Goal: Task Accomplishment & Management: Use online tool/utility

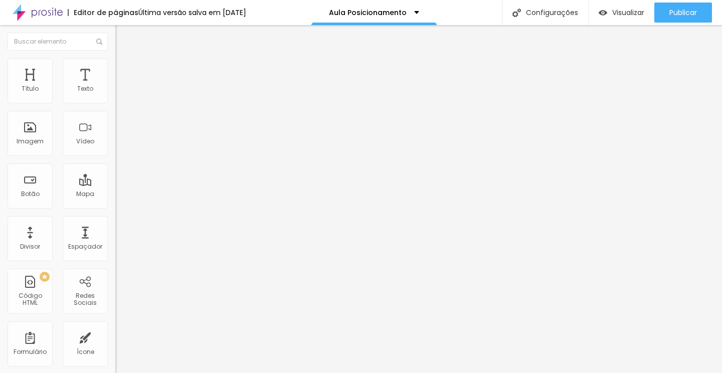
click at [115, 94] on input "EU QUERO por apenas R$ 27,00" at bounding box center [175, 89] width 120 height 10
click at [115, 94] on input "De R$ 297,00 por apenas R$ 27,00" at bounding box center [175, 89] width 120 height 10
type input "De R$297 por apenas R$27"
click at [115, 157] on span "Grande" at bounding box center [127, 153] width 24 height 9
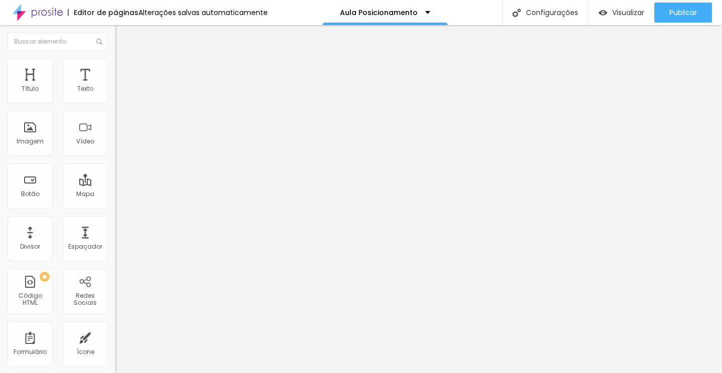
click at [115, 298] on div "Editar Botão Conteúdo Estilo Avançado Texto De R$297 por apenas R$27 Alinhament…" at bounding box center [172, 199] width 115 height 348
click at [124, 69] on span "Estilo" at bounding box center [132, 65] width 16 height 9
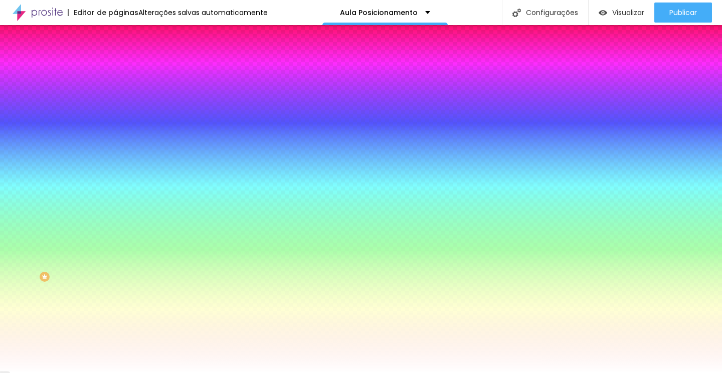
click at [115, 124] on button "button" at bounding box center [122, 128] width 14 height 11
type input "17"
type input "18"
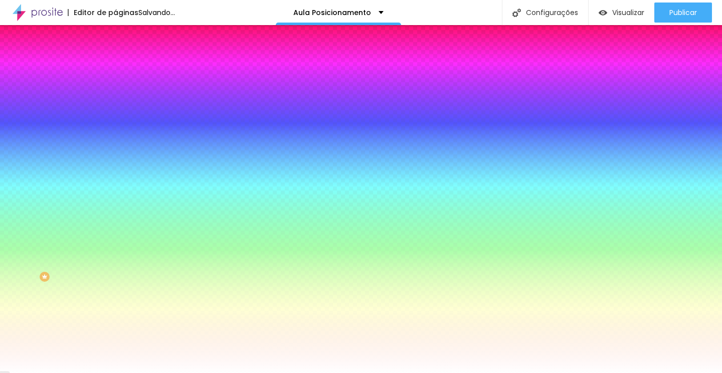
type input "19"
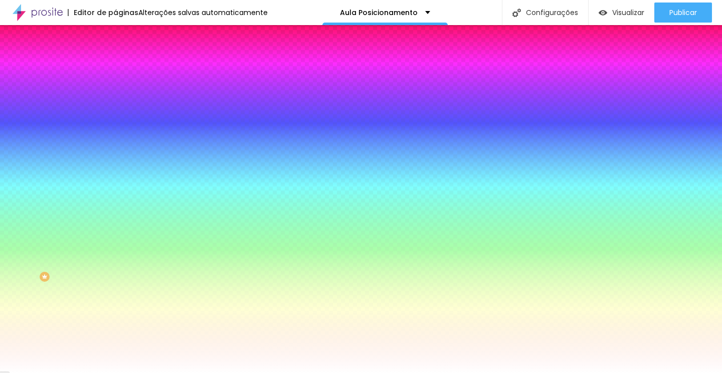
type input "20"
type input "21"
type input "22"
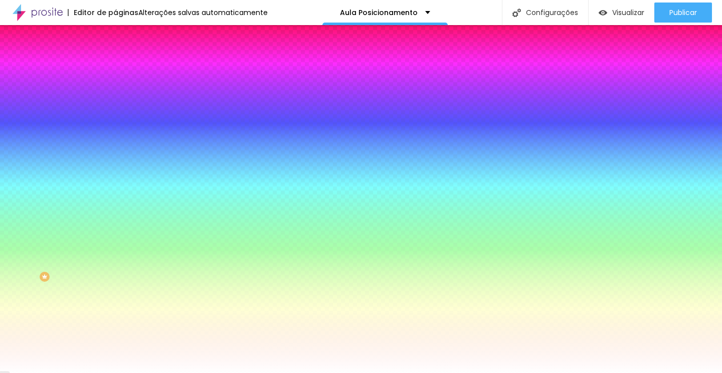
type input "22"
type input "23"
type input "24"
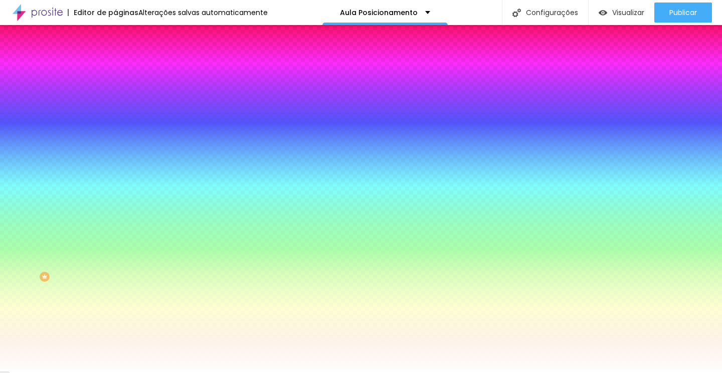
type input "23"
type input "22"
type input "21"
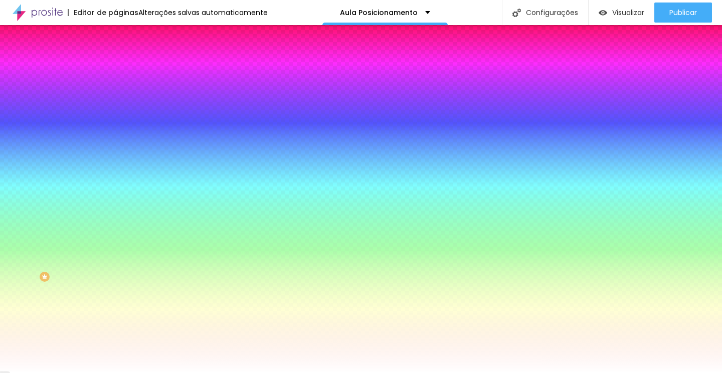
type input "21"
type input "20"
drag, startPoint x: 153, startPoint y: 195, endPoint x: 166, endPoint y: 194, distance: 13.1
type input "20"
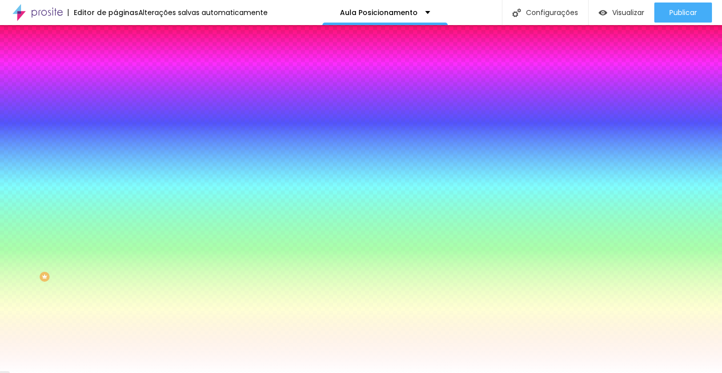
click at [90, 372] on div at bounding box center [361, 373] width 722 height 0
click at [124, 71] on span "Avançado" at bounding box center [140, 75] width 33 height 9
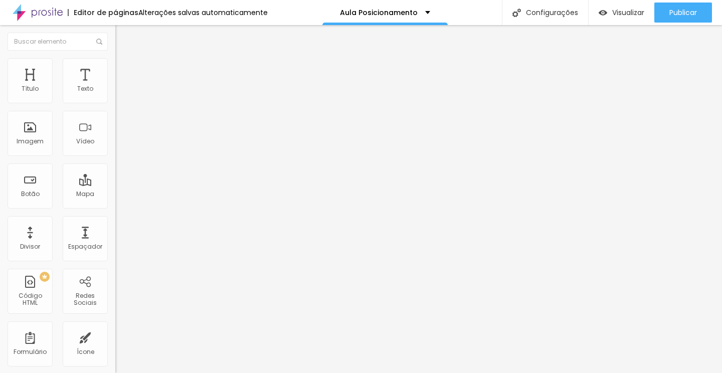
click at [115, 64] on img at bounding box center [119, 62] width 9 height 9
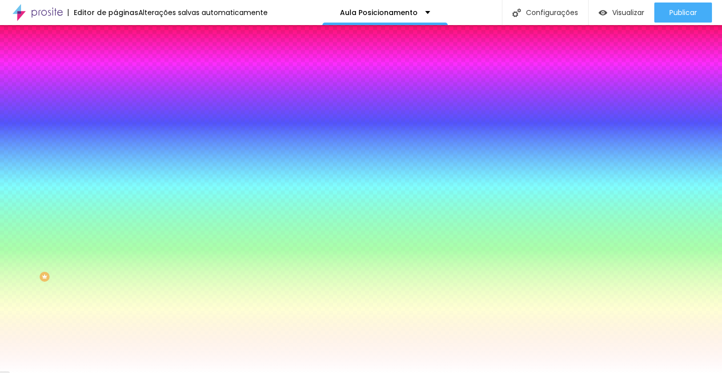
click at [119, 152] on icon "button" at bounding box center [122, 155] width 6 height 6
type input "1"
type input "2"
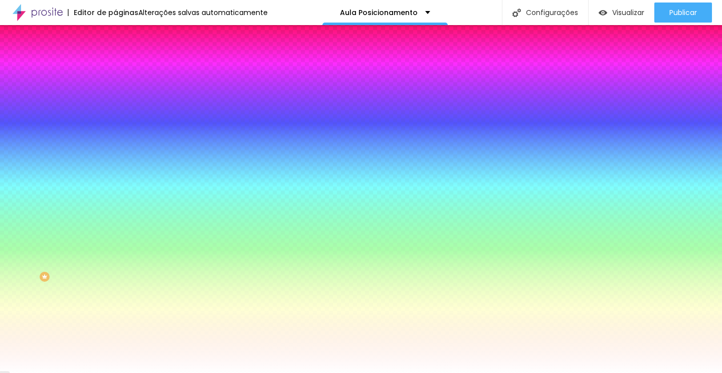
type input "3"
type input "4"
type input "5"
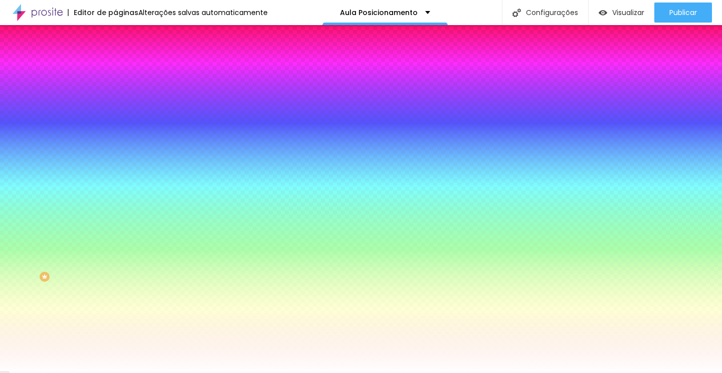
type input "5"
type input "6"
type input "7"
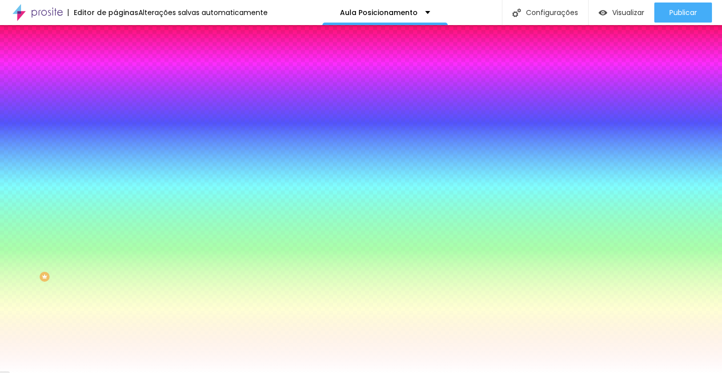
type input "8"
type input "9"
type input "10"
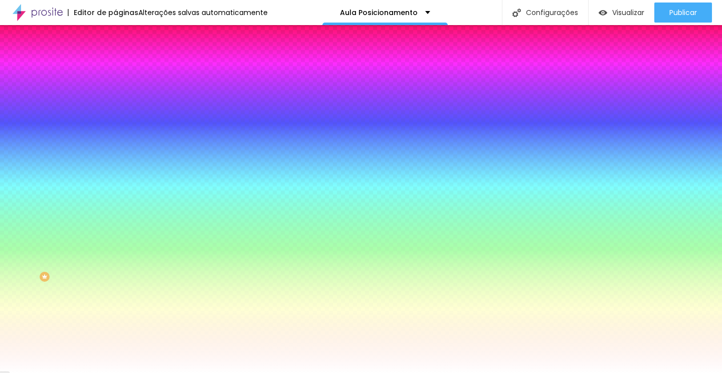
type input "10"
type input "11"
type input "12"
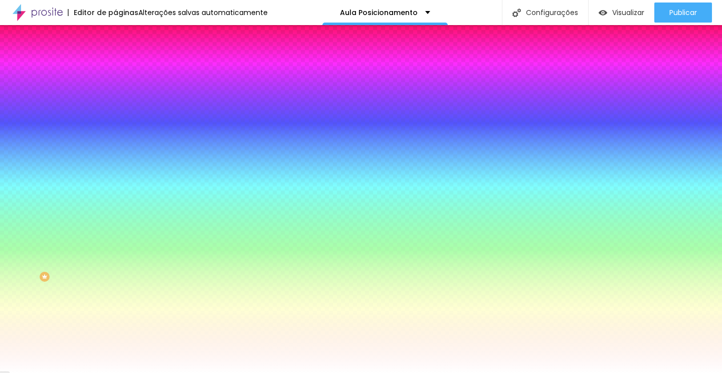
type input "13"
type input "14"
type input "15"
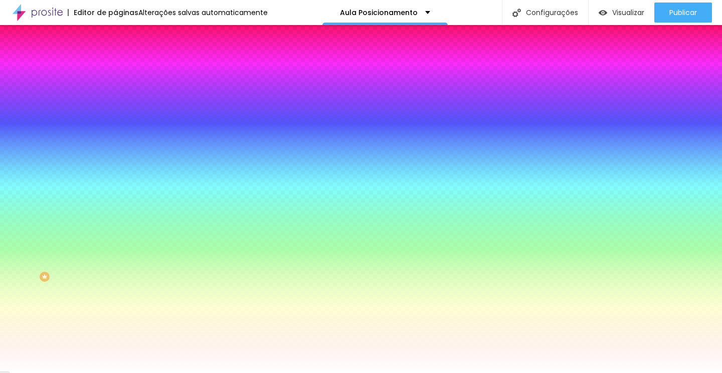
type input "15"
type input "16"
type input "17"
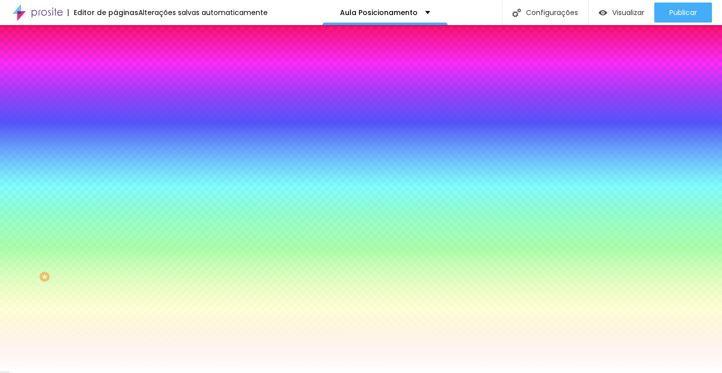
type input "18"
type input "19"
type input "20"
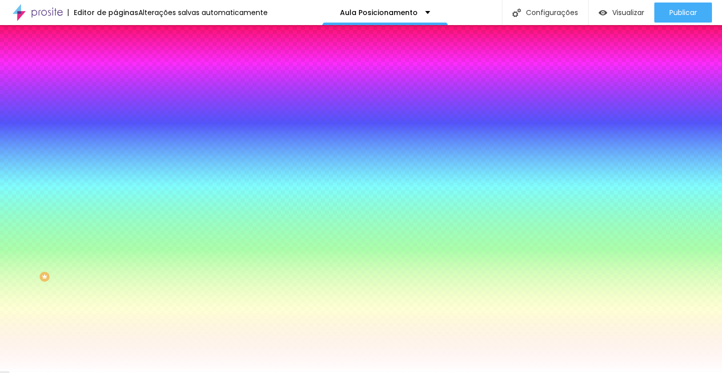
type input "20"
type input "21"
type input "22"
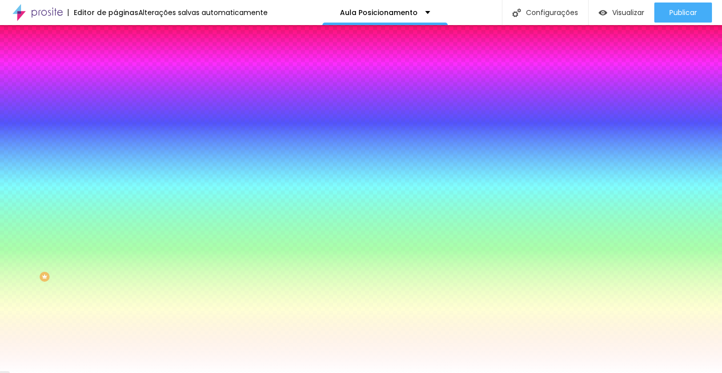
type input "23"
type input "24"
type input "25"
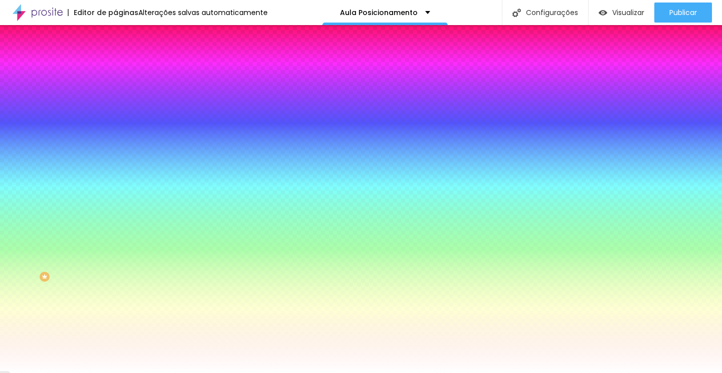
type input "25"
type input "26"
type input "27"
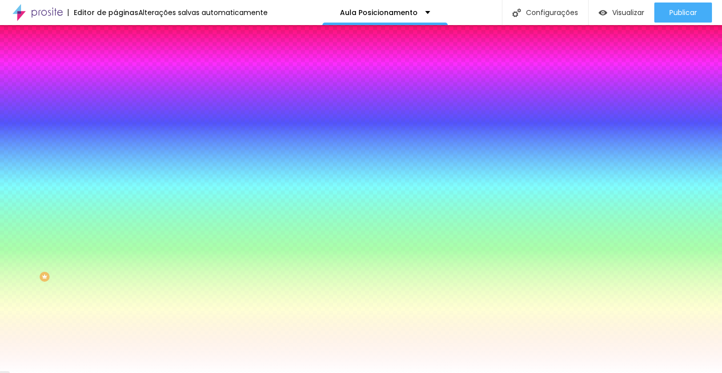
type input "28"
type input "29"
type input "30"
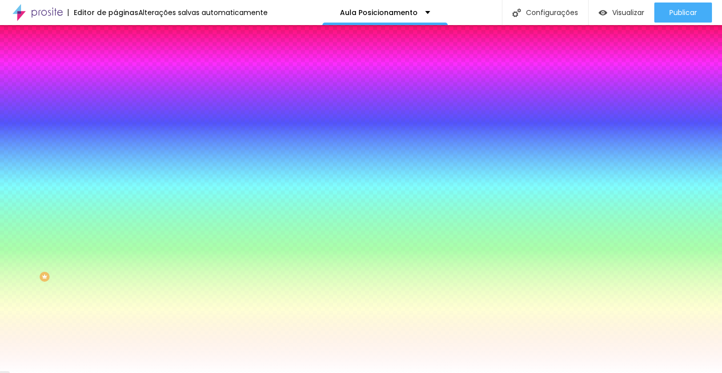
drag, startPoint x: 109, startPoint y: 186, endPoint x: 252, endPoint y: 169, distance: 143.4
type input "30"
type input "1"
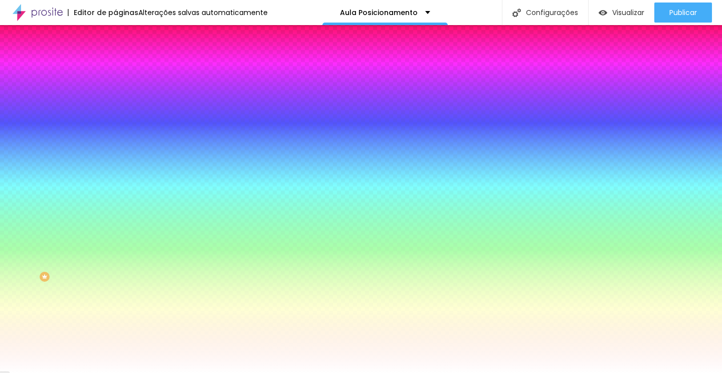
type input "2"
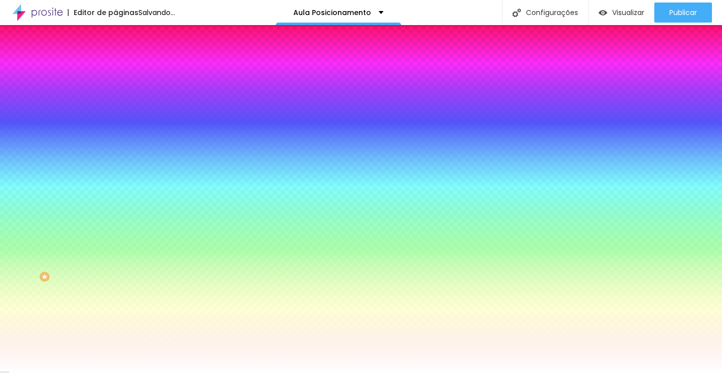
type input "1"
type input "0"
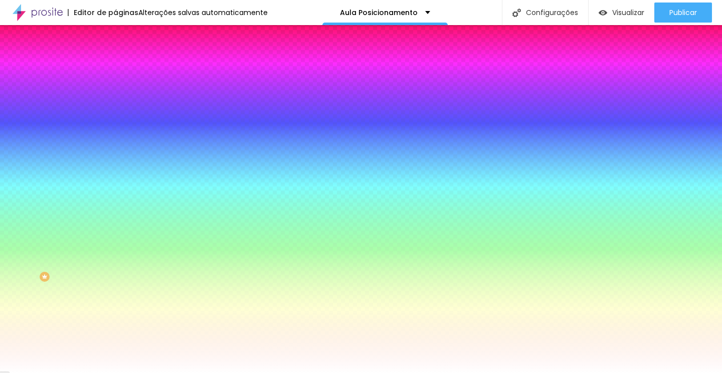
drag, startPoint x: 109, startPoint y: 213, endPoint x: 47, endPoint y: 211, distance: 62.2
click at [47, 210] on body "Editor de páginas Alterações salvas automaticamente Aula Posicionamento Configu…" at bounding box center [361, 186] width 722 height 373
click at [73, 372] on div at bounding box center [361, 373] width 722 height 0
click at [119, 186] on icon "button" at bounding box center [122, 189] width 6 height 6
click at [182, 372] on div at bounding box center [361, 379] width 722 height 0
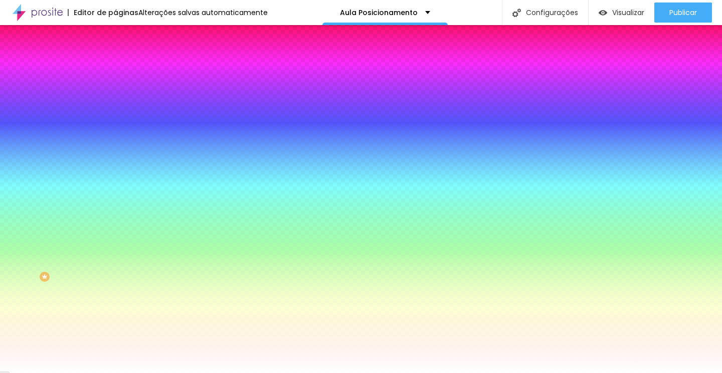
click at [172, 296] on div at bounding box center [361, 186] width 722 height 373
click at [159, 254] on div at bounding box center [361, 186] width 722 height 373
click at [666, 29] on div at bounding box center [667, 28] width 2 height 2
type input "#0BEF2C"
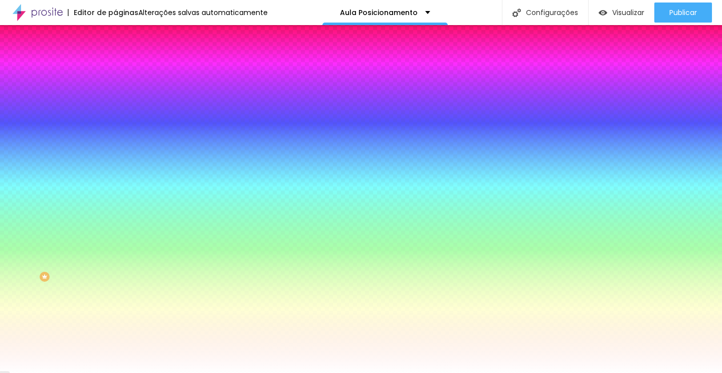
type input "0"
type input "5"
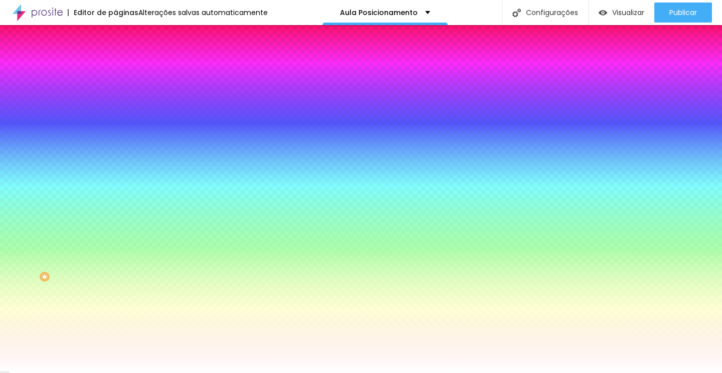
type input "8"
type input "12"
type input "16"
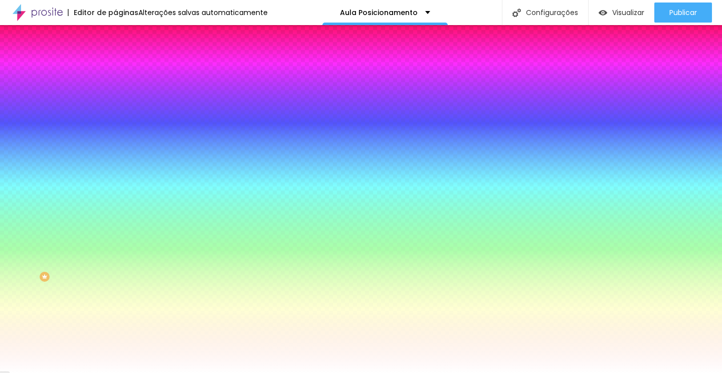
type input "16"
type input "19"
type input "24"
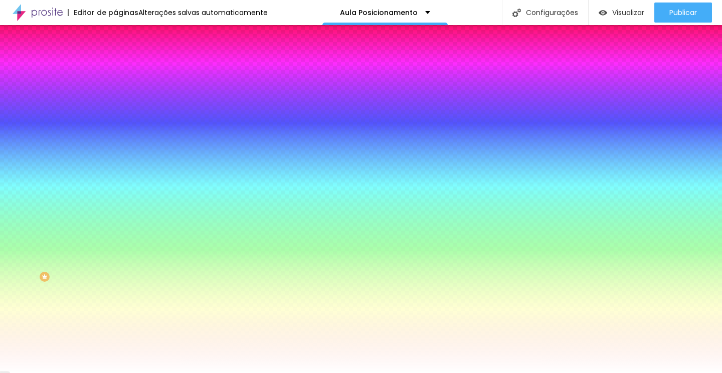
type input "29"
type input "33"
type input "38"
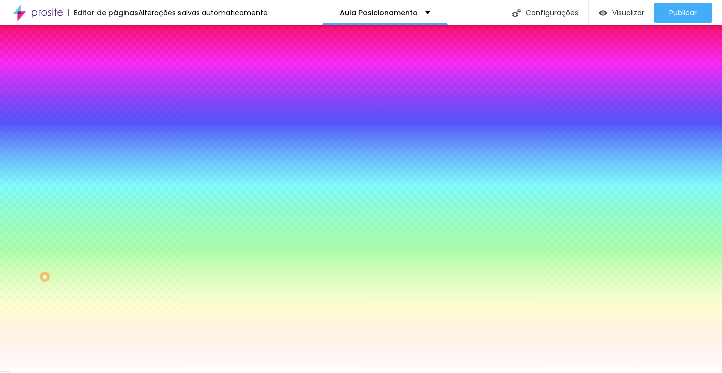
type input "38"
type input "41"
type input "43"
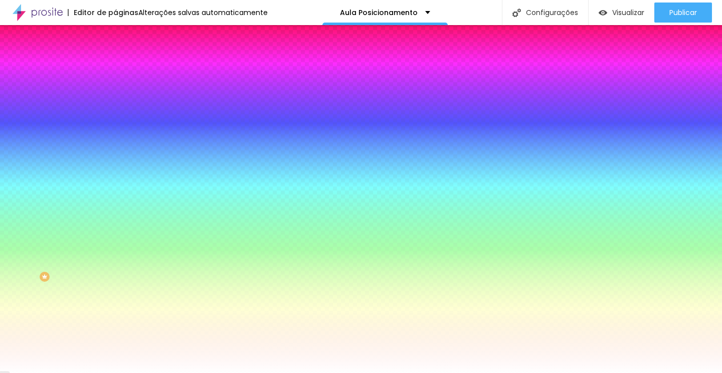
type input "45"
type input "46"
type input "47"
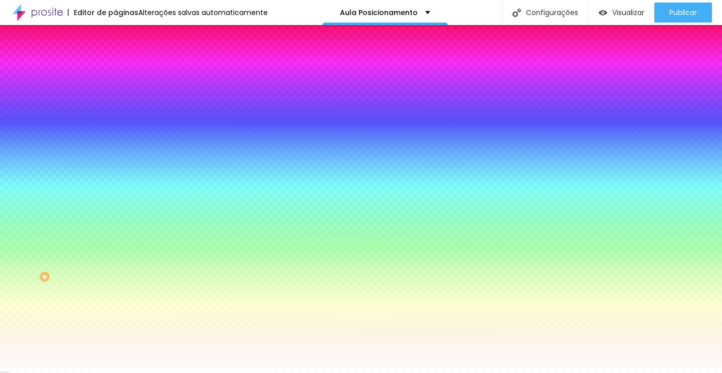
type input "47"
type input "48"
type input "49"
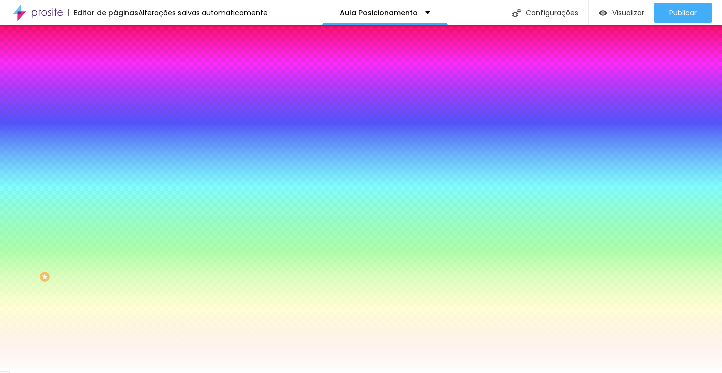
type input "50"
type input "51"
type input "50"
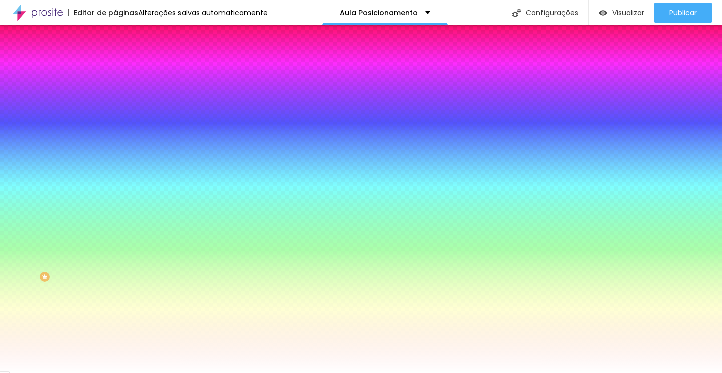
type input "50"
type input "49"
type input "48"
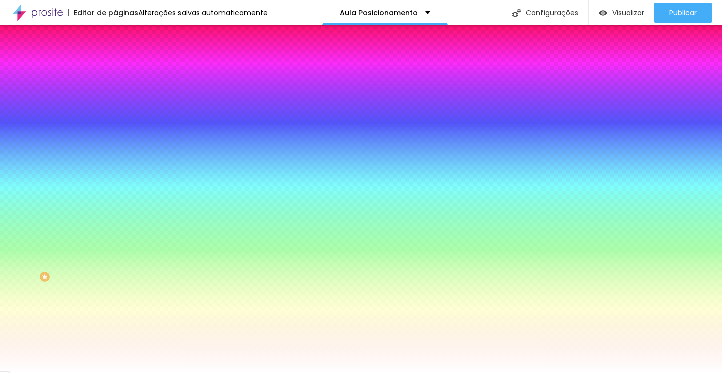
type input "47"
type input "45"
type input "42"
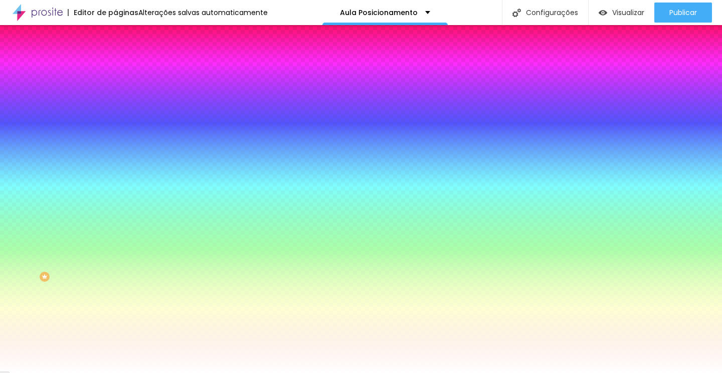
type input "42"
type input "39"
type input "37"
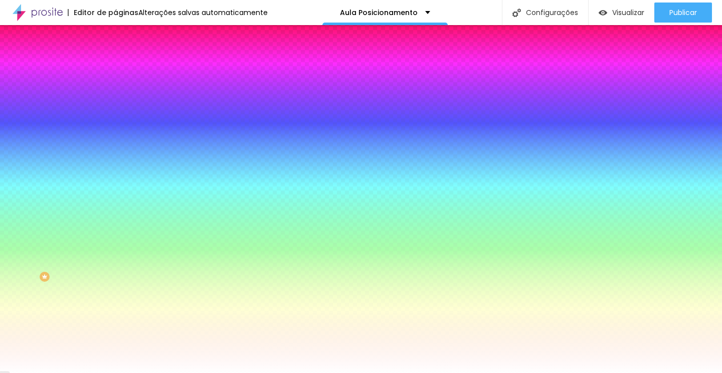
type input "35"
type input "33"
type input "31"
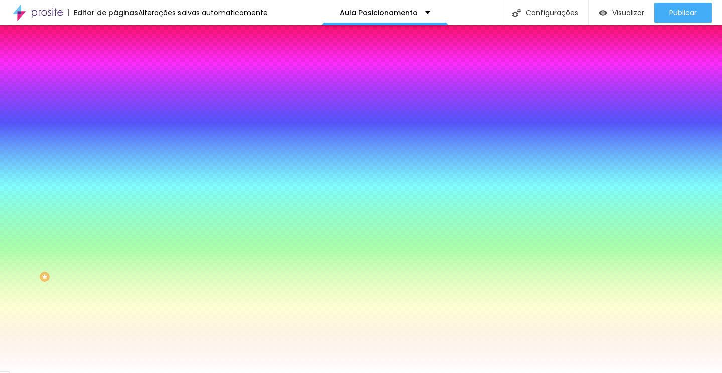
type input "31"
type input "29"
type input "27"
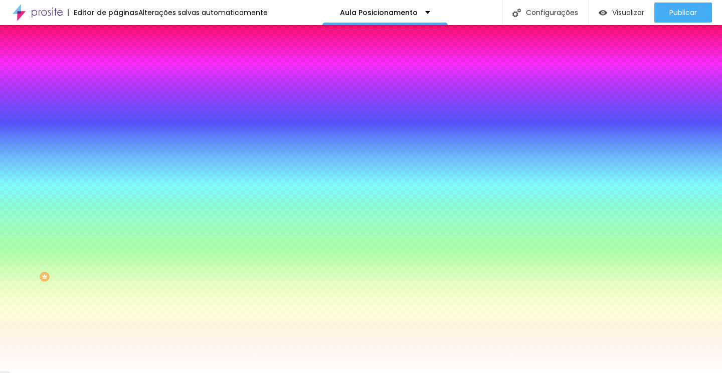
type input "25"
type input "23"
type input "22"
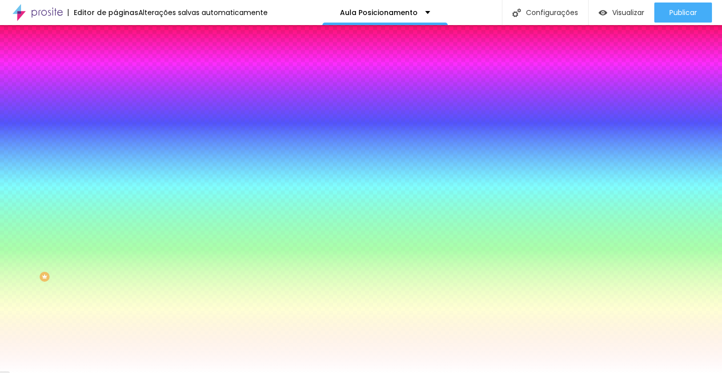
drag, startPoint x: 164, startPoint y: 298, endPoint x: 170, endPoint y: 297, distance: 6.6
type input "22"
type input "4"
type input "5"
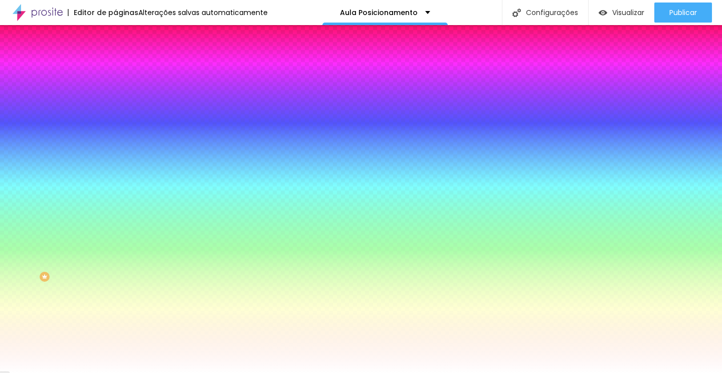
type input "24"
type input "26"
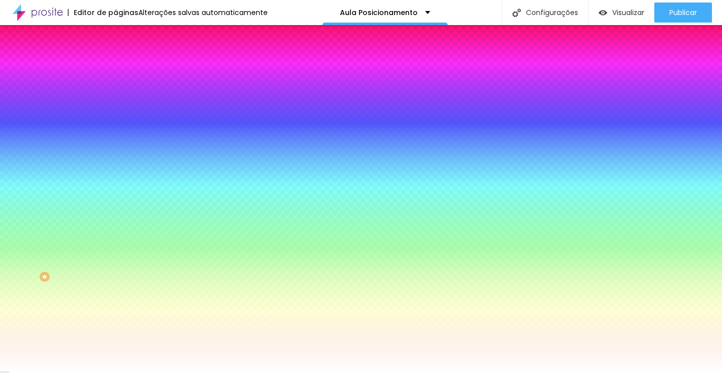
type input "26"
type input "32"
type input "40"
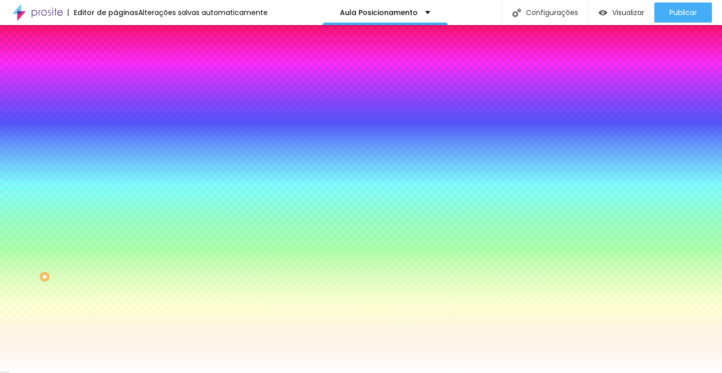
type input "52"
type input "67"
type input "83"
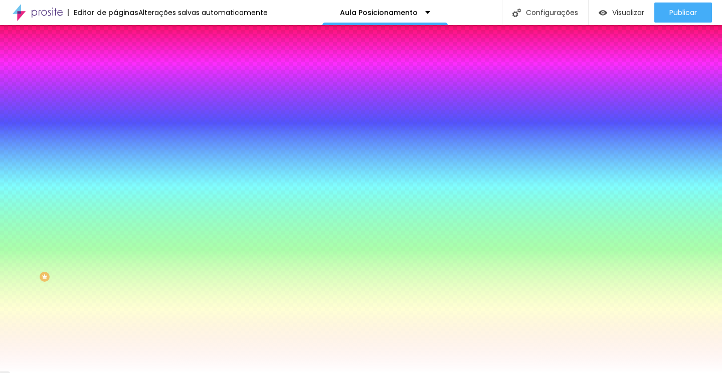
type input "83"
type input "97"
type input "100"
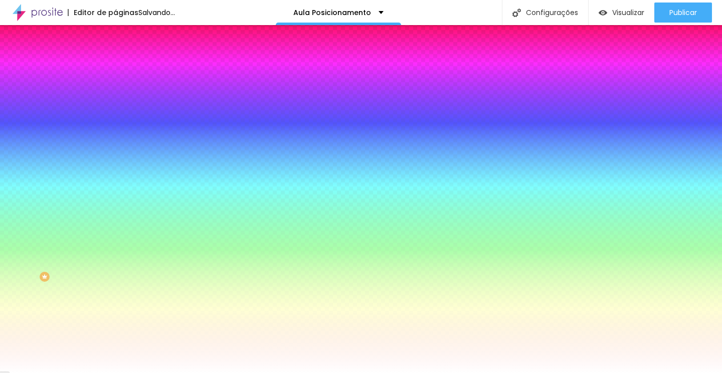
type input "82"
type input "66"
type input "51"
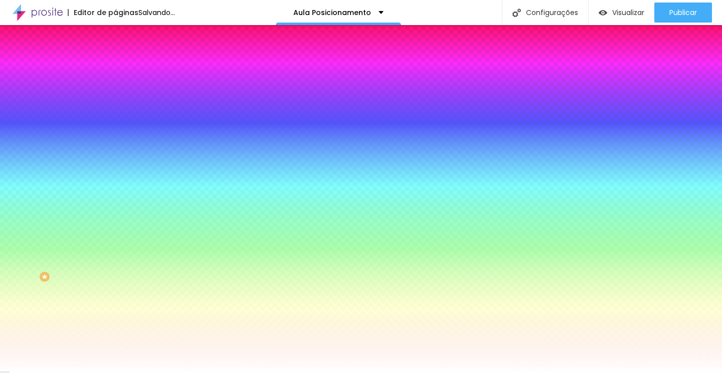
type input "51"
type input "38"
type input "25"
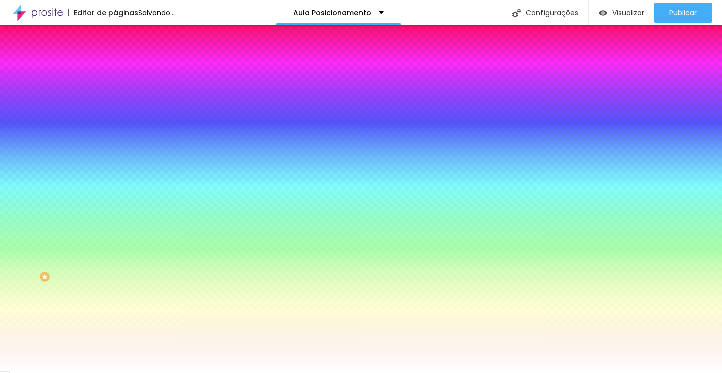
type input "15"
type input "8"
type input "2"
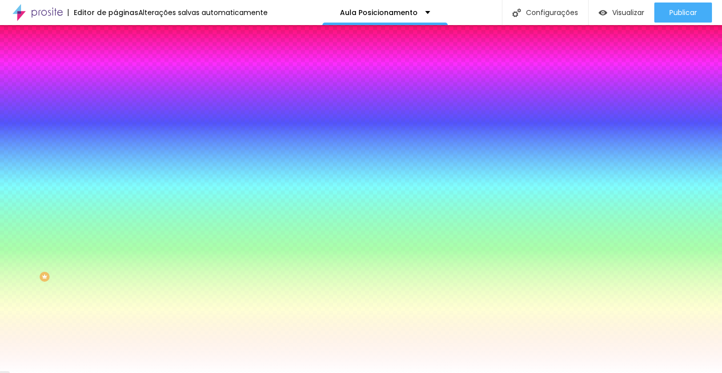
drag, startPoint x: 184, startPoint y: 263, endPoint x: 182, endPoint y: 332, distance: 69.2
click at [182, 332] on body "Editor de páginas Alterações salvas automaticamente Aula Posicionamento Configu…" at bounding box center [361, 186] width 722 height 373
drag, startPoint x: 165, startPoint y: 297, endPoint x: 170, endPoint y: 296, distance: 5.1
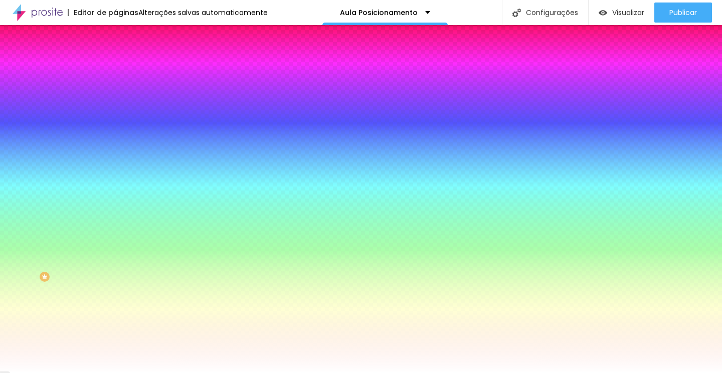
click at [172, 261] on div at bounding box center [361, 186] width 722 height 373
drag, startPoint x: 172, startPoint y: 261, endPoint x: 173, endPoint y: 255, distance: 5.6
click at [173, 255] on div at bounding box center [361, 186] width 722 height 373
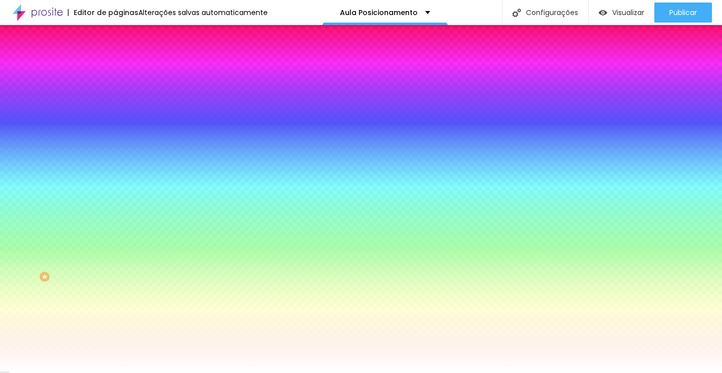
click at [178, 372] on div at bounding box center [361, 379] width 722 height 0
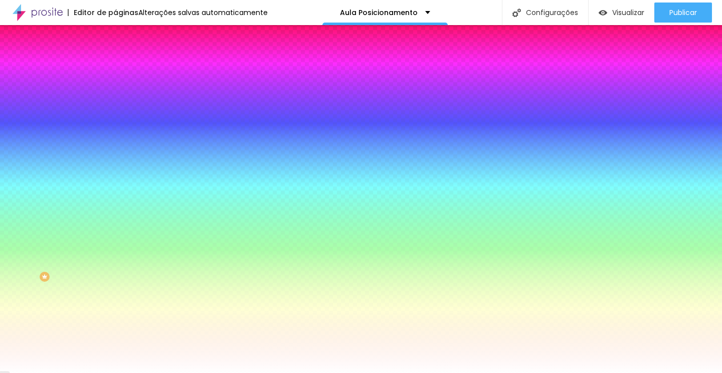
click at [176, 293] on div at bounding box center [361, 186] width 722 height 373
drag, startPoint x: 175, startPoint y: 290, endPoint x: 171, endPoint y: 294, distance: 5.3
click at [171, 294] on div at bounding box center [361, 186] width 722 height 373
click at [161, 272] on div at bounding box center [361, 186] width 722 height 373
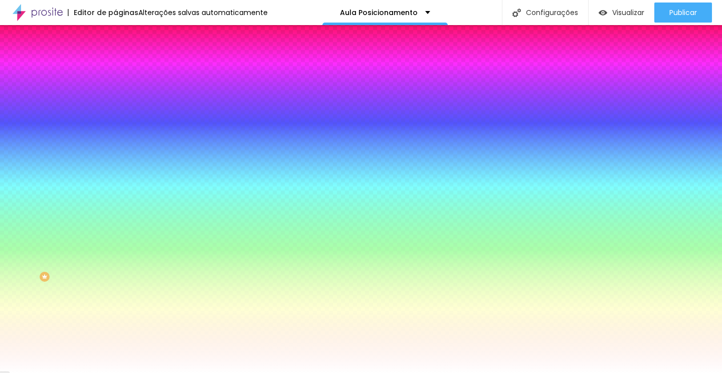
click at [173, 261] on div at bounding box center [361, 186] width 722 height 373
drag, startPoint x: 169, startPoint y: 263, endPoint x: 170, endPoint y: 256, distance: 7.6
click at [2, 43] on div at bounding box center [1, 40] width 2 height 5
click at [217, 372] on div at bounding box center [361, 373] width 722 height 0
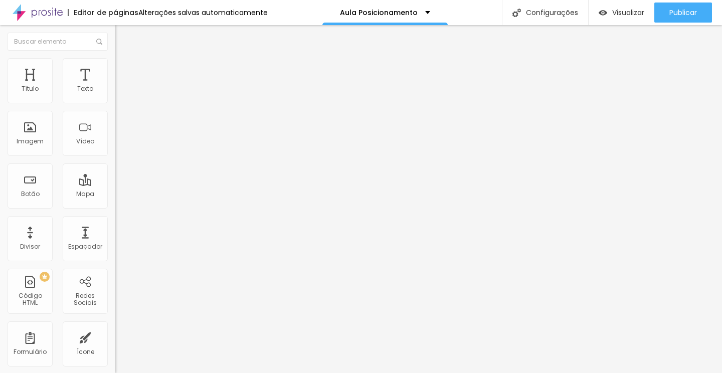
click at [115, 58] on img at bounding box center [119, 62] width 9 height 9
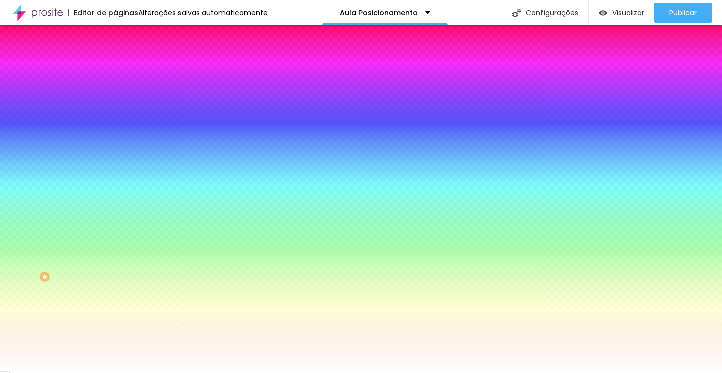
click at [115, 128] on button "button" at bounding box center [122, 128] width 14 height 11
click at [454, 372] on div at bounding box center [361, 373] width 722 height 0
click at [115, 58] on li "Conteúdo" at bounding box center [172, 53] width 115 height 10
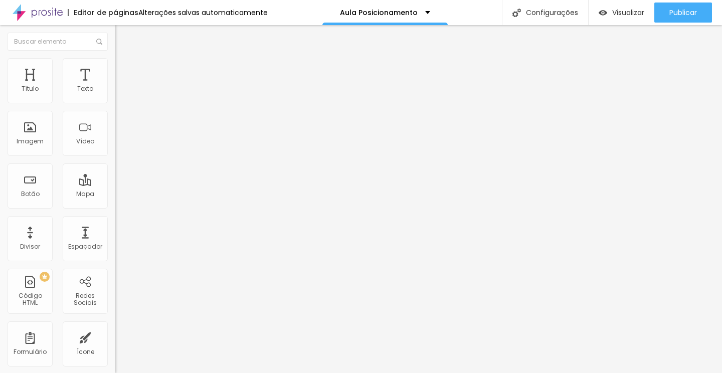
click at [115, 94] on input "De R$297 por apenas R$27" at bounding box center [175, 89] width 120 height 10
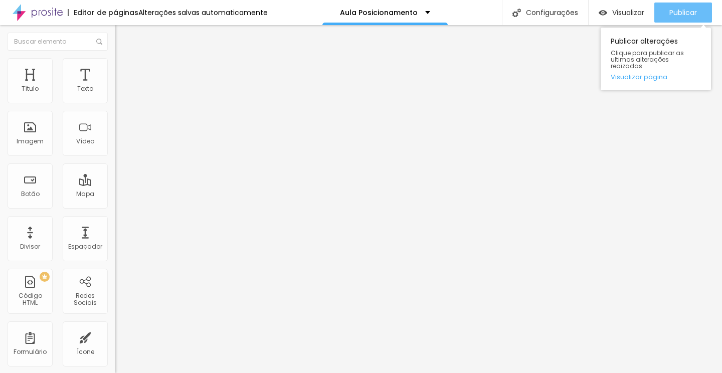
click at [686, 13] on span "Publicar" at bounding box center [683, 13] width 28 height 8
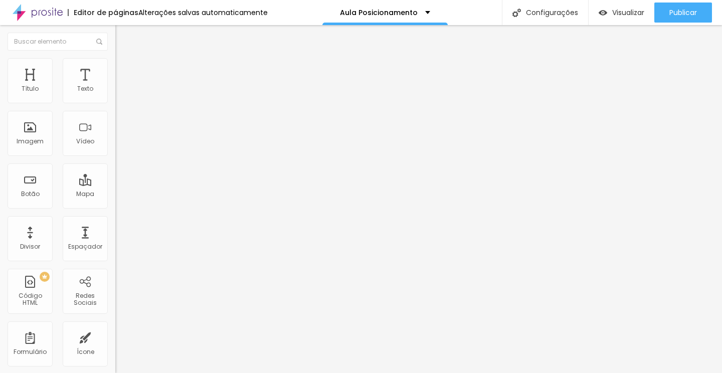
click at [115, 66] on li "Avançado" at bounding box center [172, 63] width 115 height 10
click at [124, 59] on span "Estilo" at bounding box center [132, 55] width 16 height 9
click at [115, 95] on span "Titulo 2" at bounding box center [131, 88] width 33 height 13
click at [115, 86] on span "Titulo 1" at bounding box center [131, 79] width 33 height 14
click at [115, 95] on span "Titulo 2" at bounding box center [131, 88] width 33 height 13
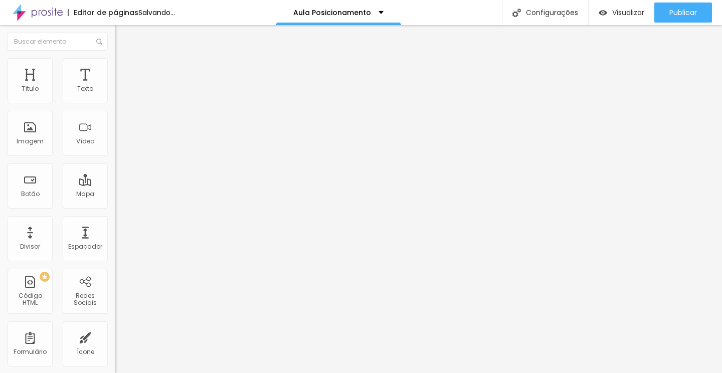
click at [115, 86] on span "Titulo 1" at bounding box center [131, 79] width 33 height 14
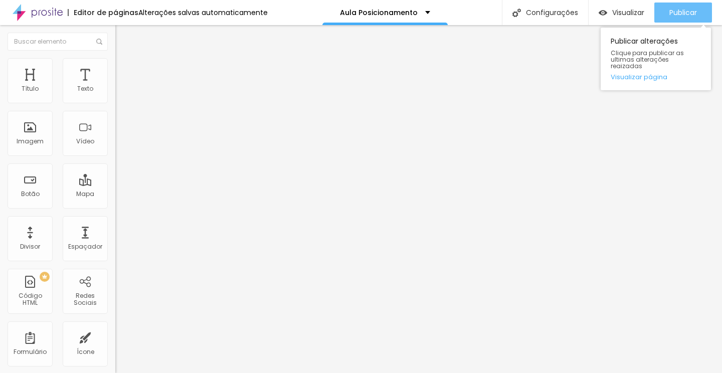
click at [675, 16] on span "Publicar" at bounding box center [683, 13] width 28 height 8
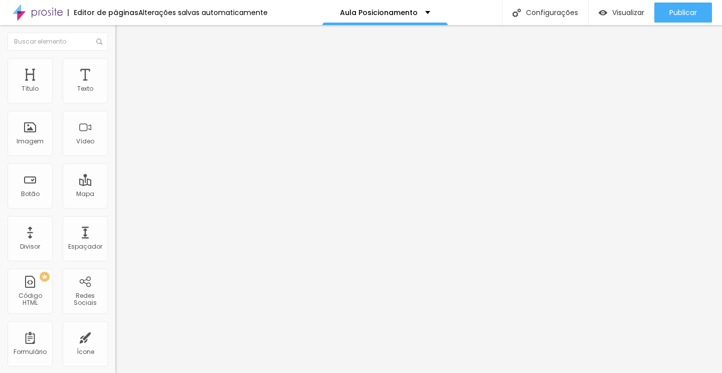
click at [115, 148] on button "button" at bounding box center [122, 143] width 14 height 11
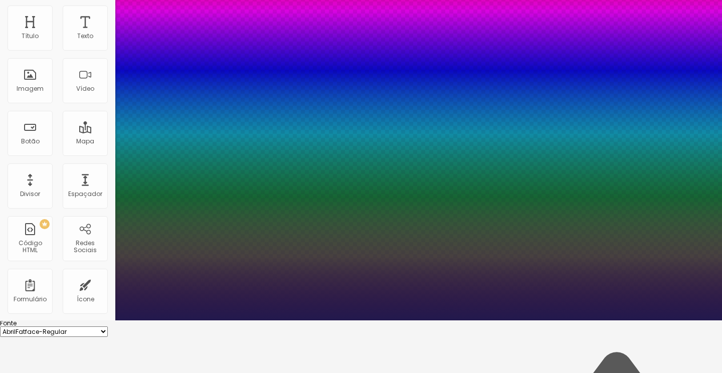
scroll to position [56, 0]
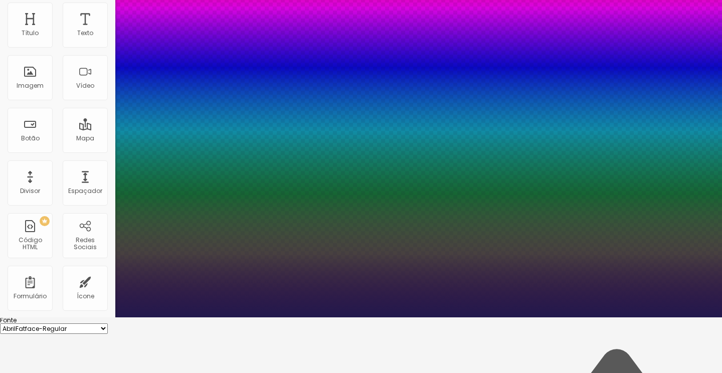
click at [51, 317] on div at bounding box center [361, 317] width 722 height 0
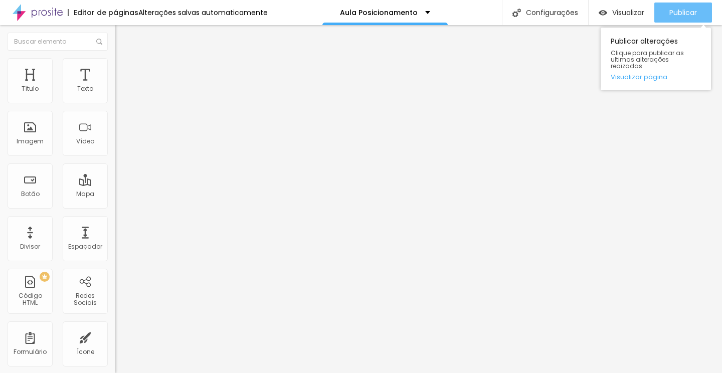
click at [675, 6] on div "Publicar" at bounding box center [683, 13] width 28 height 20
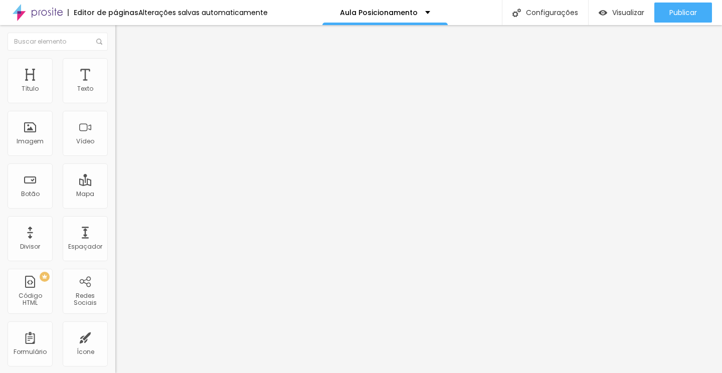
click at [115, 123] on div "< script src = "https://cdn.utmify.com.br/scripts/utms/latest.js" data-utmify-p…" at bounding box center [218, 126] width 207 height 78
click at [115, 219] on div "Editar Código HTML Conteúdo Avançado Código HTML 151 caracteres < script src = …" at bounding box center [172, 199] width 115 height 348
click at [115, 206] on input "[URL][DOMAIN_NAME]" at bounding box center [175, 202] width 120 height 10
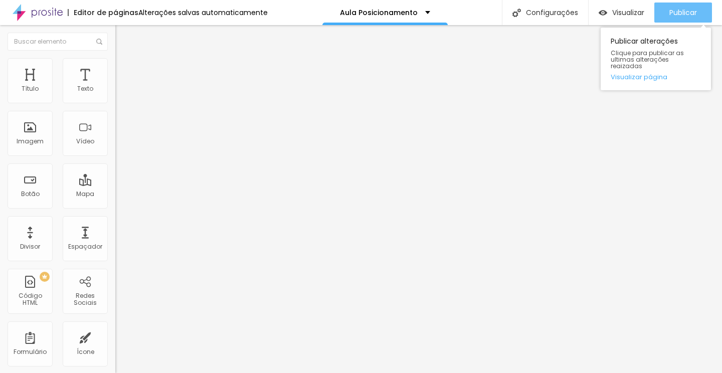
click at [667, 6] on button "Publicar" at bounding box center [683, 13] width 58 height 20
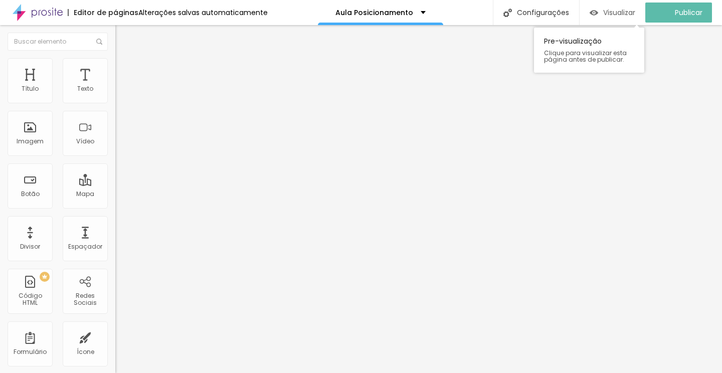
click at [621, 12] on span "Visualizar" at bounding box center [619, 13] width 32 height 8
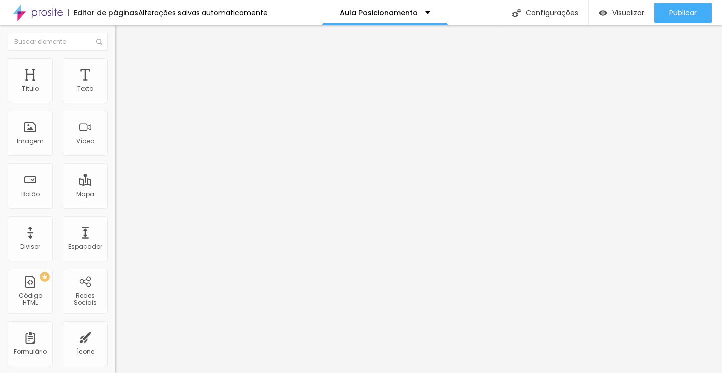
click at [115, 41] on button "Editar Título" at bounding box center [172, 36] width 115 height 23
click at [115, 32] on button "Editar Título" at bounding box center [172, 36] width 115 height 23
click at [115, 281] on div "Editar Título Estilo Avançado Tamanho Titulo 1 H1 Titulo 2 H2 Titulo 3 H3 Titul…" at bounding box center [172, 199] width 115 height 348
click at [115, 96] on button "button" at bounding box center [122, 91] width 14 height 11
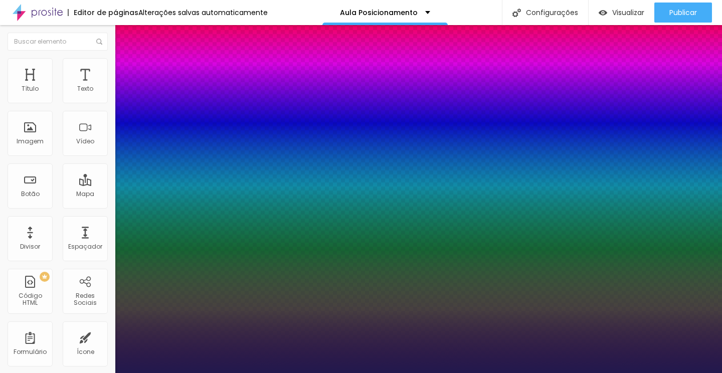
type input "1"
select select "Lora"
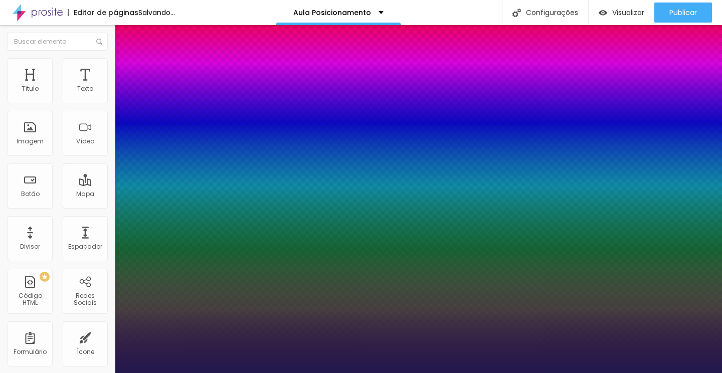
type input "1"
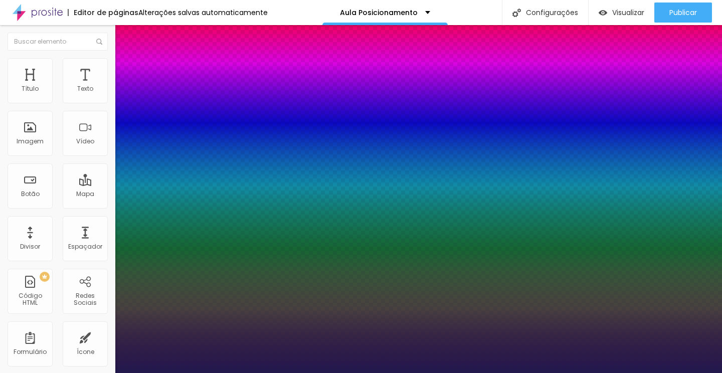
click at [49, 372] on div at bounding box center [361, 373] width 722 height 0
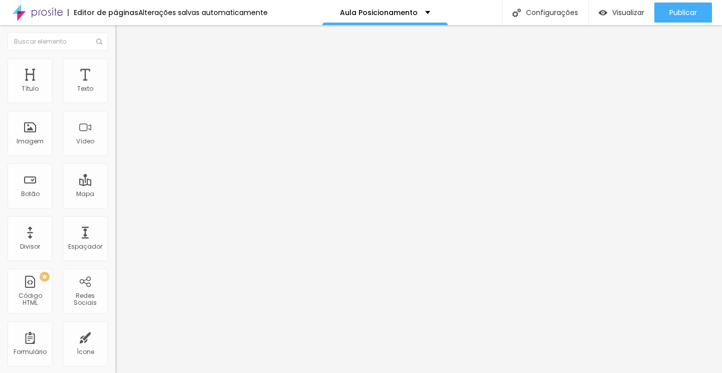
click at [115, 66] on li "Avançado" at bounding box center [172, 63] width 115 height 10
click at [124, 59] on span "Estilo" at bounding box center [132, 55] width 16 height 9
click at [115, 96] on button "button" at bounding box center [122, 91] width 14 height 11
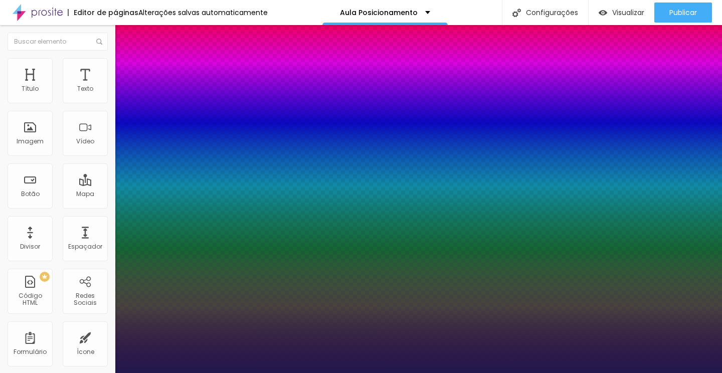
type input "1"
type input "17"
type input "1"
type input "18"
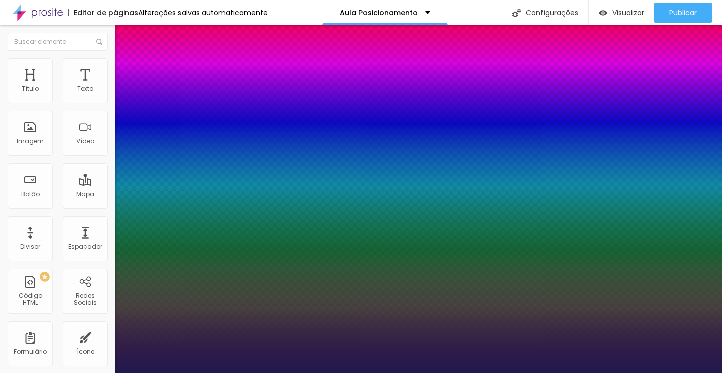
type input "18"
type input "1"
type input "19"
type input "1"
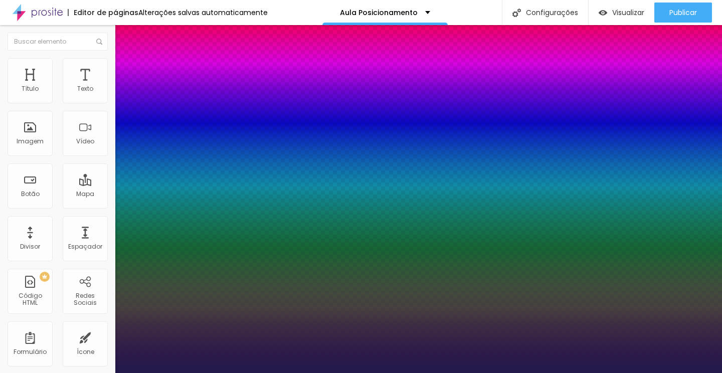
type input "20"
type input "1"
type input "21"
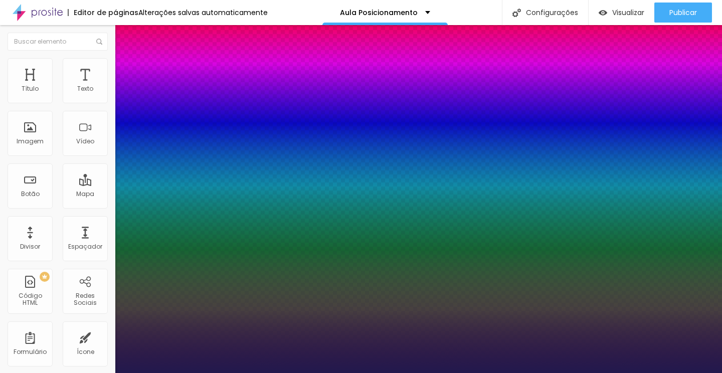
type input "1"
type input "22"
type input "1"
type input "23"
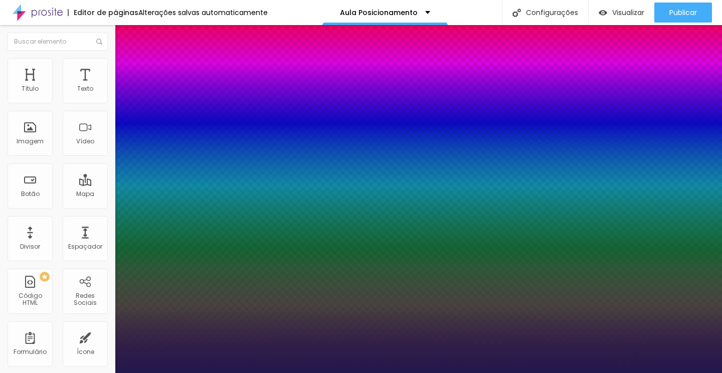
type input "23"
type input "1"
type input "24"
type input "1"
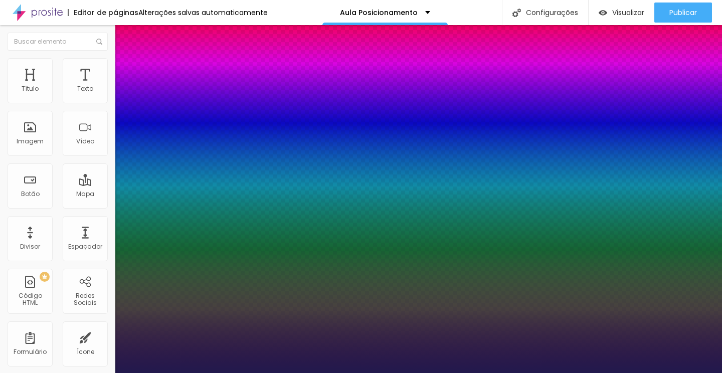
type input "25"
type input "1"
type input "26"
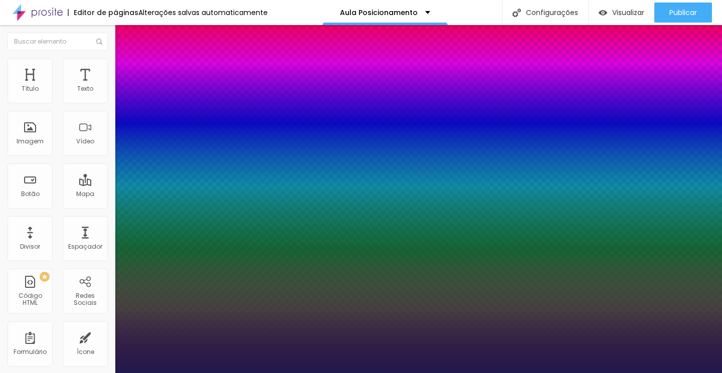
type input "1"
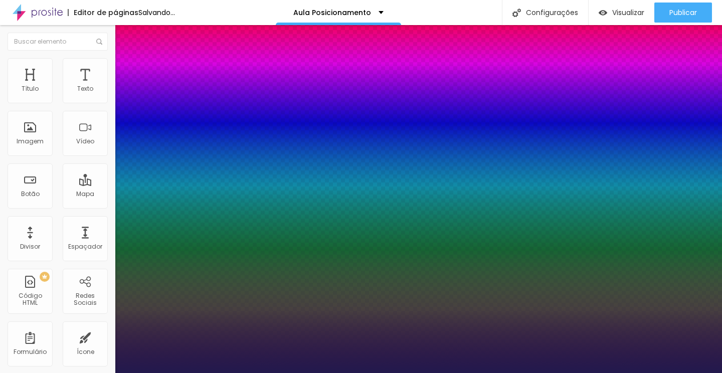
type input "27"
type input "1"
type input "28"
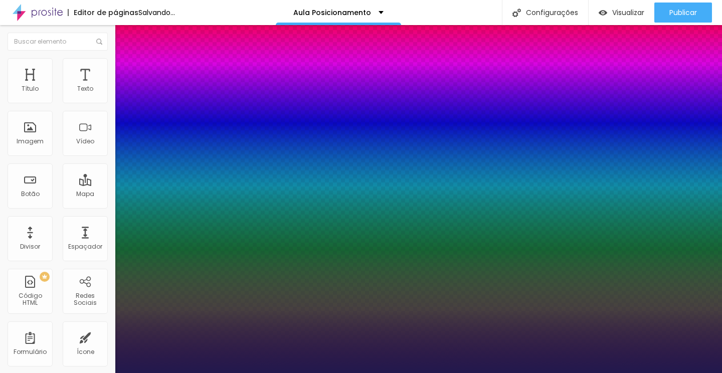
type input "1"
type input "29"
type input "1"
type input "30"
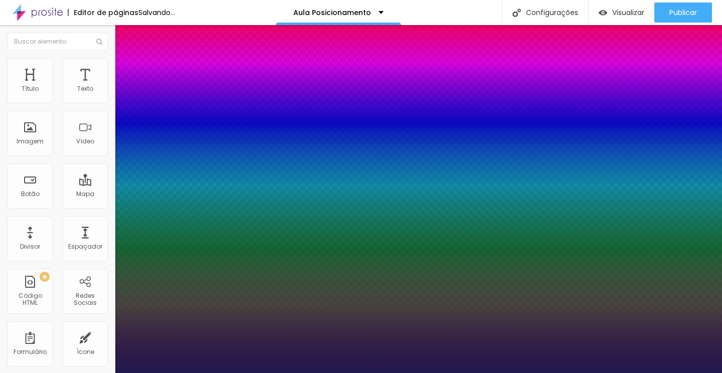
type input "30"
type input "1"
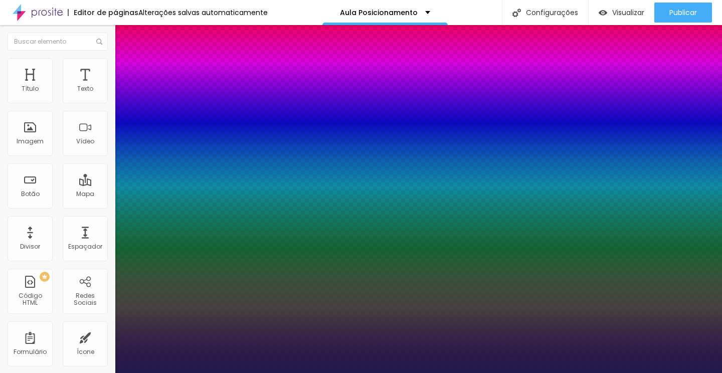
type input "31"
type input "1"
type input "32"
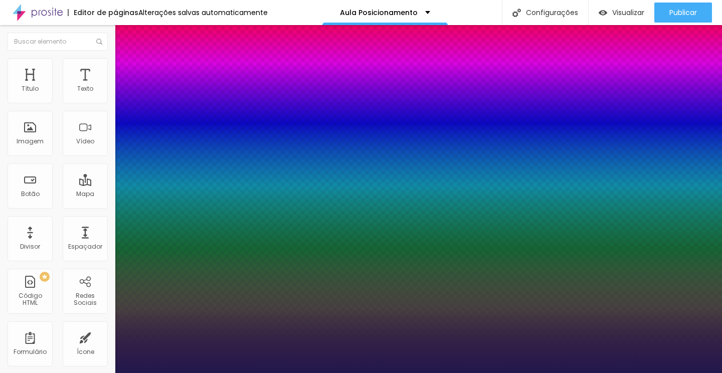
type input "1"
type input "33"
type input "1"
type input "34"
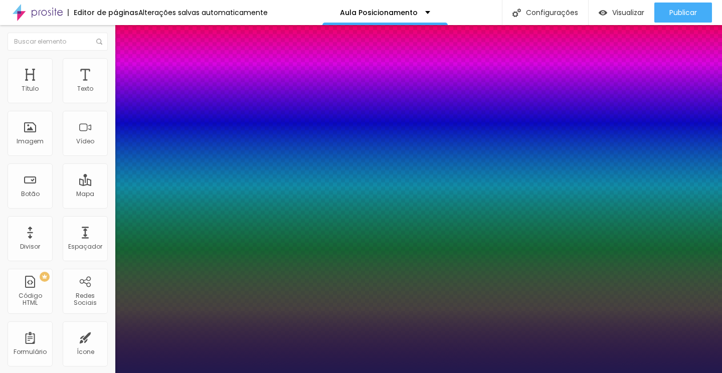
type input "34"
type input "1"
type input "35"
type input "1"
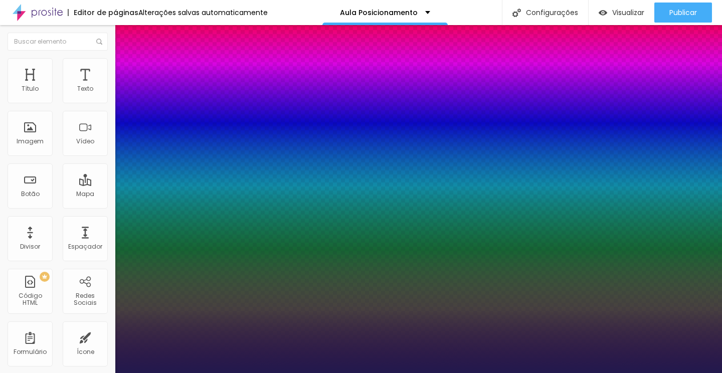
type input "36"
type input "1"
type input "38"
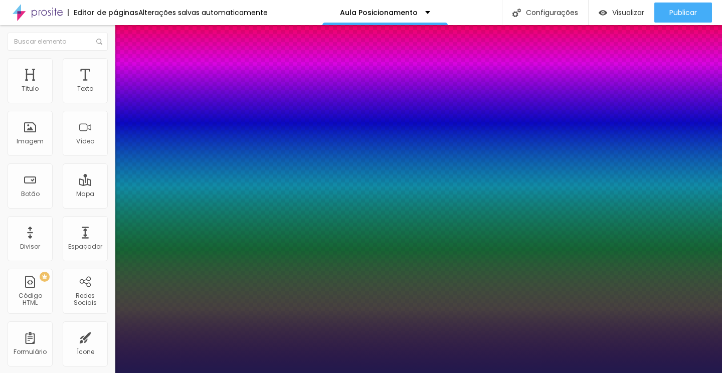
type input "1"
type input "39"
type input "1"
type input "40"
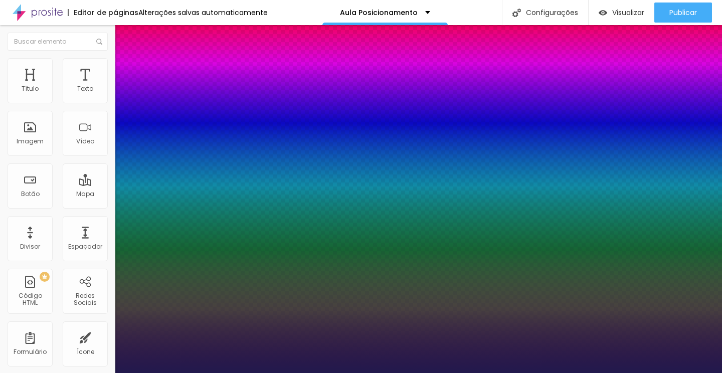
type input "40"
type input "1"
type input "41"
type input "1"
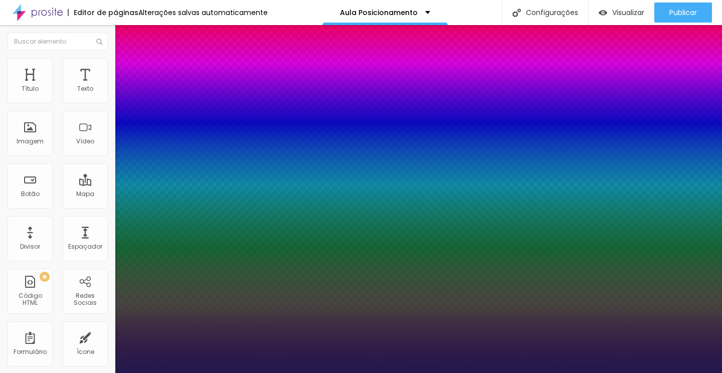
type input "42"
type input "1"
type input "43"
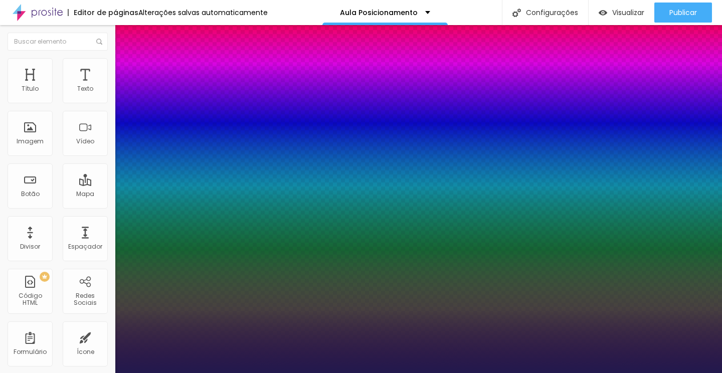
type input "1"
type input "44"
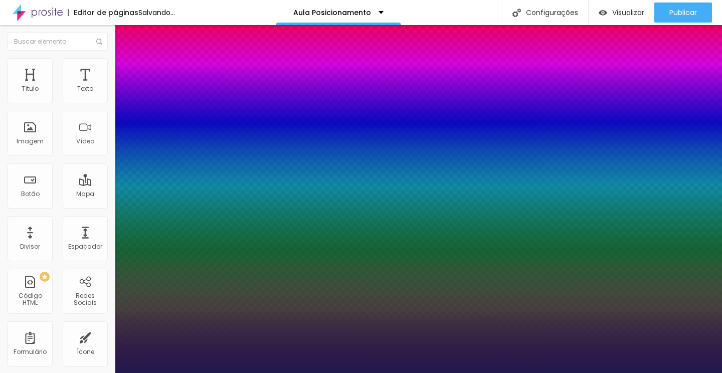
type input "1"
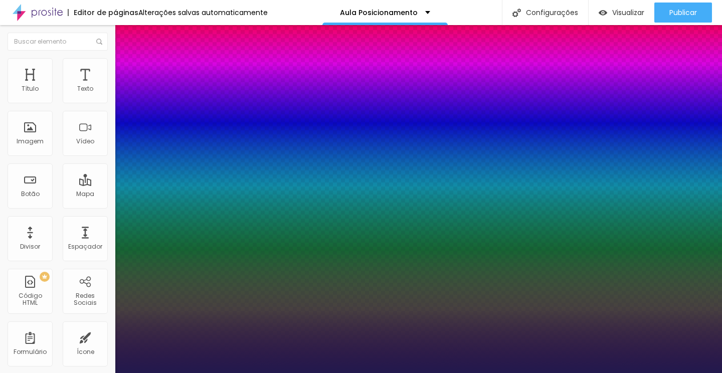
type input "43"
type input "1"
type input "42"
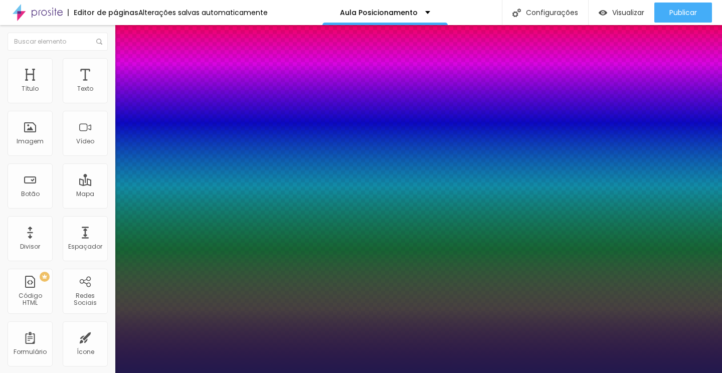
type input "1"
type input "41"
type input "1"
type input "40"
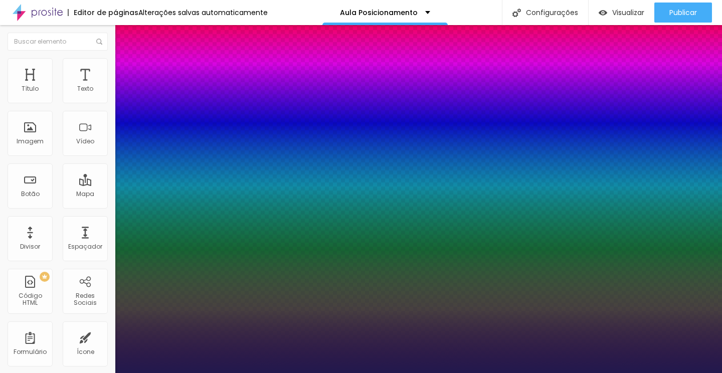
type input "40"
type input "1"
type input "39"
type input "1"
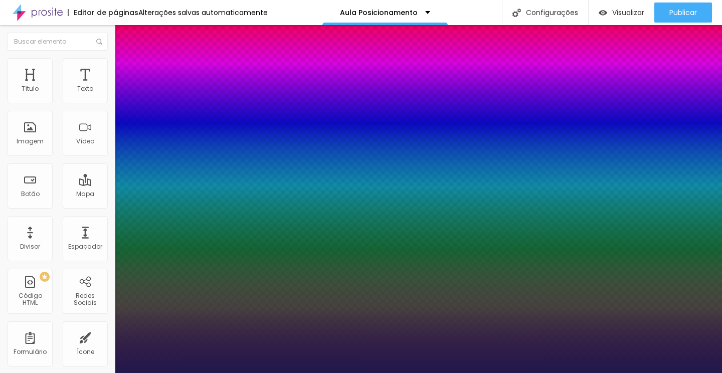
type input "38"
type input "1"
type input "37"
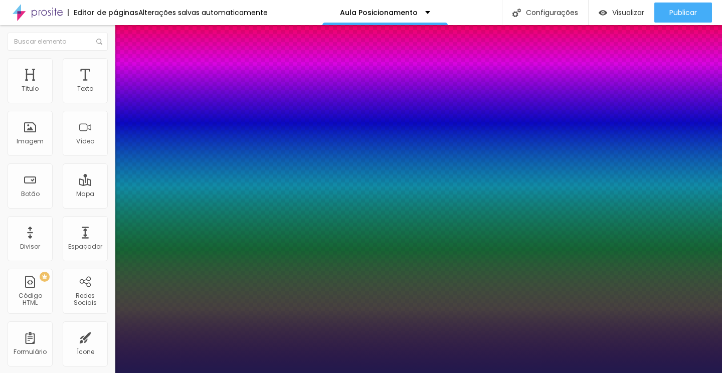
type input "1"
type input "36"
type input "1"
type input "35"
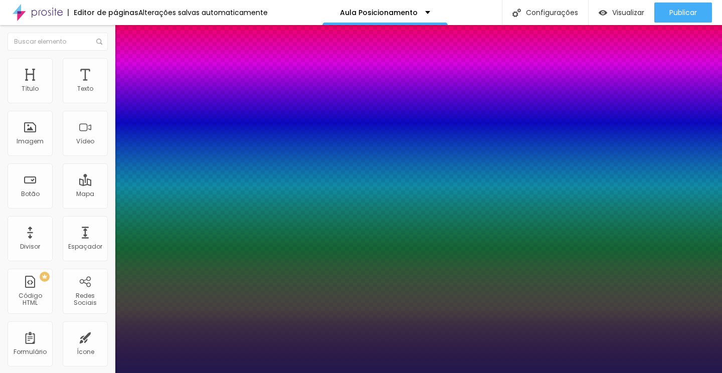
type input "35"
type input "1"
type input "34"
type input "1"
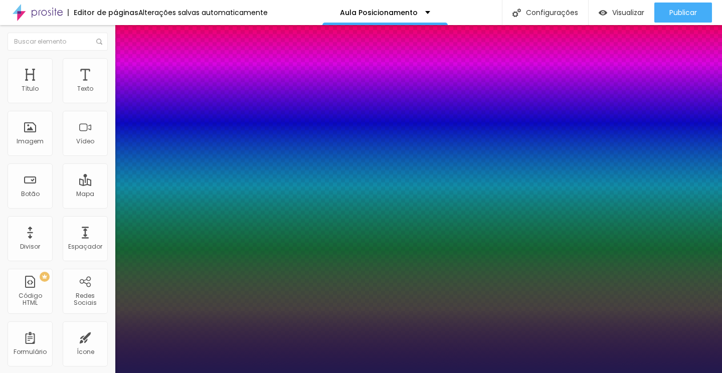
type input "33"
type input "1"
type input "32"
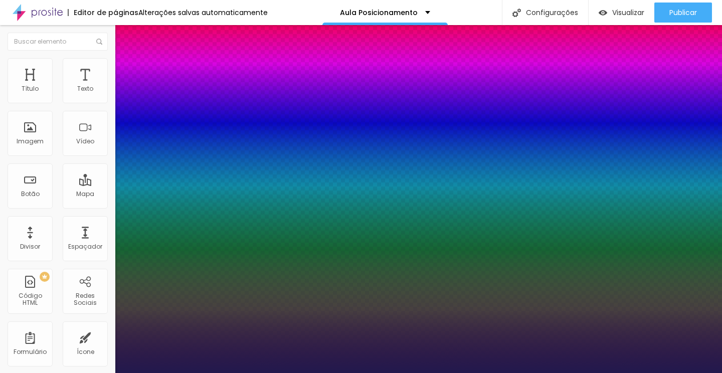
type input "1"
type input "33"
type input "1"
type input "34"
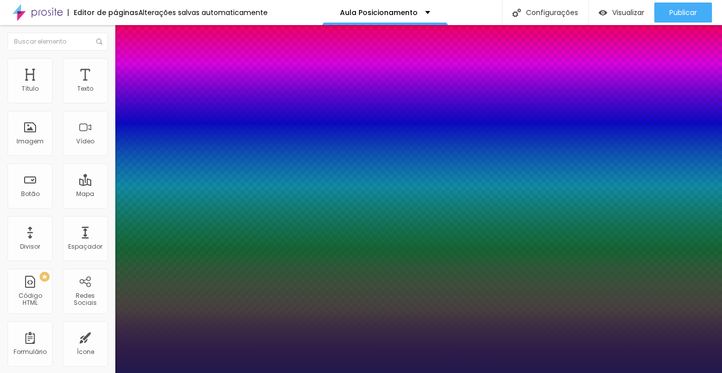
type input "34"
type input "1"
type input "35"
type input "1"
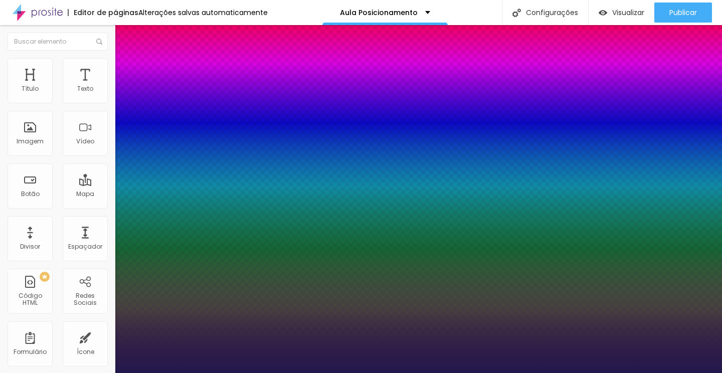
type input "36"
type input "1"
type input "35"
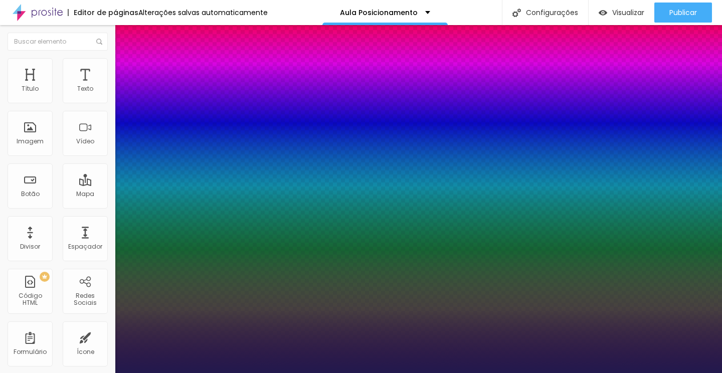
type input "1"
type input "34"
type input "1"
type input "33"
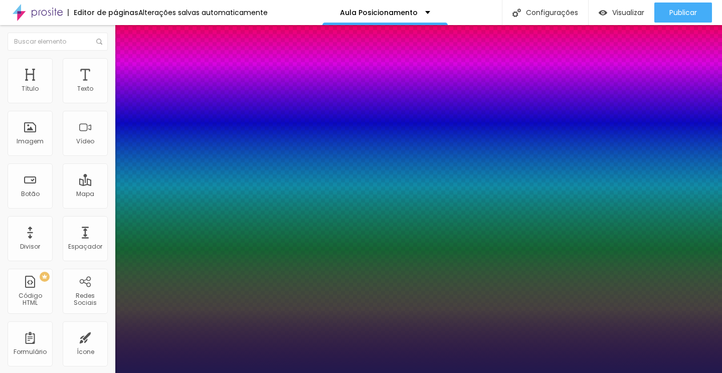
type input "33"
type input "1"
type input "32"
type input "1"
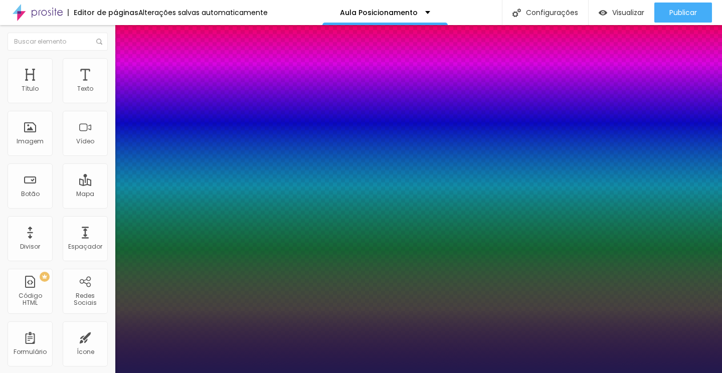
type input "31"
type input "1"
type input "30"
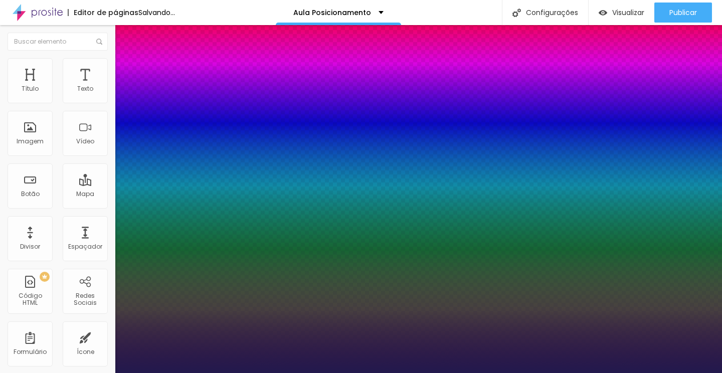
type input "1"
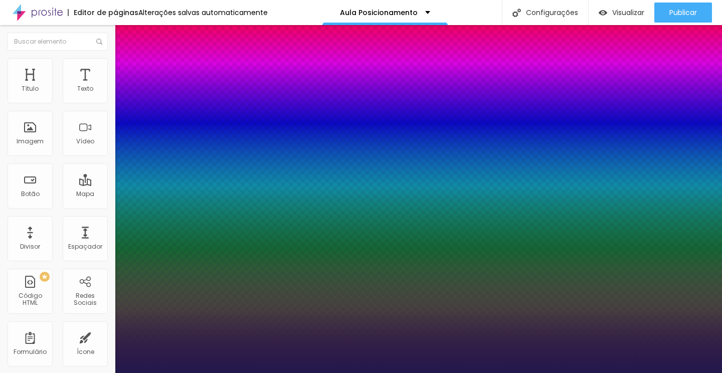
type input "29"
type input "1"
type input "28"
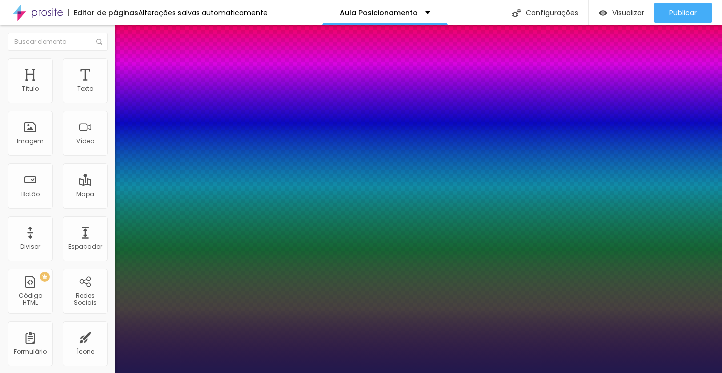
type input "1"
type input "27"
type input "1"
type input "26"
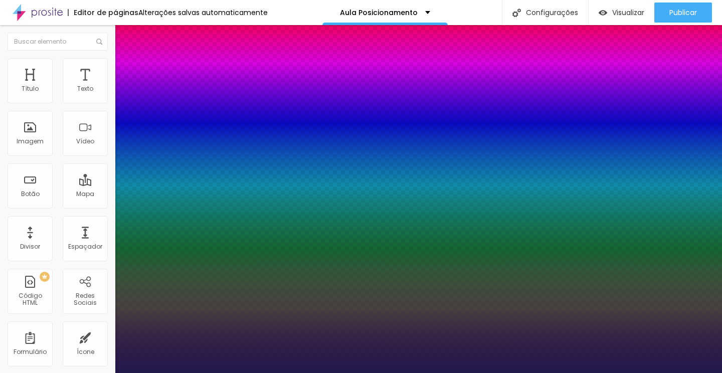
type input "26"
type input "1"
type input "25"
type input "1"
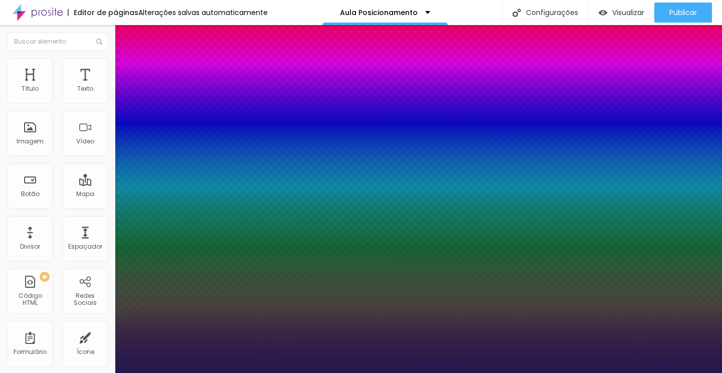
drag, startPoint x: 135, startPoint y: 167, endPoint x: 142, endPoint y: 168, distance: 7.1
type input "25"
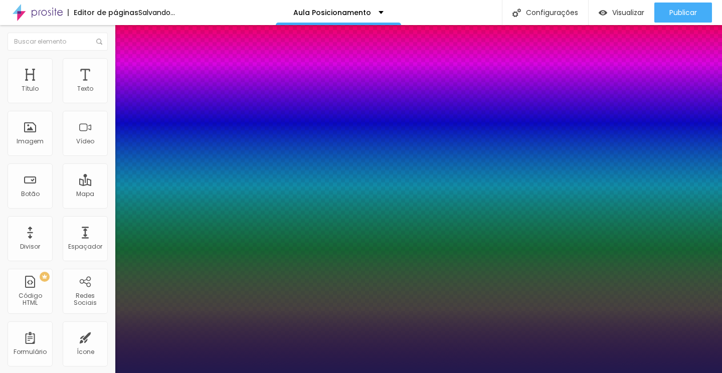
type input "1"
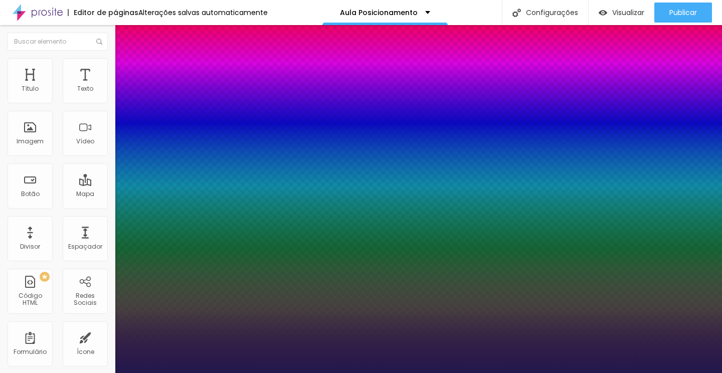
click at [275, 372] on div at bounding box center [361, 373] width 722 height 0
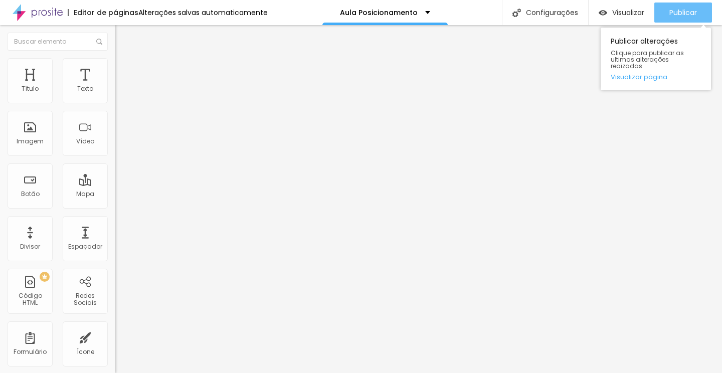
click at [691, 12] on span "Publicar" at bounding box center [683, 13] width 28 height 8
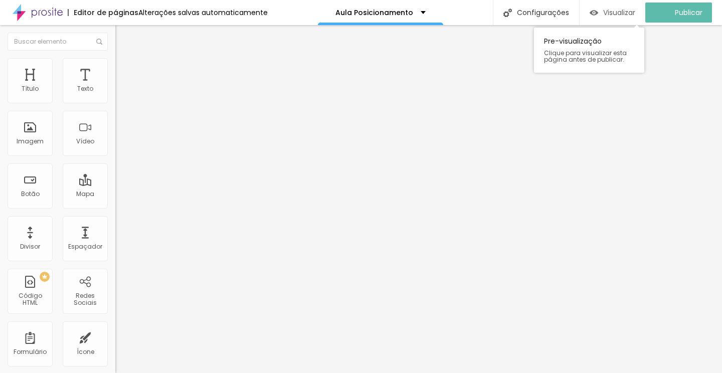
click at [629, 6] on div "Visualizar" at bounding box center [613, 13] width 46 height 20
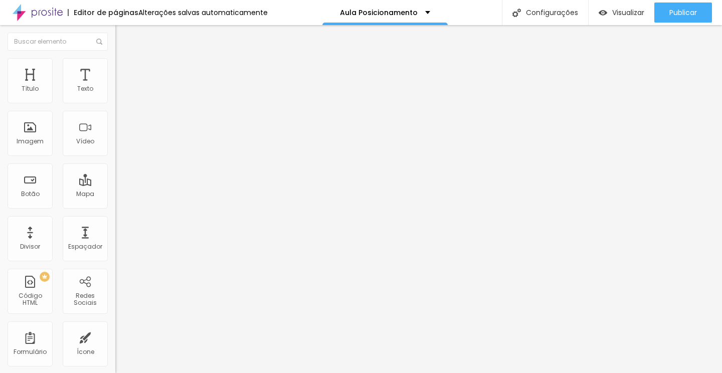
click at [123, 41] on div "Editar Título" at bounding box center [151, 37] width 57 height 8
click at [123, 38] on img "button" at bounding box center [127, 37] width 8 height 8
click at [119, 93] on icon "button" at bounding box center [122, 90] width 6 height 6
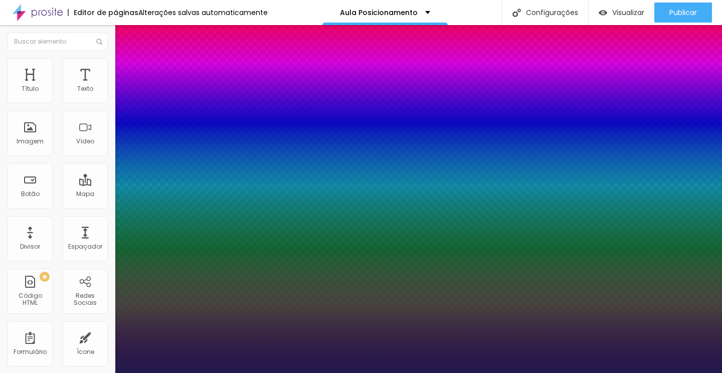
type input "1"
select select "Lora"
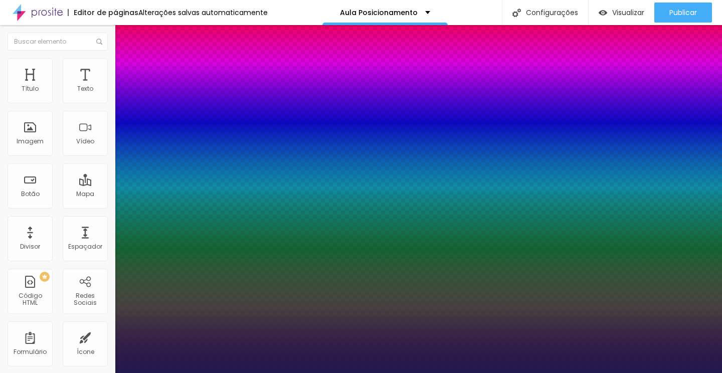
type input "1"
type input "13"
type input "1"
type input "14"
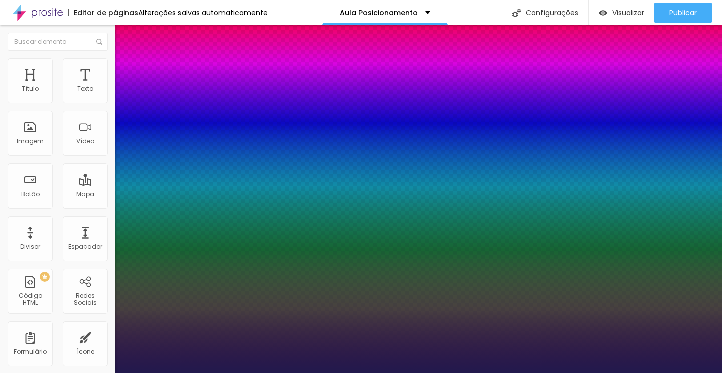
type input "14"
type input "1"
type input "15"
type input "1"
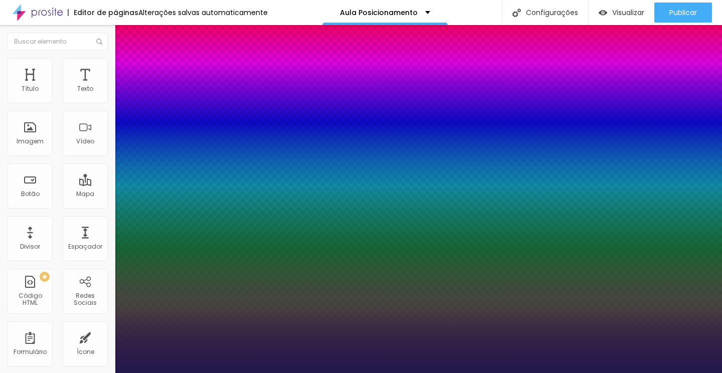
type input "16"
type input "1"
type input "17"
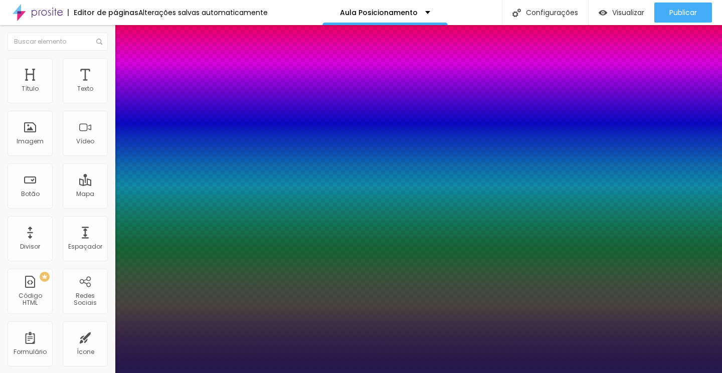
type input "1"
type input "18"
type input "1"
type input "19"
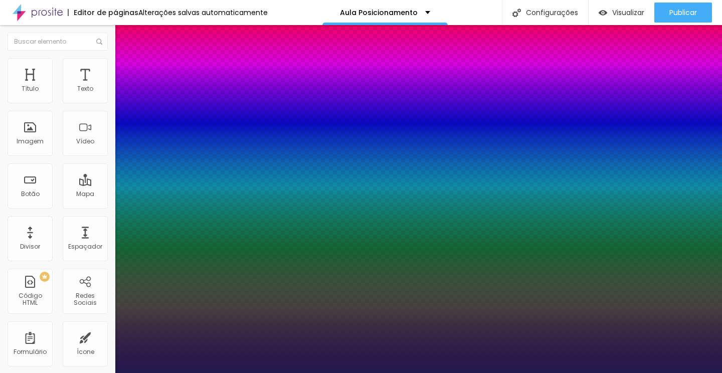
type input "19"
type input "1"
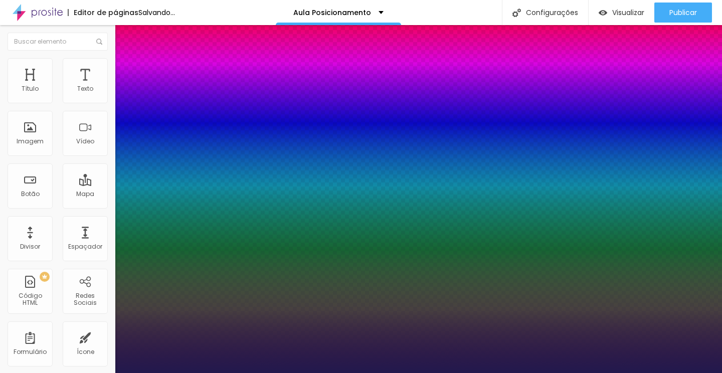
type input "20"
type input "1"
type input "21"
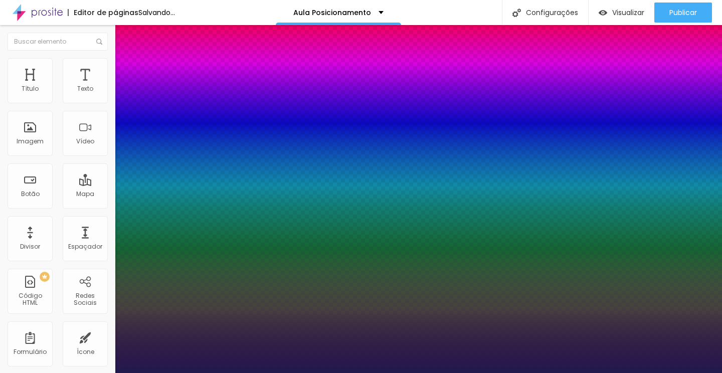
type input "1"
type input "22"
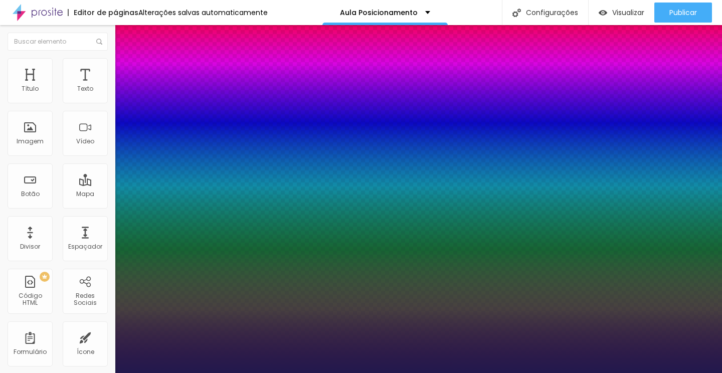
drag, startPoint x: 133, startPoint y: 171, endPoint x: 138, endPoint y: 171, distance: 5.0
click at [263, 372] on div at bounding box center [361, 373] width 722 height 0
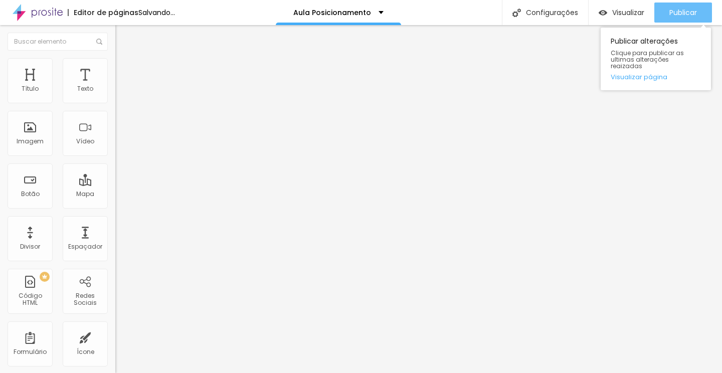
click at [683, 9] on span "Publicar" at bounding box center [683, 13] width 28 height 8
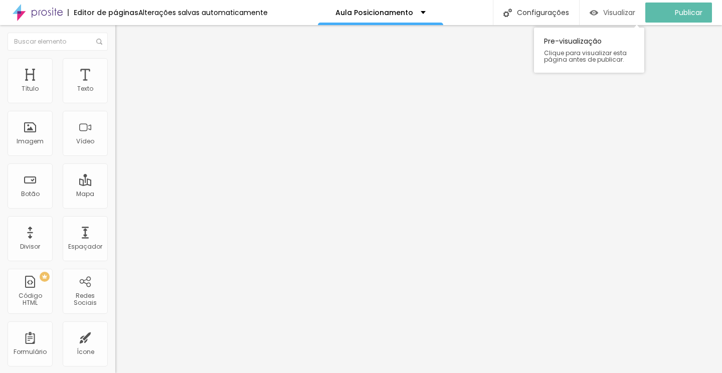
click at [635, 15] on span "Visualizar" at bounding box center [619, 13] width 32 height 8
click at [617, 22] on div "Visualizar" at bounding box center [622, 13] width 46 height 20
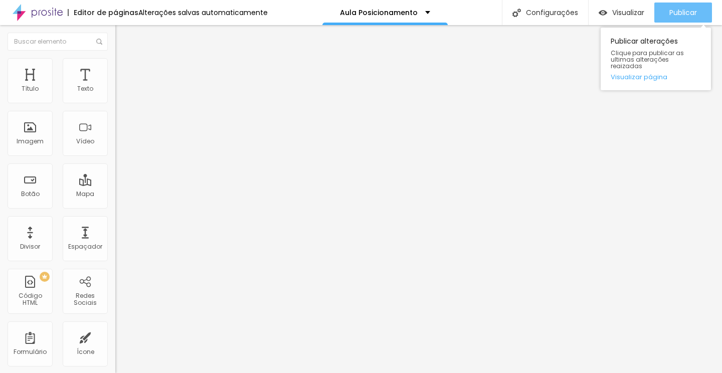
click at [665, 14] on button "Publicar" at bounding box center [683, 13] width 58 height 20
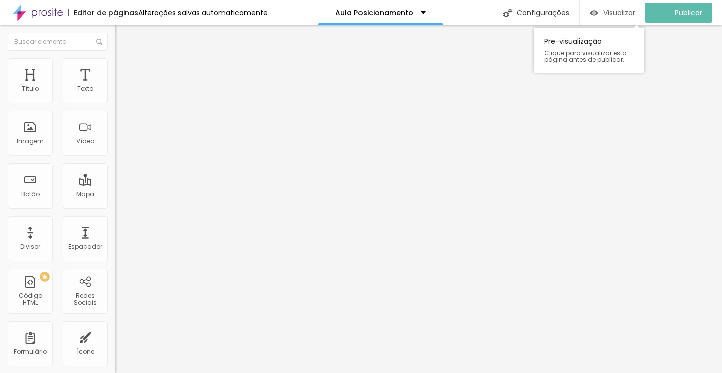
click at [634, 18] on div "Visualizar" at bounding box center [613, 13] width 46 height 20
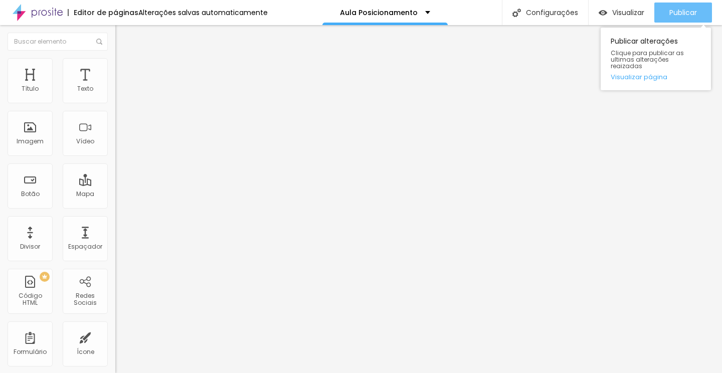
click at [671, 10] on span "Publicar" at bounding box center [683, 13] width 28 height 8
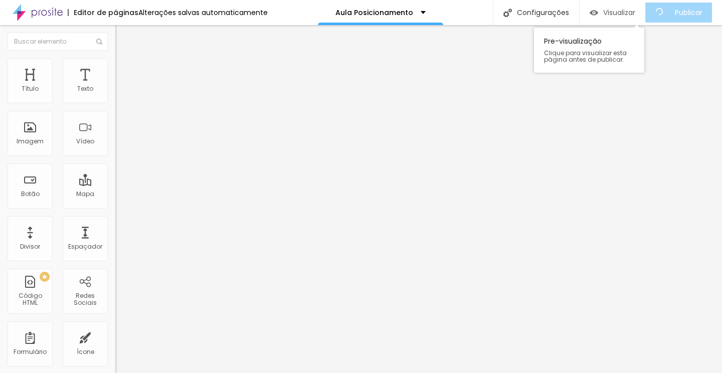
click at [630, 18] on div "Visualizar" at bounding box center [613, 13] width 46 height 20
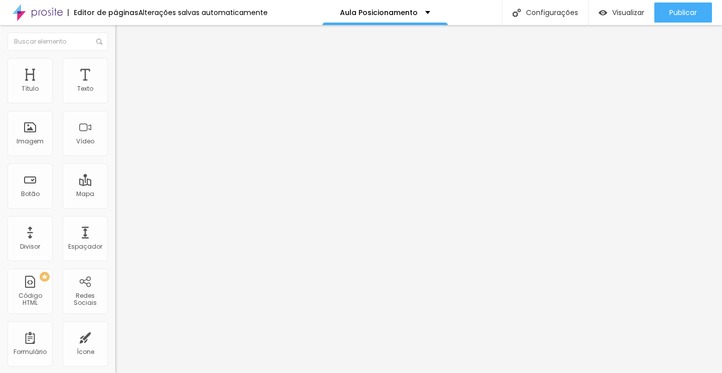
click at [115, 96] on button "button" at bounding box center [122, 91] width 14 height 11
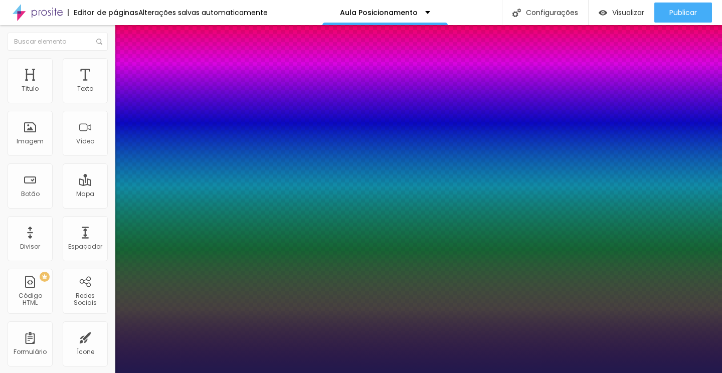
drag, startPoint x: 142, startPoint y: 168, endPoint x: 150, endPoint y: 168, distance: 8.0
click at [674, 372] on div at bounding box center [361, 373] width 722 height 0
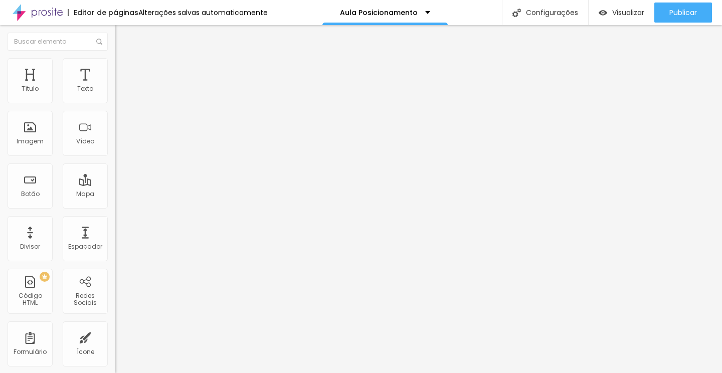
click at [674, 13] on span "Publicar" at bounding box center [683, 13] width 28 height 8
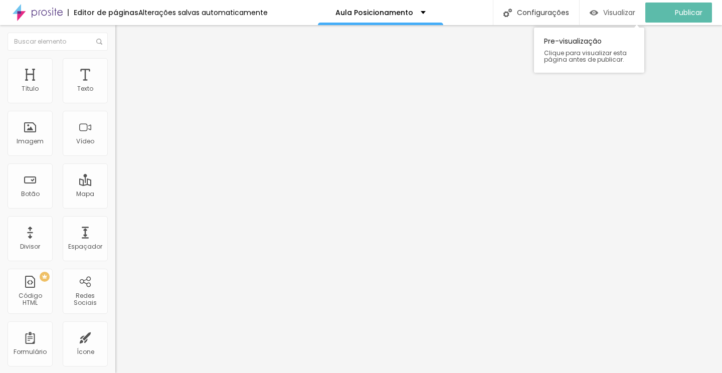
click at [618, 9] on span "Visualizar" at bounding box center [619, 13] width 32 height 8
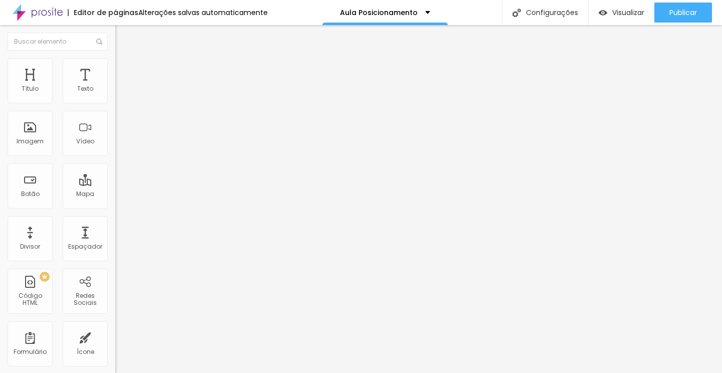
click at [124, 71] on span "Avançado" at bounding box center [140, 75] width 33 height 9
drag, startPoint x: 23, startPoint y: 98, endPoint x: 29, endPoint y: 97, distance: 6.1
click at [115, 195] on input "range" at bounding box center [147, 199] width 65 height 8
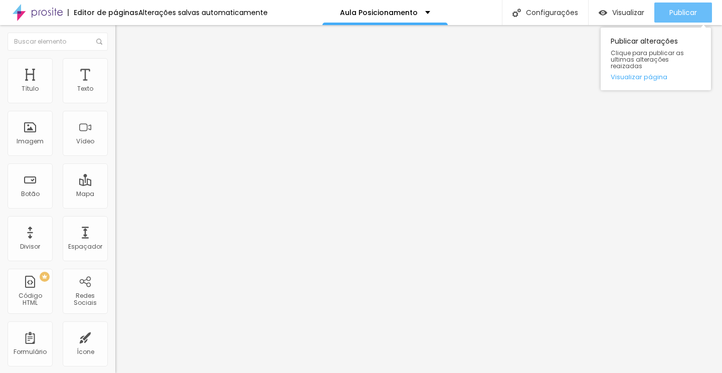
click at [661, 11] on button "Publicar" at bounding box center [683, 13] width 58 height 20
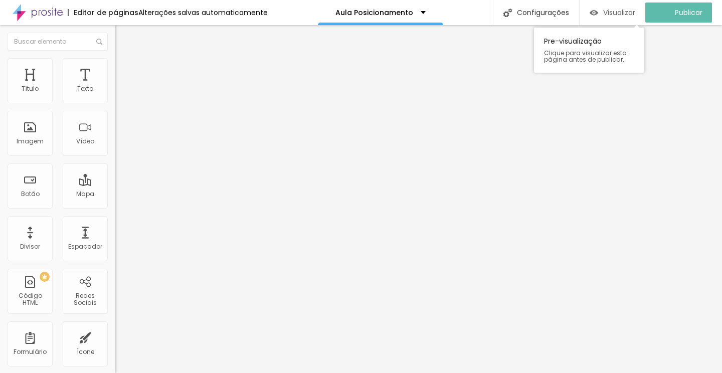
click at [623, 12] on span "Visualizar" at bounding box center [619, 13] width 32 height 8
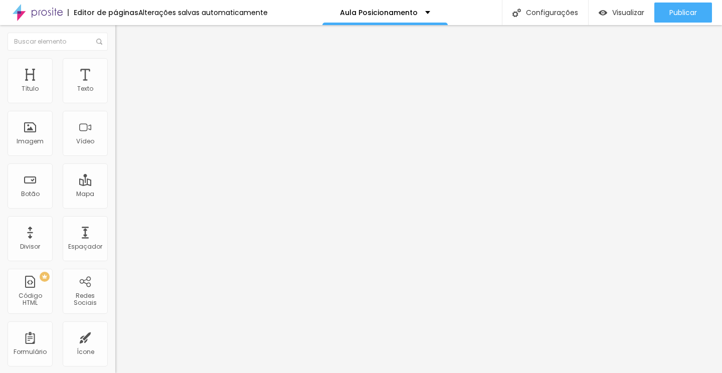
click at [115, 68] on img at bounding box center [119, 72] width 9 height 9
click at [115, 195] on input "range" at bounding box center [147, 199] width 65 height 8
click at [124, 69] on span "Estilo" at bounding box center [132, 65] width 16 height 9
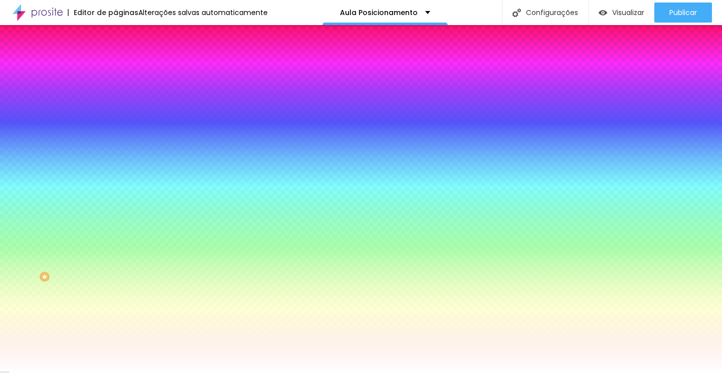
click at [115, 68] on li "Avançado" at bounding box center [172, 73] width 115 height 10
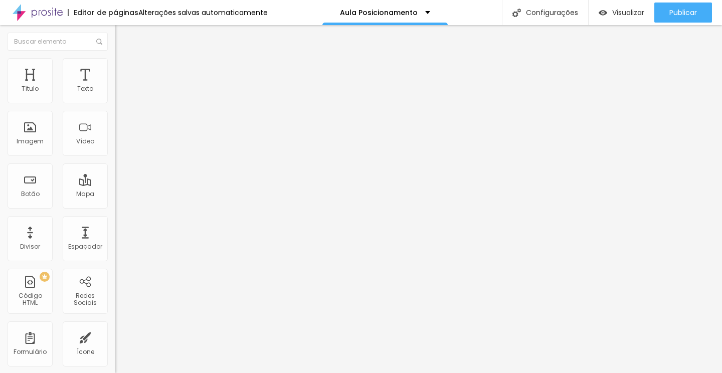
click at [115, 68] on li "Avançado" at bounding box center [172, 73] width 115 height 10
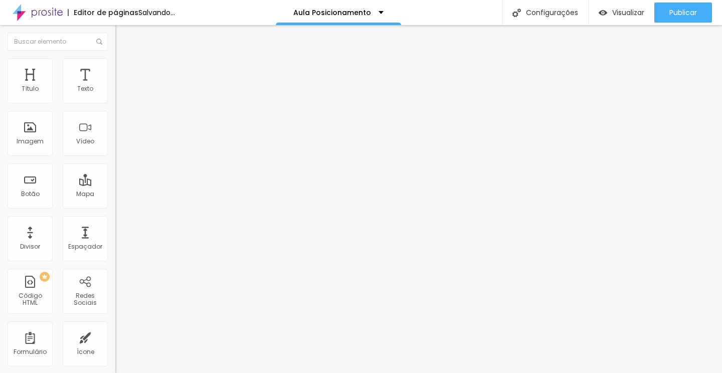
drag, startPoint x: 24, startPoint y: 119, endPoint x: 0, endPoint y: 121, distance: 24.1
click at [115, 336] on input "range" at bounding box center [147, 340] width 65 height 8
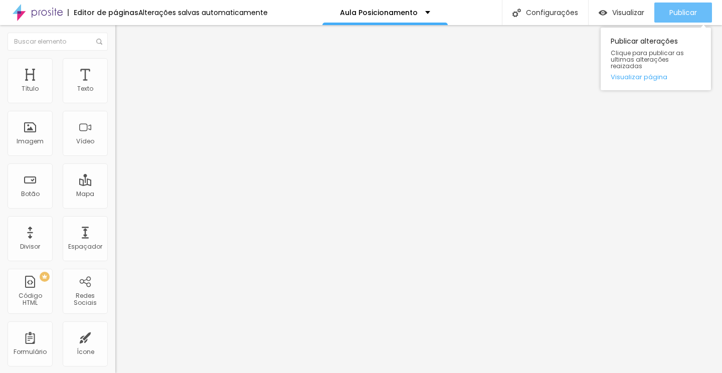
click at [675, 9] on span "Publicar" at bounding box center [683, 13] width 28 height 8
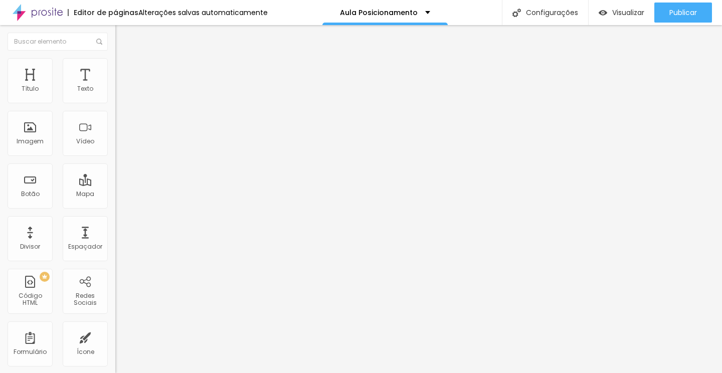
click at [124, 69] on span "Estilo" at bounding box center [132, 65] width 16 height 9
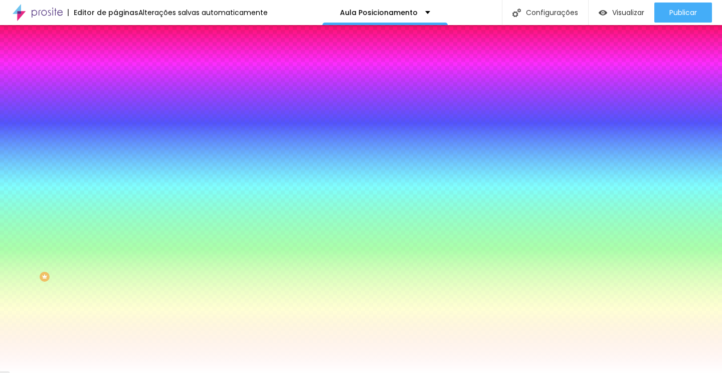
click at [123, 125] on icon "button" at bounding box center [124, 126] width 2 height 2
click at [100, 372] on div at bounding box center [361, 373] width 722 height 0
click at [115, 68] on img at bounding box center [119, 72] width 9 height 9
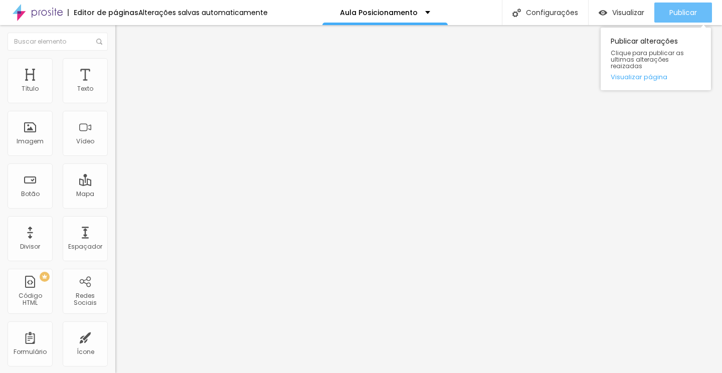
click at [695, 5] on div "Publicar" at bounding box center [683, 13] width 28 height 20
click at [675, 3] on div "Publicar" at bounding box center [683, 13] width 28 height 20
click at [685, 9] on span "Publicar" at bounding box center [683, 13] width 28 height 8
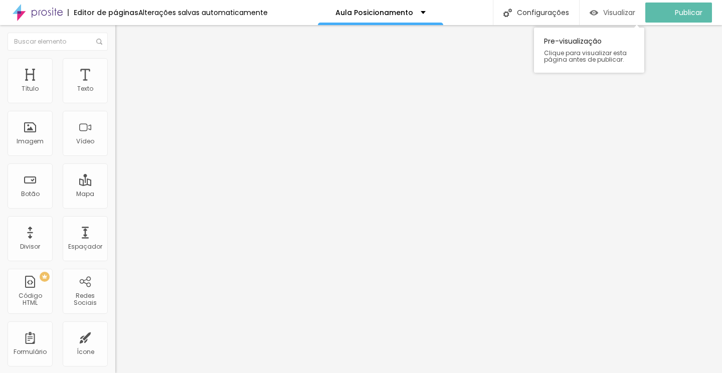
click at [627, 7] on div "Visualizar" at bounding box center [613, 13] width 46 height 20
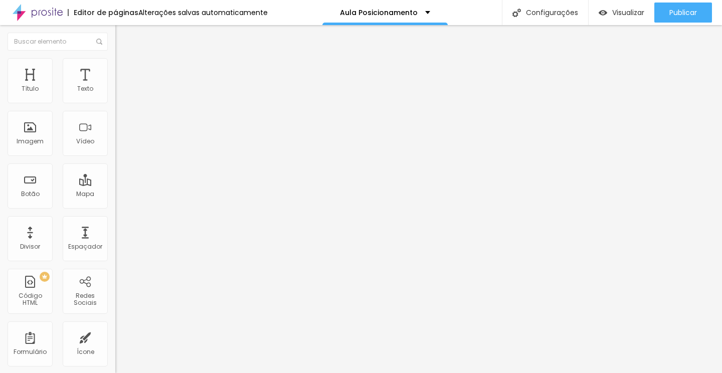
click at [124, 69] on span "Estilo" at bounding box center [132, 65] width 16 height 9
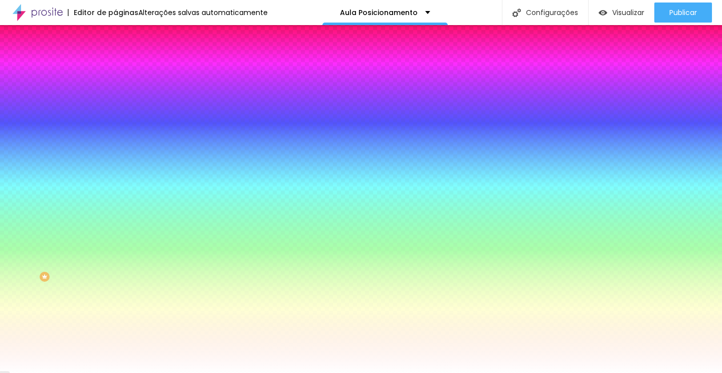
click at [115, 92] on span "Trocar imagem" at bounding box center [142, 88] width 55 height 9
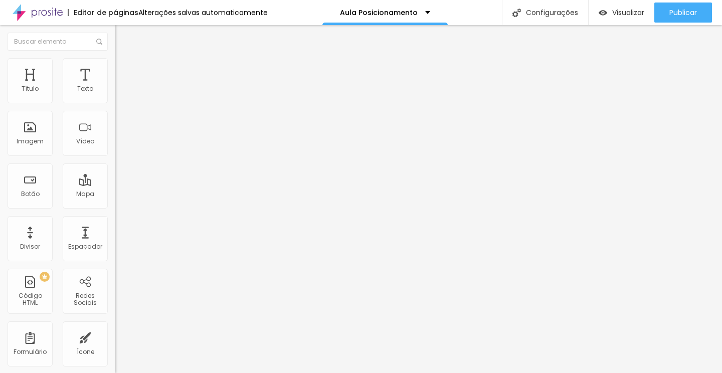
click at [115, 86] on span "Trocar imagem" at bounding box center [142, 82] width 55 height 9
click at [120, 92] on icon "button" at bounding box center [122, 90] width 4 height 4
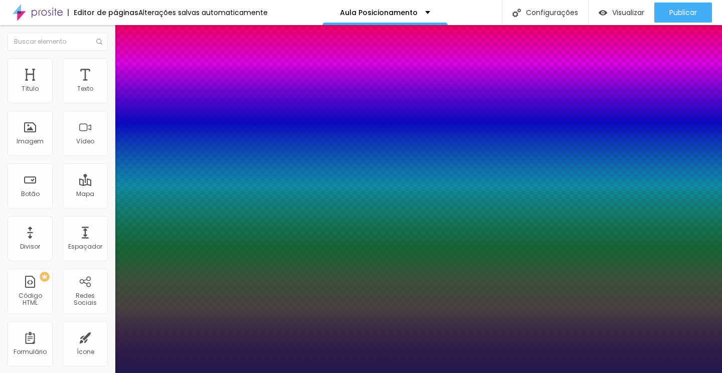
drag, startPoint x: 136, startPoint y: 170, endPoint x: 145, endPoint y: 172, distance: 8.8
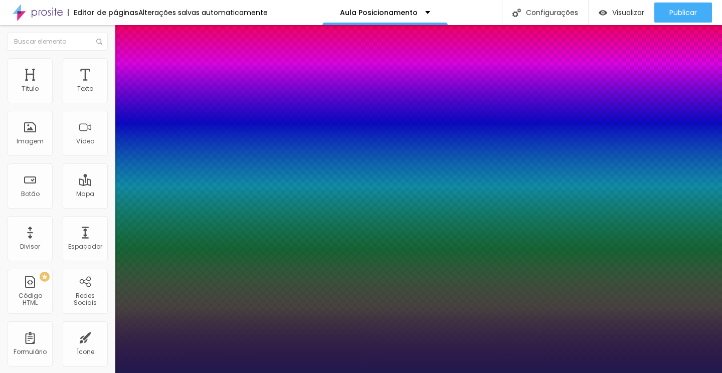
click at [425, 372] on div at bounding box center [361, 373] width 722 height 0
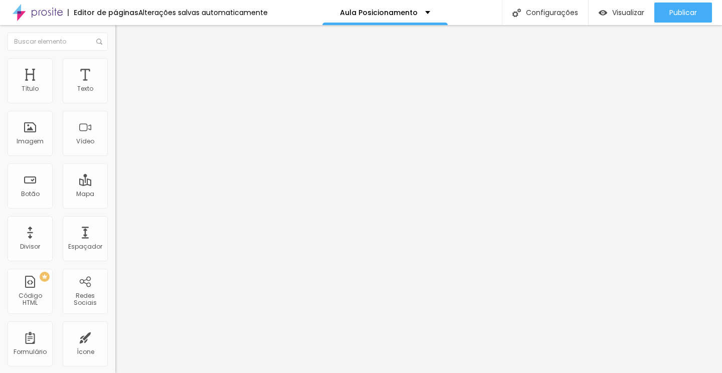
click at [115, 96] on button "button" at bounding box center [122, 91] width 14 height 11
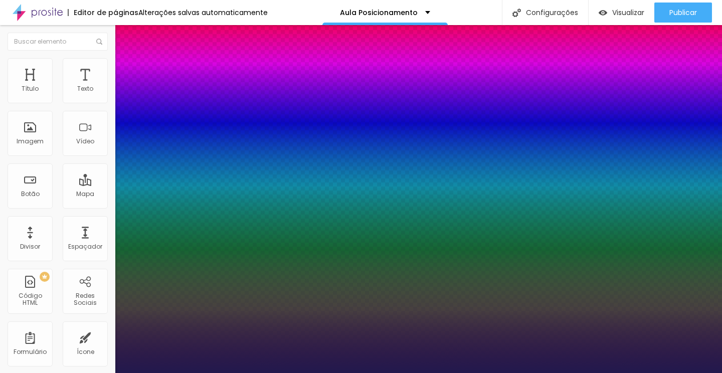
drag, startPoint x: 148, startPoint y: 170, endPoint x: 161, endPoint y: 168, distance: 13.7
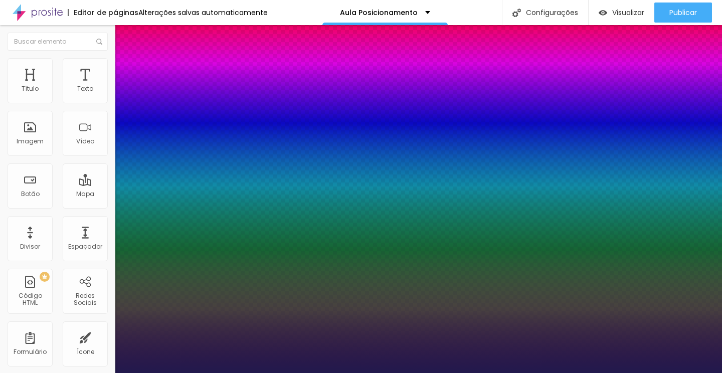
click at [298, 372] on div at bounding box center [361, 373] width 722 height 0
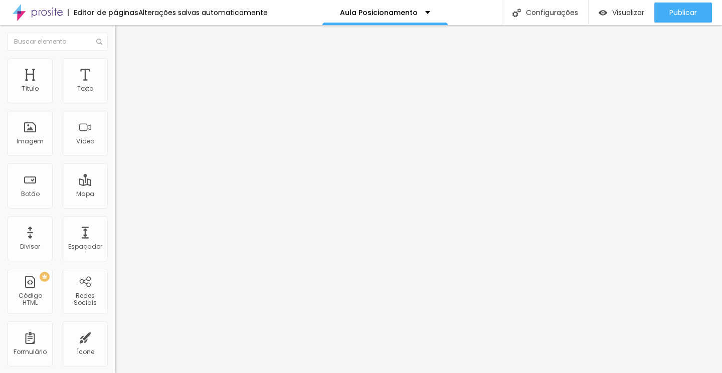
click at [124, 71] on span "Avançado" at bounding box center [140, 75] width 33 height 9
click at [115, 58] on li "Avançado" at bounding box center [172, 63] width 115 height 10
click at [115, 76] on li "Avançado" at bounding box center [172, 73] width 115 height 10
click at [115, 68] on li "Avançado" at bounding box center [172, 73] width 115 height 10
click at [608, 14] on div "Visualizar" at bounding box center [622, 13] width 46 height 9
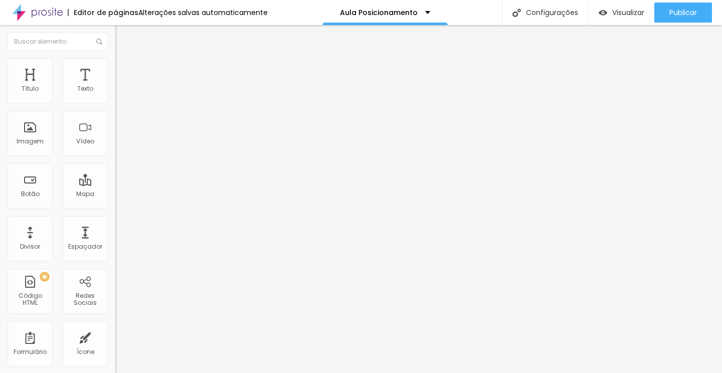
click at [124, 72] on span "Avançado" at bounding box center [140, 75] width 33 height 9
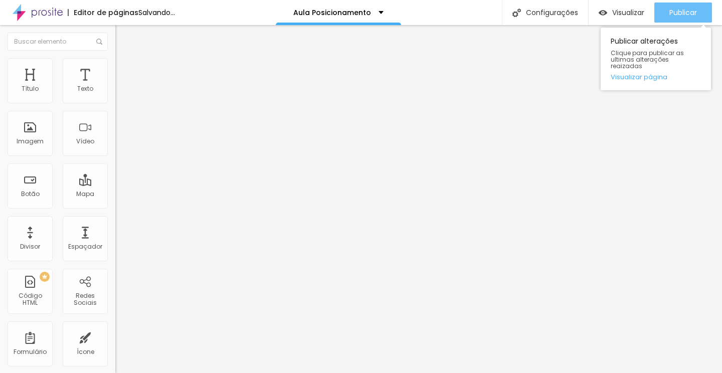
click at [661, 13] on button "Publicar" at bounding box center [683, 13] width 58 height 20
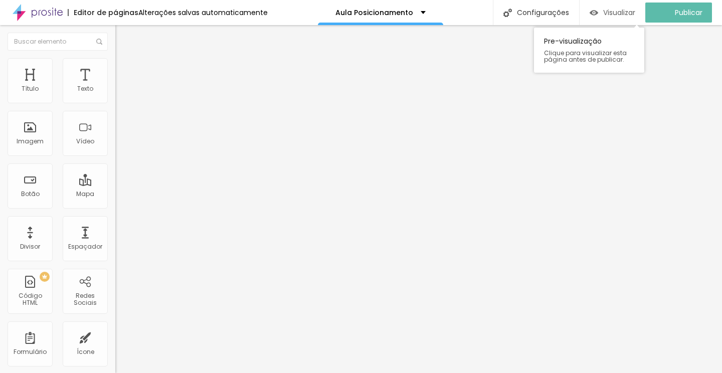
click at [624, 16] on span "Visualizar" at bounding box center [619, 13] width 32 height 8
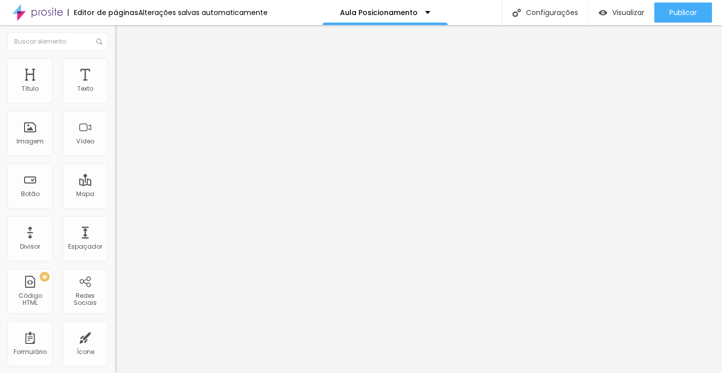
click at [115, 69] on ul "Conteúdo Estilo Avançado" at bounding box center [172, 63] width 115 height 30
click at [124, 69] on span "Estilo" at bounding box center [132, 65] width 16 height 9
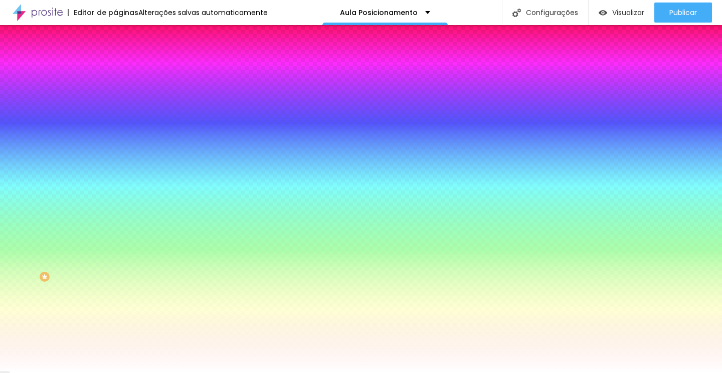
click at [115, 130] on button "button" at bounding box center [122, 128] width 14 height 11
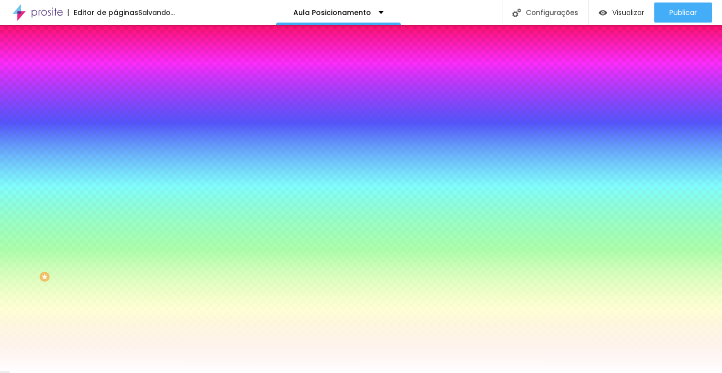
drag, startPoint x: 165, startPoint y: 196, endPoint x: 180, endPoint y: 194, distance: 15.2
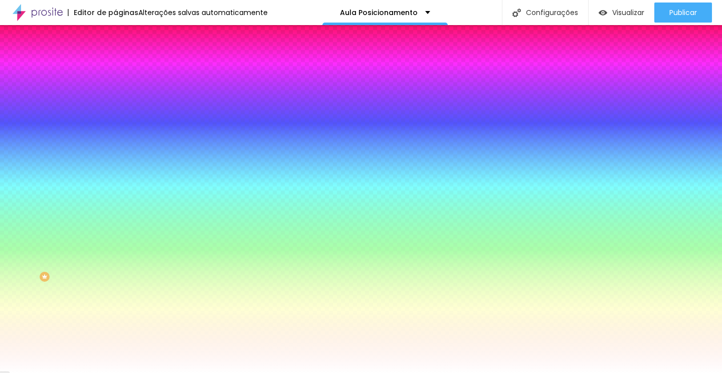
click at [312, 372] on div at bounding box center [361, 373] width 722 height 0
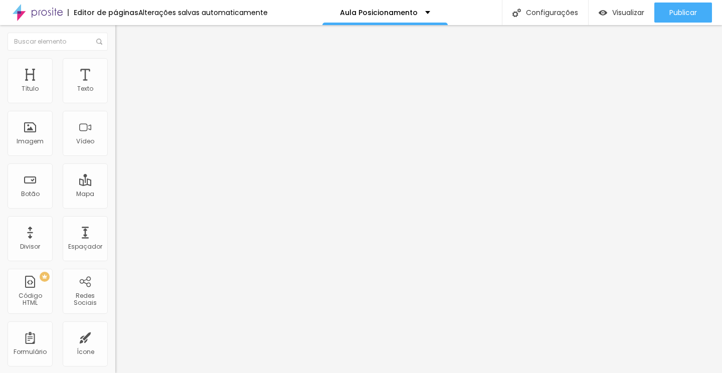
click at [115, 68] on li "Estilo" at bounding box center [172, 63] width 115 height 10
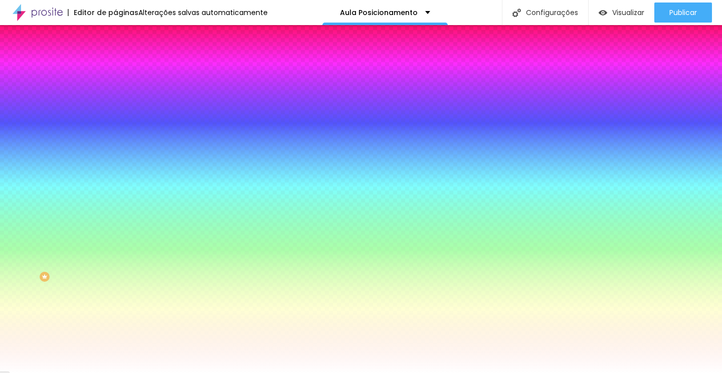
click at [120, 126] on icon "button" at bounding box center [122, 127] width 4 height 4
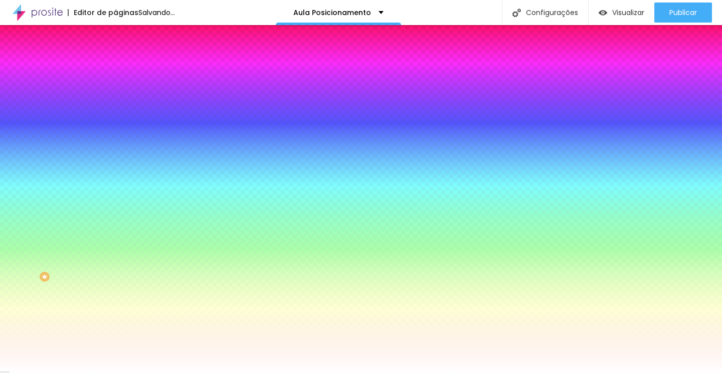
drag, startPoint x: 164, startPoint y: 194, endPoint x: 179, endPoint y: 195, distance: 15.1
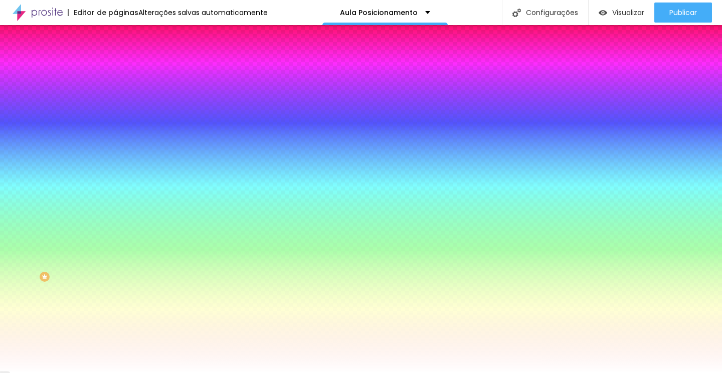
click at [684, 372] on div at bounding box center [361, 373] width 722 height 0
click at [684, 9] on span "Publicar" at bounding box center [683, 13] width 28 height 8
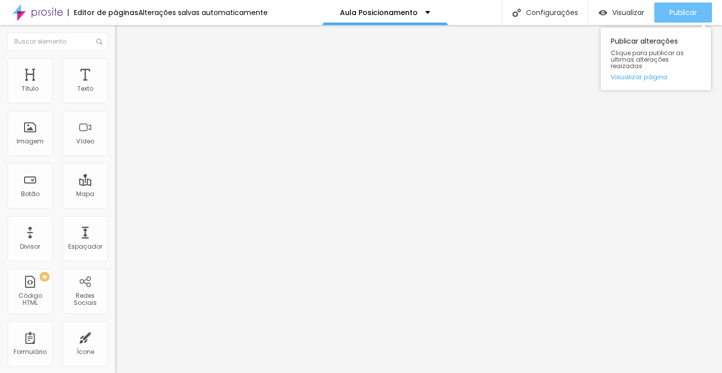
click at [662, 9] on button "Publicar" at bounding box center [683, 13] width 58 height 20
click at [669, 12] on span "Publicar" at bounding box center [683, 13] width 28 height 8
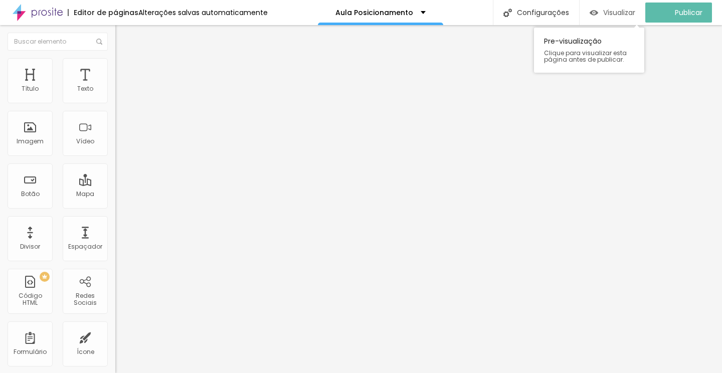
click at [624, 16] on span "Visualizar" at bounding box center [619, 13] width 32 height 8
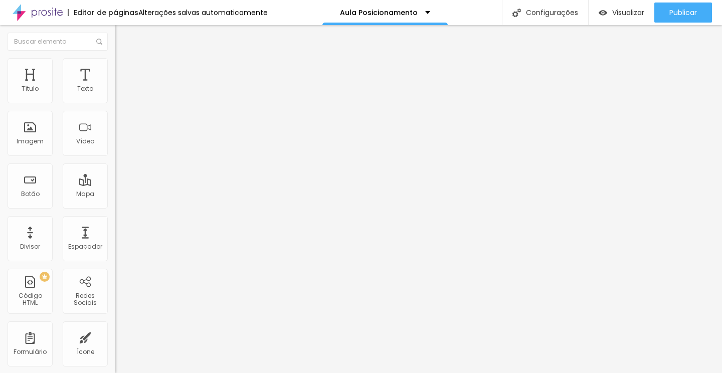
click at [115, 91] on span "Encaixotado" at bounding box center [134, 87] width 39 height 9
click at [115, 106] on div "Completo" at bounding box center [172, 103] width 115 height 6
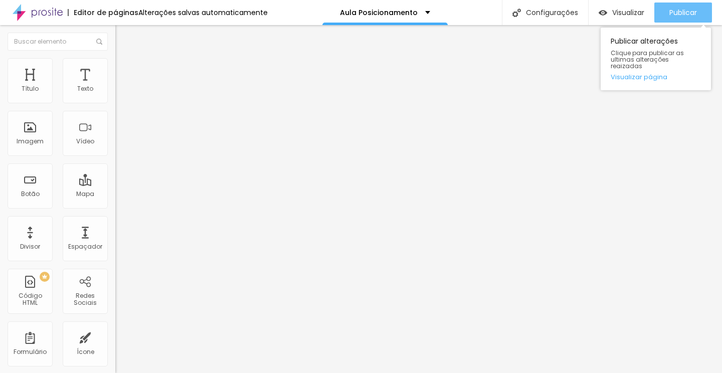
click at [676, 9] on span "Publicar" at bounding box center [683, 13] width 28 height 8
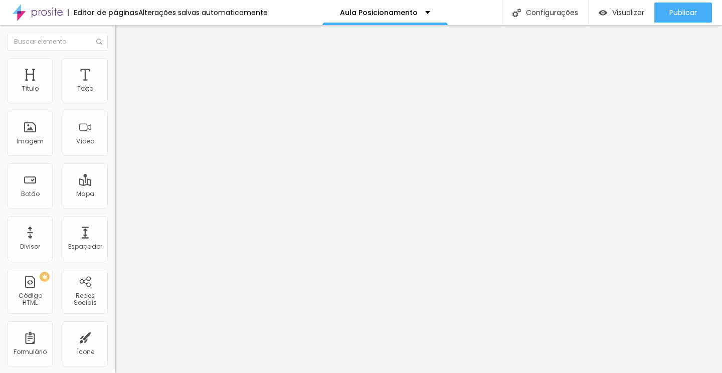
click at [124, 69] on span "Estilo" at bounding box center [132, 65] width 16 height 9
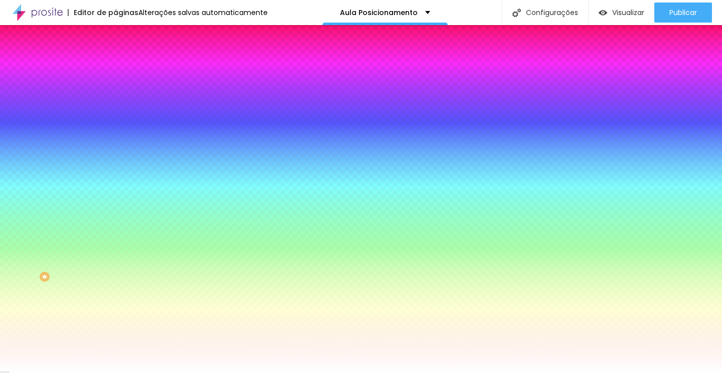
click at [115, 68] on li "Avançado" at bounding box center [172, 73] width 115 height 10
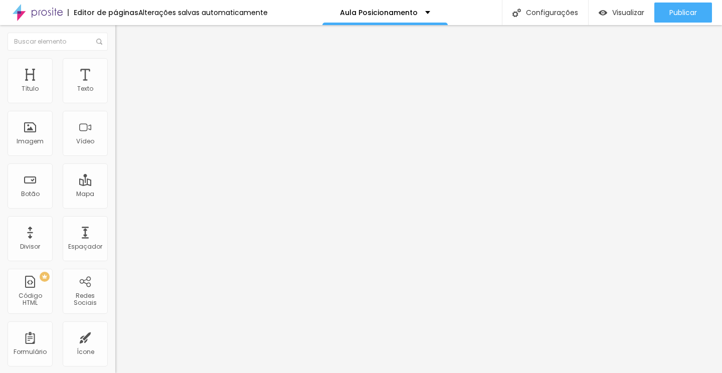
drag, startPoint x: 46, startPoint y: 117, endPoint x: 35, endPoint y: 121, distance: 11.7
click at [115, 336] on input "range" at bounding box center [147, 340] width 65 height 8
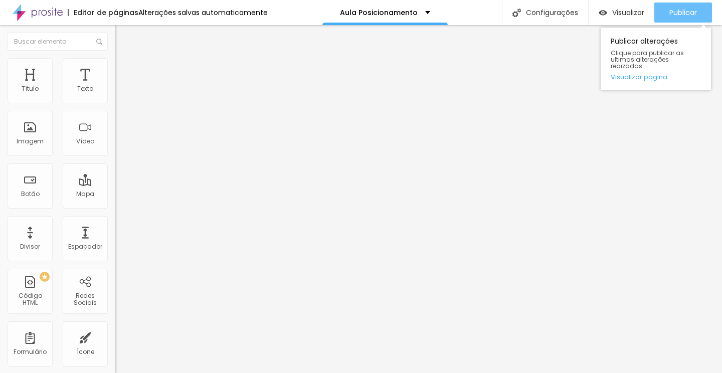
click at [661, 12] on button "Publicar" at bounding box center [683, 13] width 58 height 20
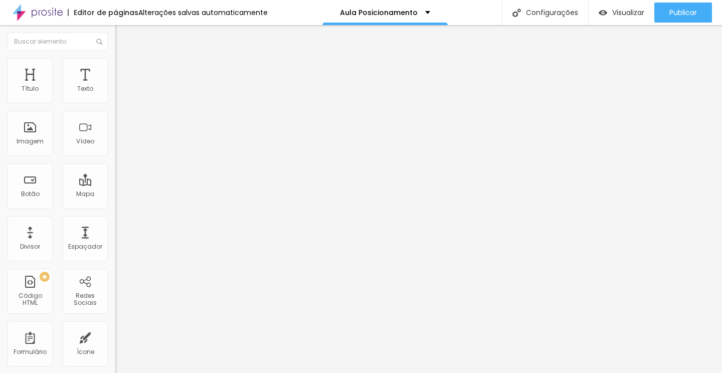
click at [124, 71] on span "Avançado" at bounding box center [140, 75] width 33 height 9
drag, startPoint x: 34, startPoint y: 119, endPoint x: 37, endPoint y: 112, distance: 7.5
click at [115, 336] on input "range" at bounding box center [147, 340] width 65 height 8
click at [115, 62] on img at bounding box center [119, 62] width 9 height 9
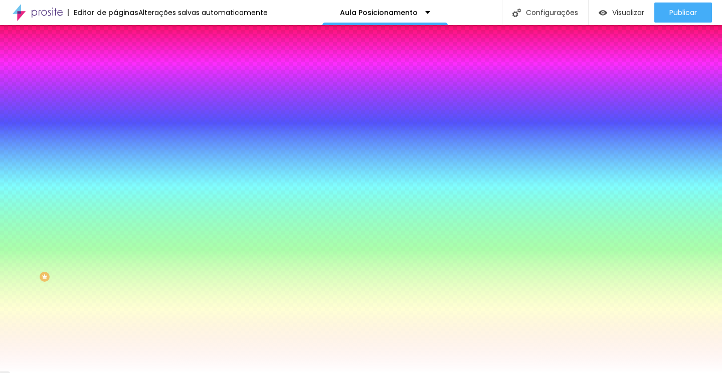
click at [115, 68] on img at bounding box center [119, 72] width 9 height 9
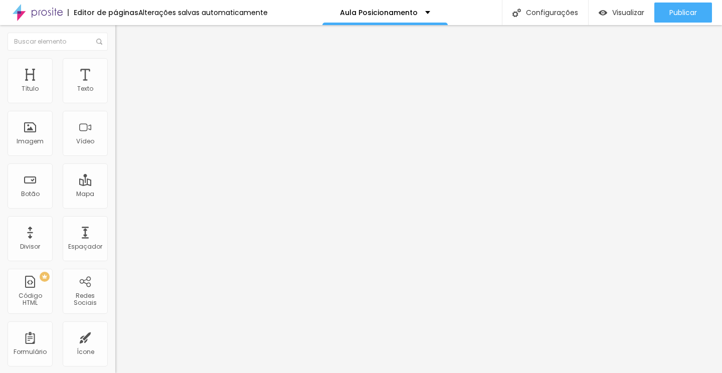
click at [115, 67] on ul "Conteúdo Estilo Avançado" at bounding box center [172, 63] width 115 height 30
click at [115, 65] on li "Estilo" at bounding box center [172, 63] width 115 height 10
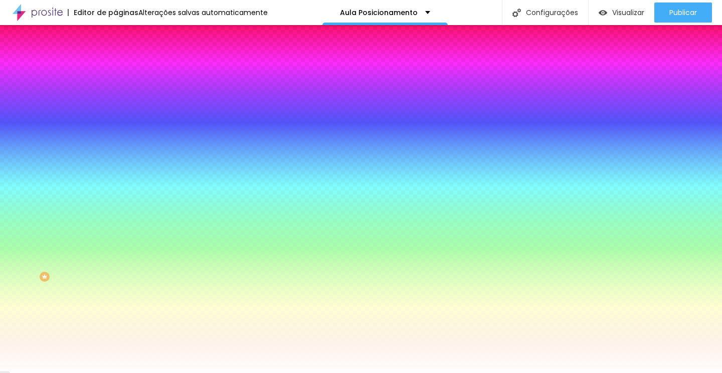
click at [124, 59] on span "Conteúdo" at bounding box center [139, 55] width 31 height 9
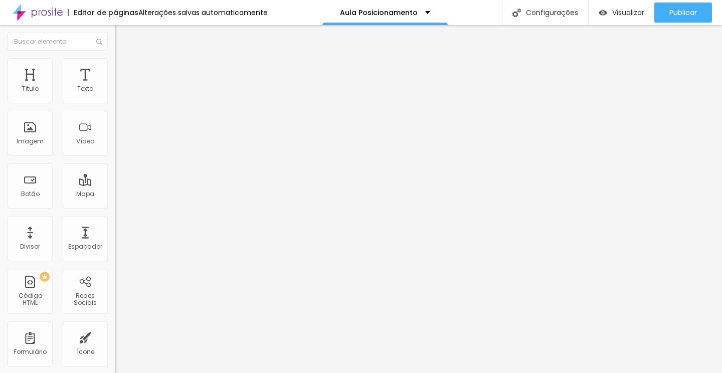
click at [115, 90] on div "Modo Completo Encaixotado Completo" at bounding box center [172, 92] width 115 height 28
click at [115, 91] on span "Completo" at bounding box center [130, 87] width 31 height 9
click at [115, 190] on div "Editar Seção Conteúdo Estilo Avançado Modo Completo Encaixotado Completo" at bounding box center [172, 199] width 115 height 348
click at [115, 99] on img at bounding box center [118, 95] width 7 height 7
click at [124, 69] on span "Estilo" at bounding box center [132, 65] width 16 height 9
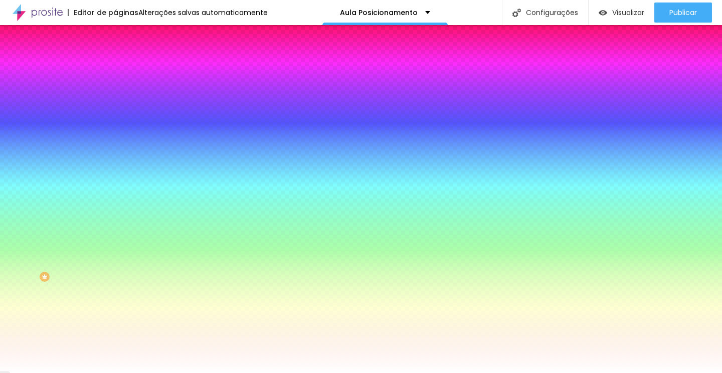
click at [115, 68] on li "Avançado" at bounding box center [172, 73] width 115 height 10
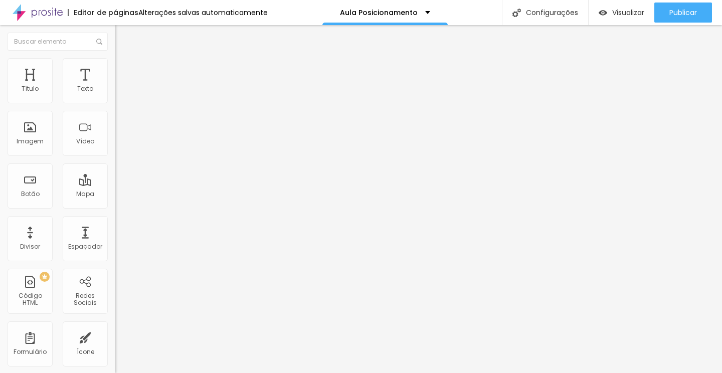
drag, startPoint x: 42, startPoint y: 97, endPoint x: 58, endPoint y: 97, distance: 16.0
click at [115, 195] on input "range" at bounding box center [147, 199] width 65 height 8
drag, startPoint x: 58, startPoint y: 97, endPoint x: 42, endPoint y: 94, distance: 16.3
click at [115, 195] on input "range" at bounding box center [147, 199] width 65 height 8
click at [115, 68] on img at bounding box center [119, 72] width 9 height 9
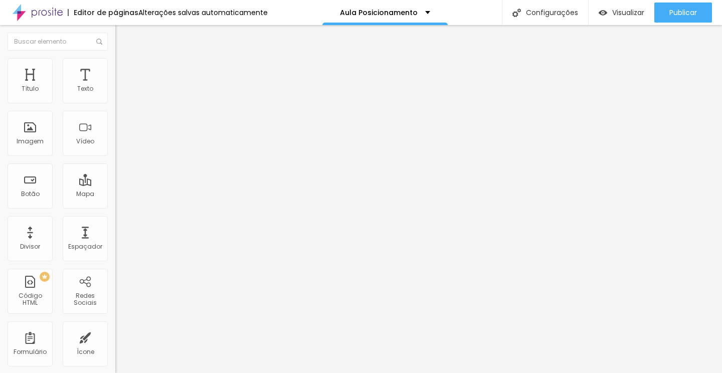
click at [115, 63] on img at bounding box center [119, 62] width 9 height 9
click at [115, 68] on img at bounding box center [119, 72] width 9 height 9
drag, startPoint x: 25, startPoint y: 100, endPoint x: 139, endPoint y: 73, distance: 118.0
click at [139, 195] on input "range" at bounding box center [147, 199] width 65 height 8
drag, startPoint x: 88, startPoint y: 99, endPoint x: 0, endPoint y: 106, distance: 88.5
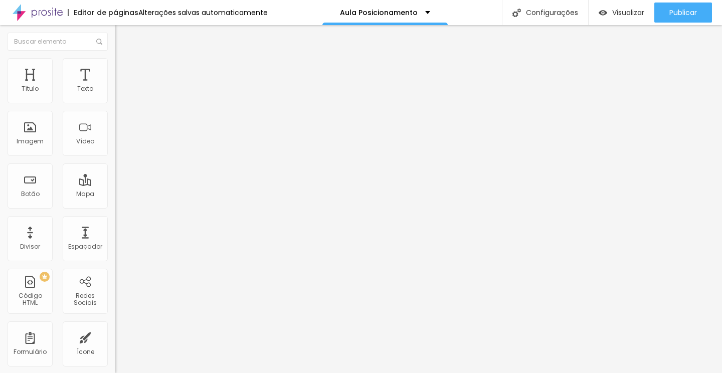
click at [115, 106] on div "100 Espaço de cima 10 Espaço de baixo ID Html Classes Html Visível nos disposit…" at bounding box center [172, 289] width 115 height 422
drag, startPoint x: 87, startPoint y: 100, endPoint x: 29, endPoint y: 96, distance: 57.8
click at [115, 195] on input "range" at bounding box center [147, 199] width 65 height 8
click at [115, 102] on div "Alinhamento" at bounding box center [172, 93] width 115 height 30
click at [115, 101] on img at bounding box center [118, 103] width 7 height 7
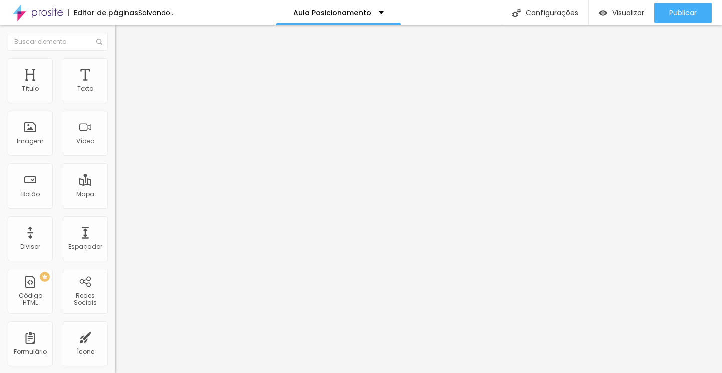
click at [115, 99] on img at bounding box center [118, 95] width 7 height 7
click at [115, 91] on img at bounding box center [118, 87] width 7 height 7
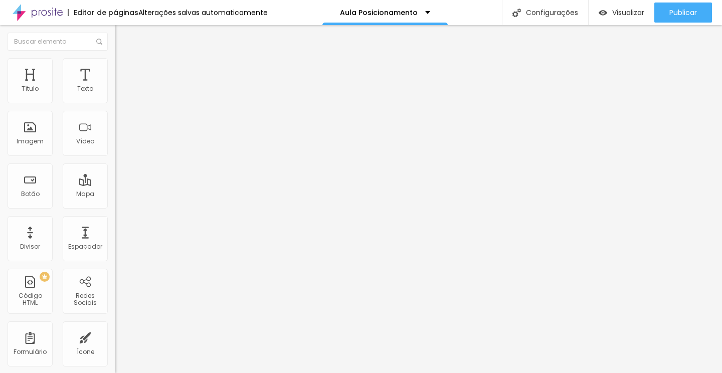
click at [115, 58] on li "Estilo" at bounding box center [172, 63] width 115 height 10
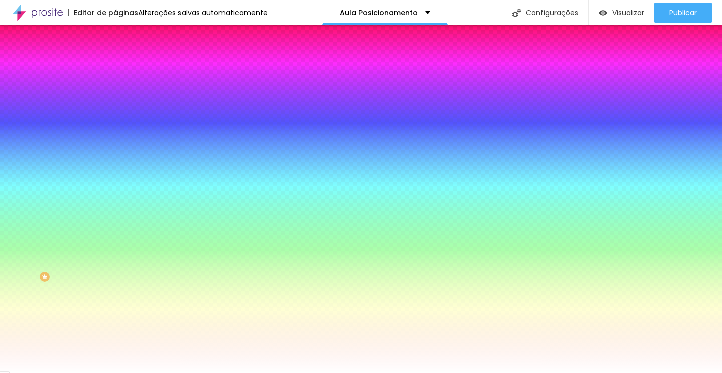
click at [115, 68] on li "Avançado" at bounding box center [172, 73] width 115 height 10
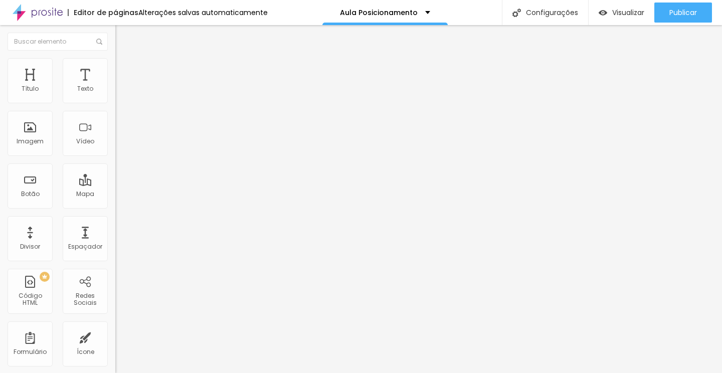
click at [123, 34] on img "button" at bounding box center [127, 37] width 8 height 8
drag, startPoint x: 25, startPoint y: 98, endPoint x: 40, endPoint y: 98, distance: 15.5
click at [115, 184] on input "range" at bounding box center [147, 188] width 65 height 8
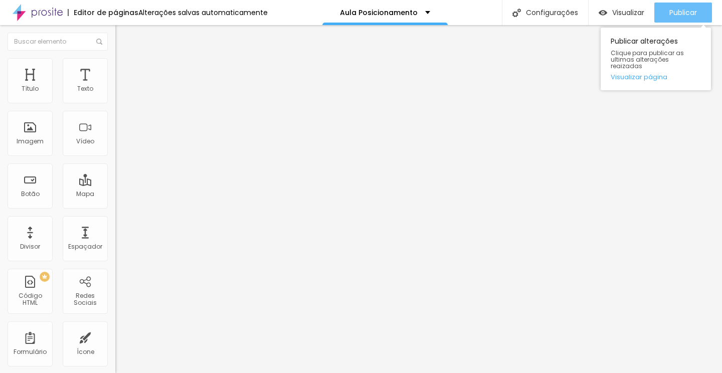
click at [680, 3] on div "Publicar" at bounding box center [683, 13] width 28 height 20
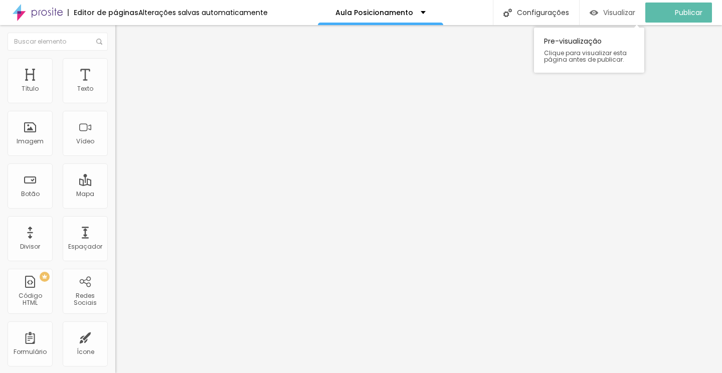
click at [621, 10] on span "Visualizar" at bounding box center [619, 13] width 32 height 8
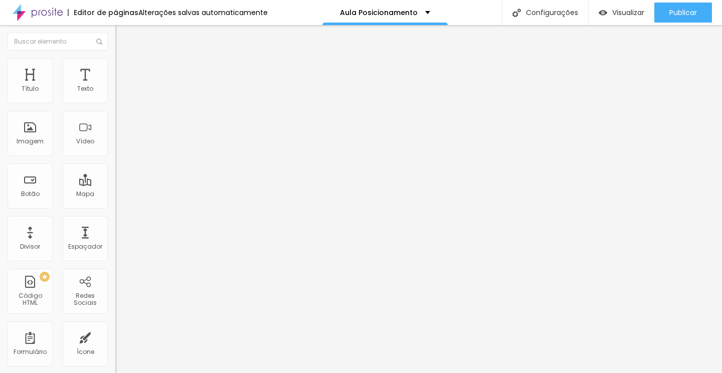
click at [115, 96] on button "button" at bounding box center [122, 91] width 14 height 11
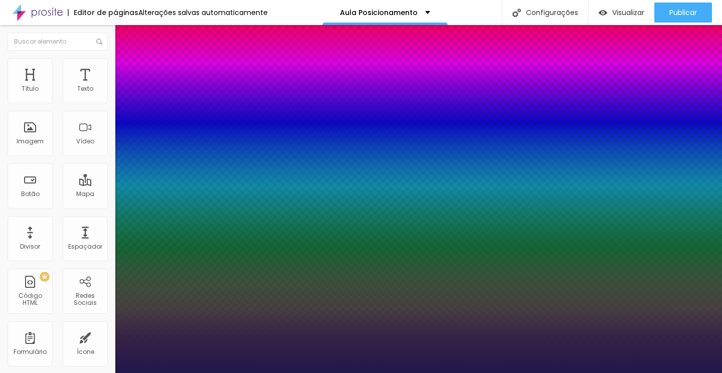
click at [59, 372] on div at bounding box center [361, 373] width 722 height 0
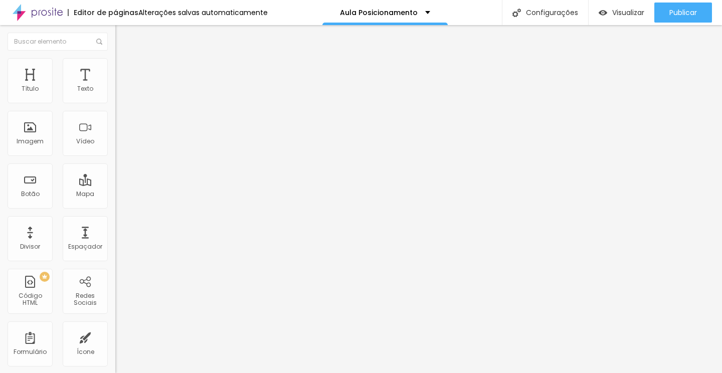
click at [120, 126] on icon "button" at bounding box center [122, 124] width 4 height 4
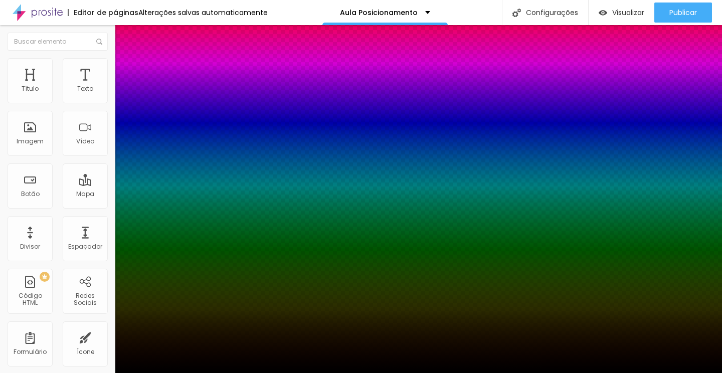
click at [187, 372] on div at bounding box center [361, 379] width 722 height 0
drag, startPoint x: 182, startPoint y: 216, endPoint x: 182, endPoint y: 238, distance: 22.1
click at [9, 165] on div at bounding box center [4, 164] width 10 height 2
click at [281, 372] on div at bounding box center [361, 373] width 722 height 0
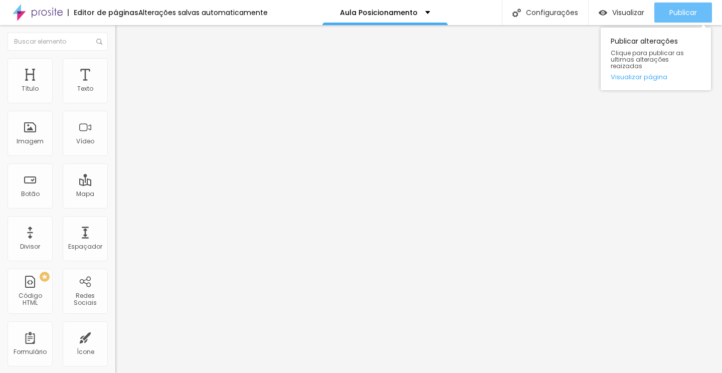
click at [667, 18] on button "Publicar" at bounding box center [683, 13] width 58 height 20
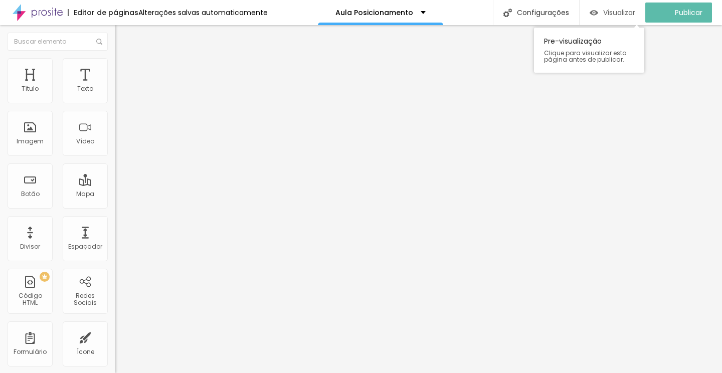
click at [622, 15] on span "Visualizar" at bounding box center [619, 13] width 32 height 8
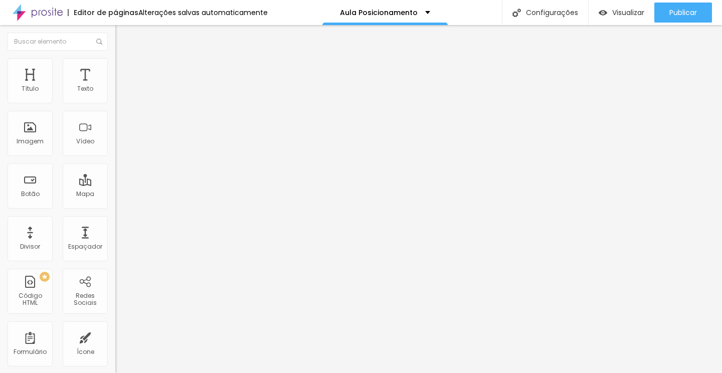
drag, startPoint x: 25, startPoint y: 99, endPoint x: 30, endPoint y: 98, distance: 5.6
click at [115, 184] on input "range" at bounding box center [147, 188] width 65 height 8
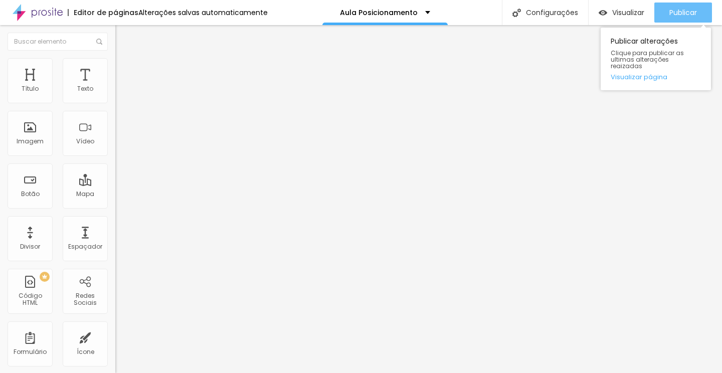
click at [670, 9] on span "Publicar" at bounding box center [683, 13] width 28 height 8
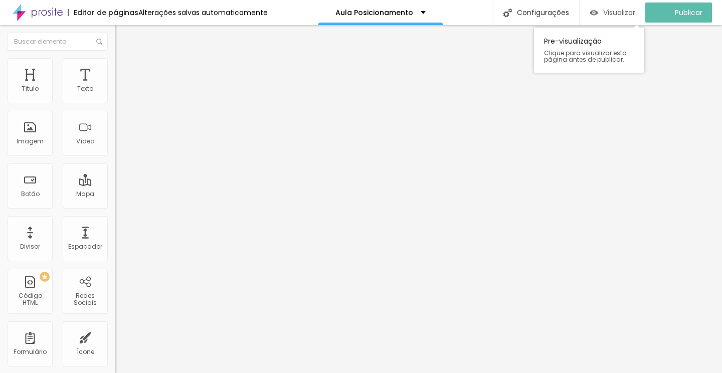
click at [629, 11] on span "Visualizar" at bounding box center [619, 13] width 32 height 8
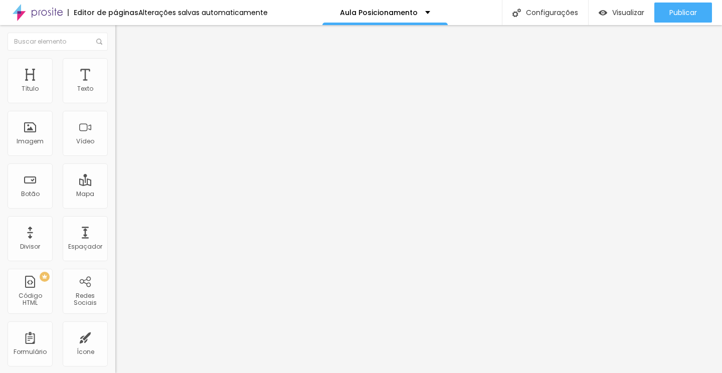
click at [115, 96] on button "button" at bounding box center [122, 91] width 14 height 11
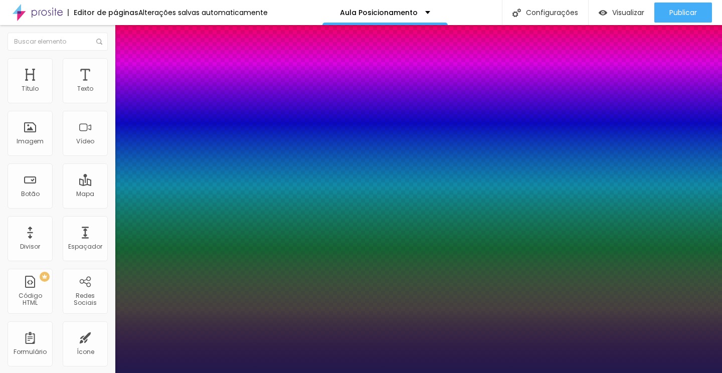
drag, startPoint x: 167, startPoint y: 167, endPoint x: 177, endPoint y: 167, distance: 9.5
click at [656, 372] on div at bounding box center [361, 373] width 722 height 0
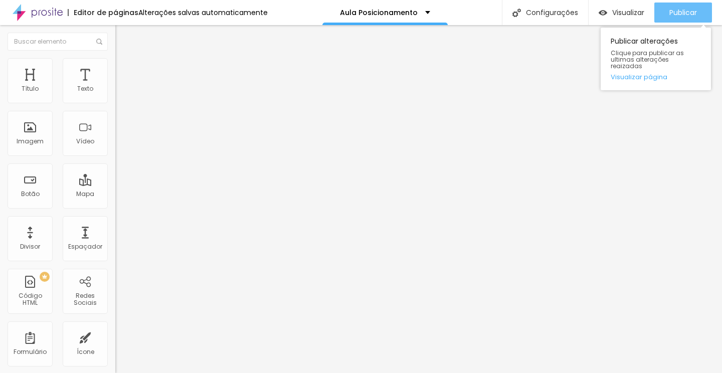
click at [665, 10] on button "Publicar" at bounding box center [683, 13] width 58 height 20
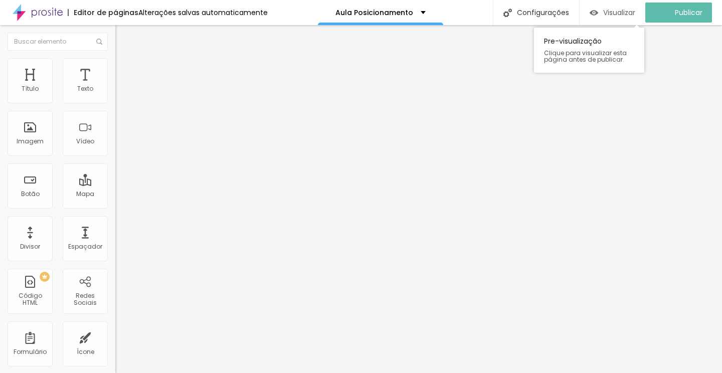
click at [619, 5] on div "Visualizar" at bounding box center [613, 13] width 46 height 20
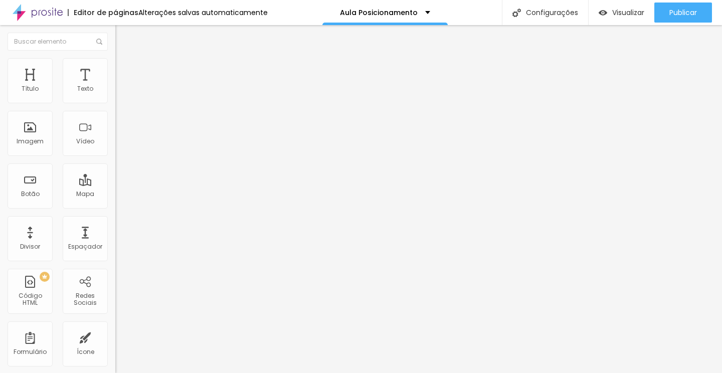
click at [119, 93] on icon "button" at bounding box center [122, 90] width 6 height 6
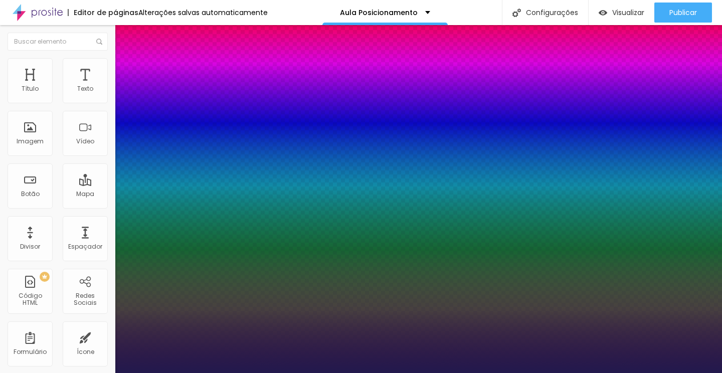
drag, startPoint x: 179, startPoint y: 171, endPoint x: 173, endPoint y: 171, distance: 6.0
click at [673, 372] on div at bounding box center [361, 373] width 722 height 0
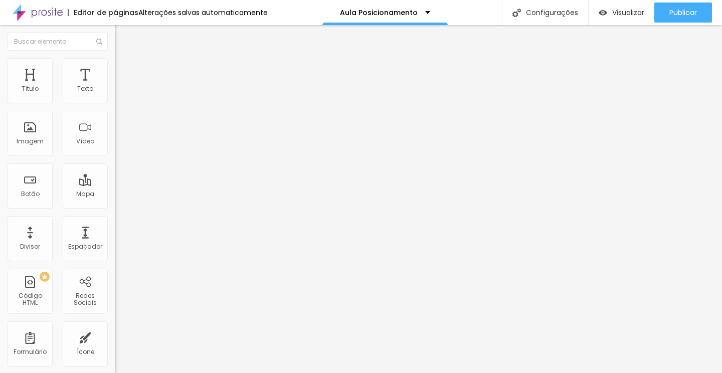
click at [673, 13] on span "Publicar" at bounding box center [683, 13] width 28 height 8
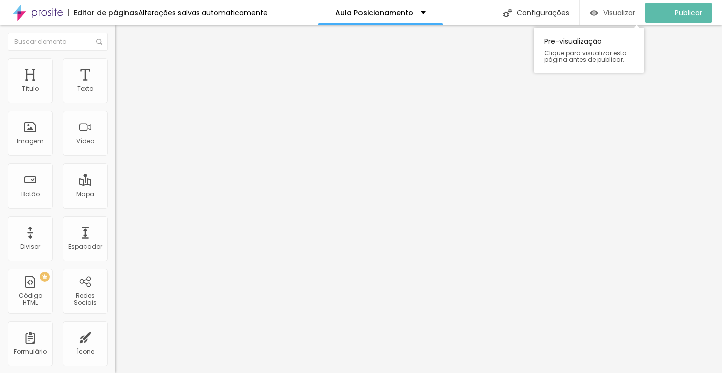
click at [615, 14] on span "Visualizar" at bounding box center [619, 13] width 32 height 8
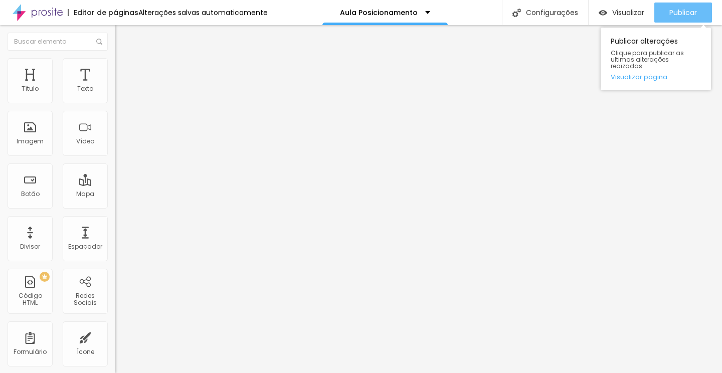
click at [666, 16] on button "Publicar" at bounding box center [683, 13] width 58 height 20
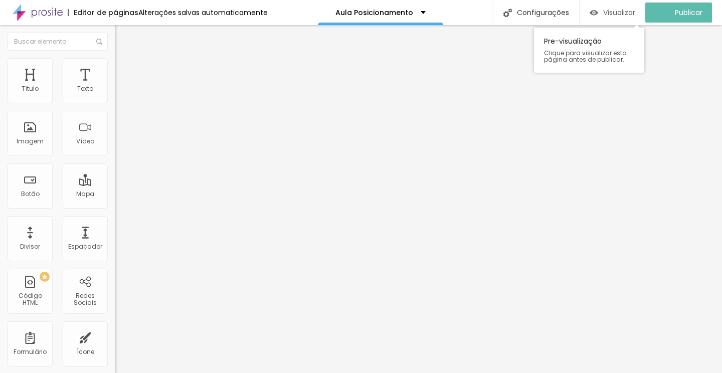
click at [624, 13] on span "Visualizar" at bounding box center [619, 13] width 32 height 8
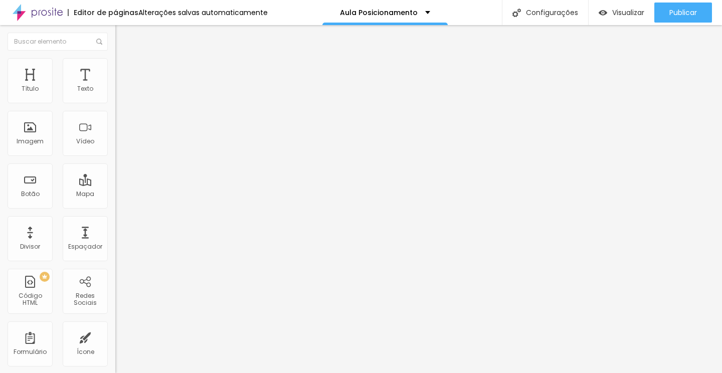
click at [115, 138] on div at bounding box center [172, 126] width 115 height 78
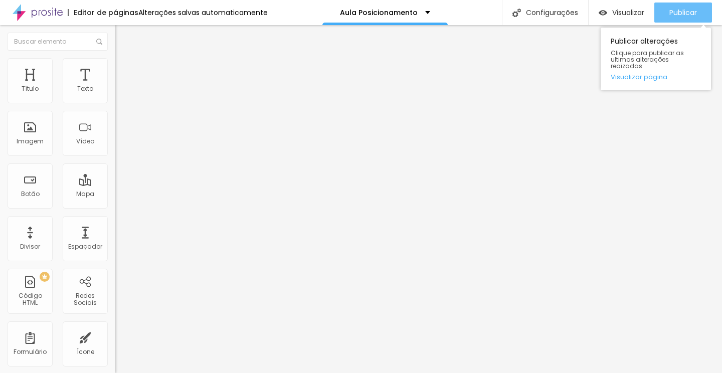
click at [683, 19] on div "Publicar" at bounding box center [683, 13] width 28 height 20
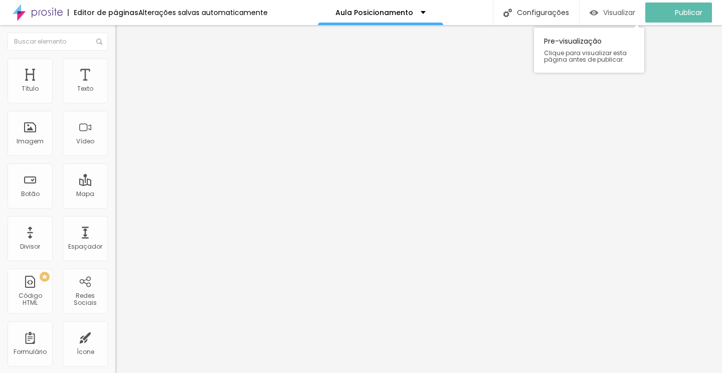
click at [635, 16] on span "Visualizar" at bounding box center [619, 13] width 32 height 8
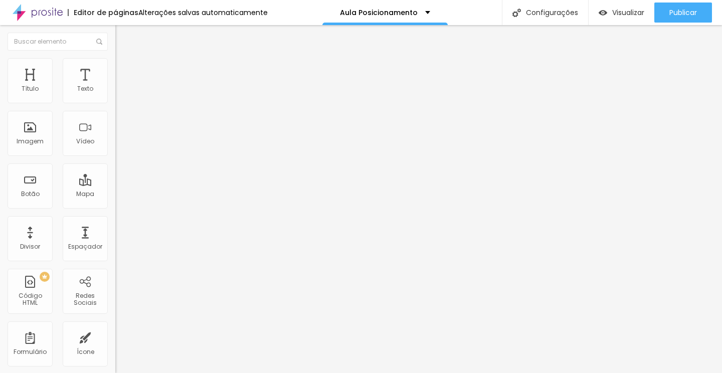
click at [115, 64] on img at bounding box center [119, 62] width 9 height 9
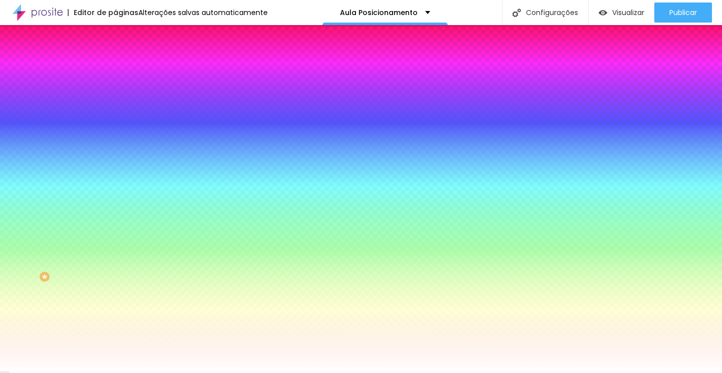
click at [115, 78] on li "Avançado" at bounding box center [172, 73] width 115 height 10
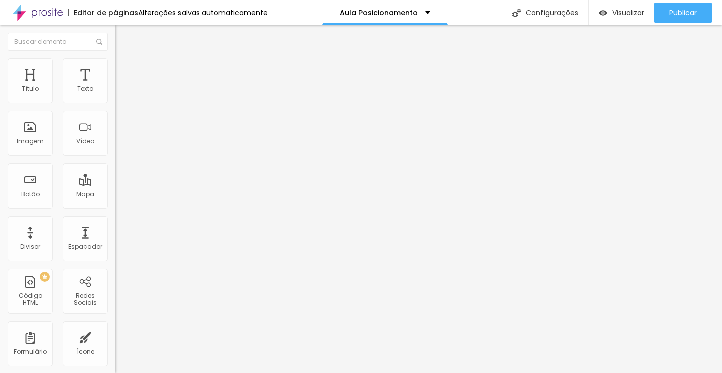
drag, startPoint x: 48, startPoint y: 117, endPoint x: 0, endPoint y: 115, distance: 47.7
click at [115, 336] on input "range" at bounding box center [147, 340] width 65 height 8
click at [124, 72] on span "Avançado" at bounding box center [140, 75] width 33 height 9
drag, startPoint x: 36, startPoint y: 116, endPoint x: 28, endPoint y: 114, distance: 8.2
click at [115, 336] on input "range" at bounding box center [147, 340] width 65 height 8
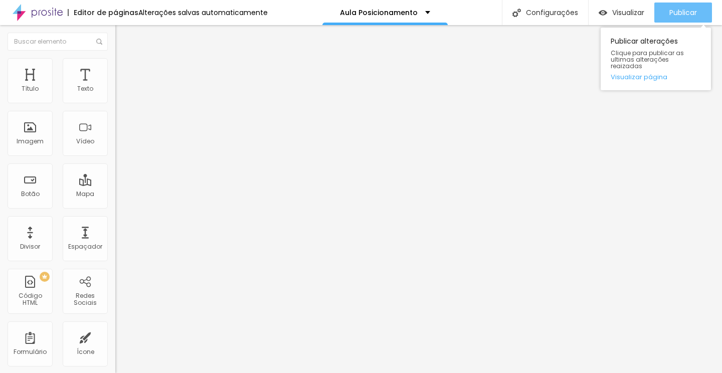
click at [676, 12] on span "Publicar" at bounding box center [683, 13] width 28 height 8
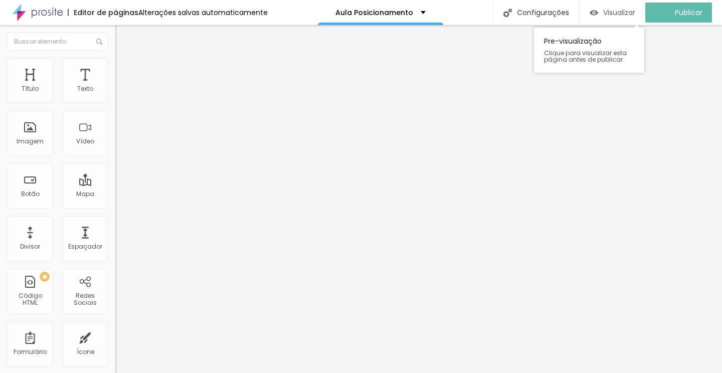
click at [617, 16] on span "Visualizar" at bounding box center [619, 13] width 32 height 8
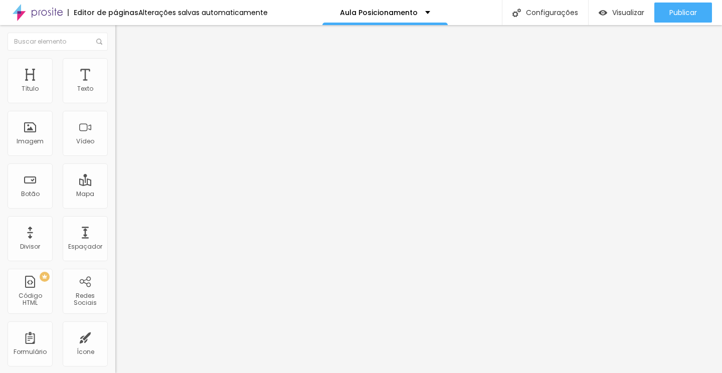
drag, startPoint x: 31, startPoint y: 99, endPoint x: 45, endPoint y: 98, distance: 14.5
click at [115, 184] on input "range" at bounding box center [147, 188] width 65 height 8
click at [115, 96] on button "button" at bounding box center [122, 91] width 14 height 11
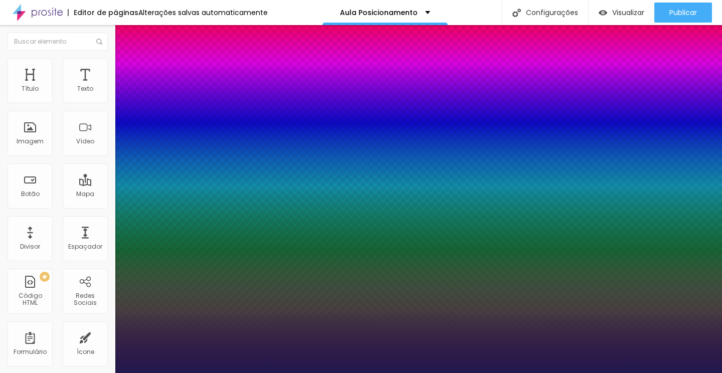
drag, startPoint x: 149, startPoint y: 171, endPoint x: 143, endPoint y: 171, distance: 6.5
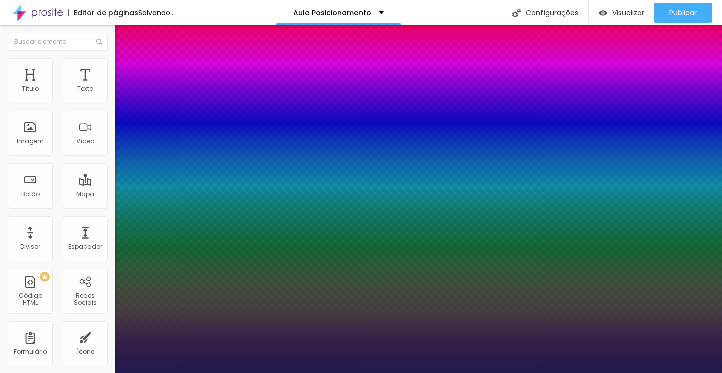
click at [689, 372] on div at bounding box center [361, 373] width 722 height 0
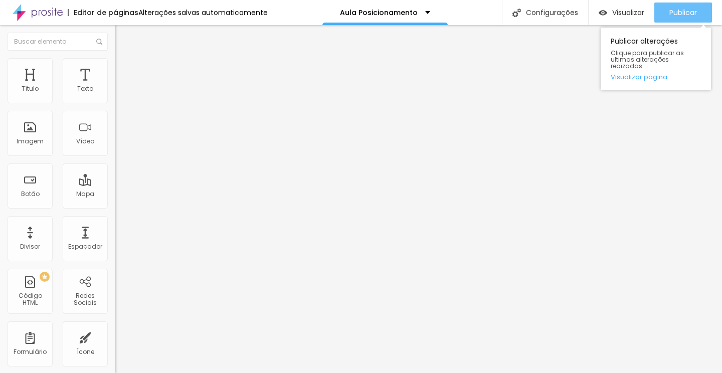
click at [680, 6] on div "Publicar" at bounding box center [683, 13] width 28 height 20
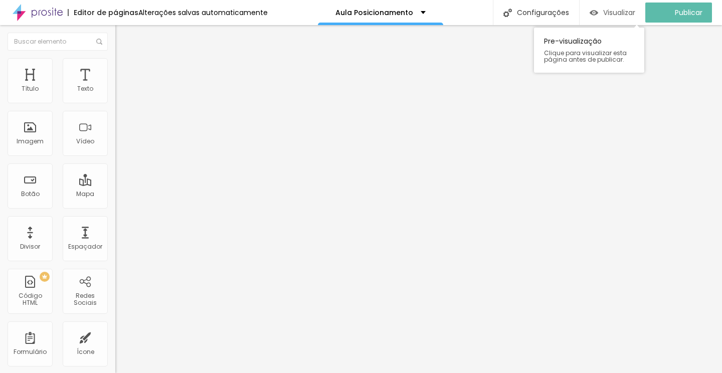
click at [628, 13] on span "Visualizar" at bounding box center [619, 13] width 32 height 8
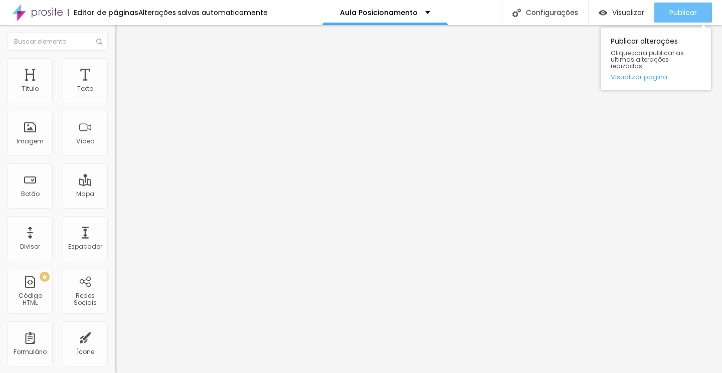
click at [680, 13] on span "Publicar" at bounding box center [683, 13] width 28 height 8
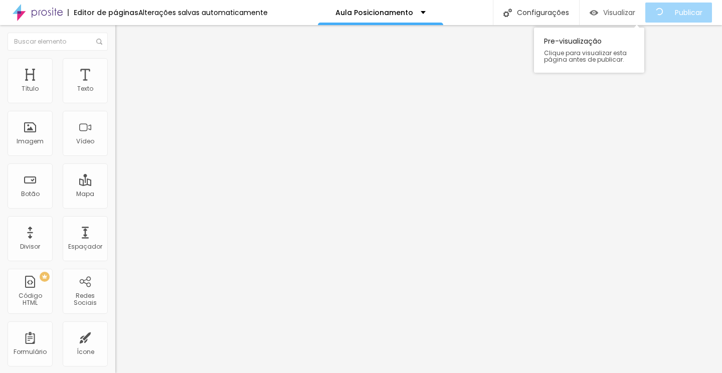
click at [635, 15] on span "Visualizar" at bounding box center [619, 13] width 32 height 8
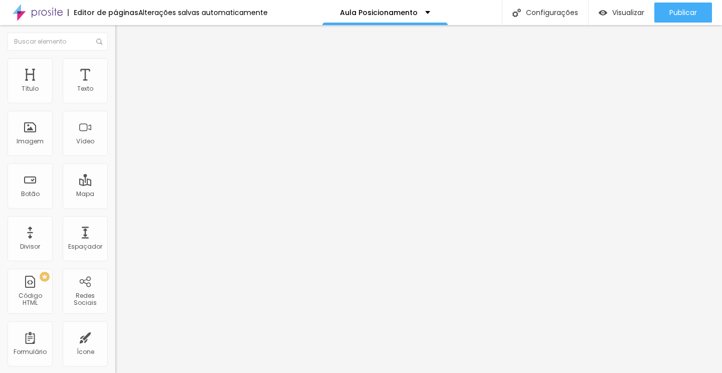
click at [119, 93] on icon "button" at bounding box center [122, 90] width 6 height 6
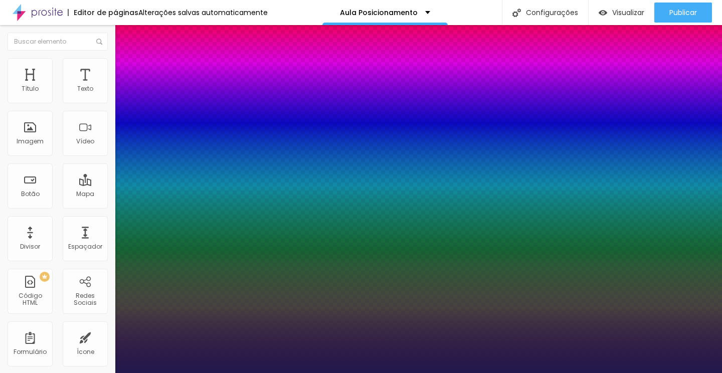
click at [337, 372] on div at bounding box center [361, 373] width 722 height 0
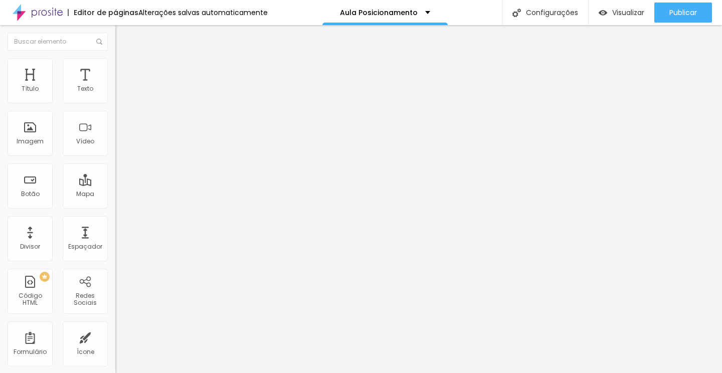
click at [124, 71] on span "Avançado" at bounding box center [140, 75] width 33 height 9
drag, startPoint x: 26, startPoint y: 120, endPoint x: 36, endPoint y: 111, distance: 14.2
click at [115, 336] on input "range" at bounding box center [147, 340] width 65 height 8
click at [115, 30] on button "Editar Botão" at bounding box center [172, 36] width 115 height 23
drag, startPoint x: 23, startPoint y: 96, endPoint x: 37, endPoint y: 95, distance: 14.1
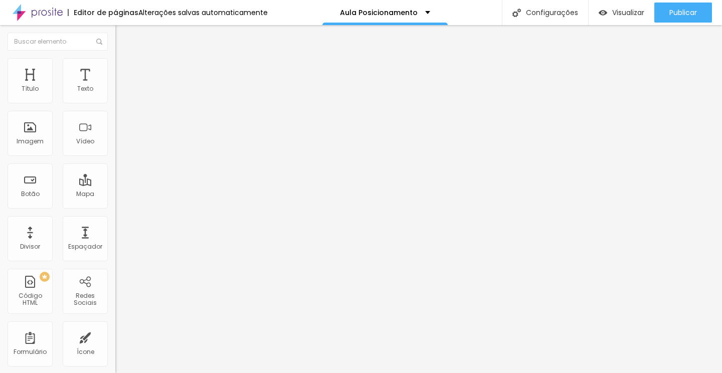
click at [115, 184] on input "range" at bounding box center [147, 188] width 65 height 8
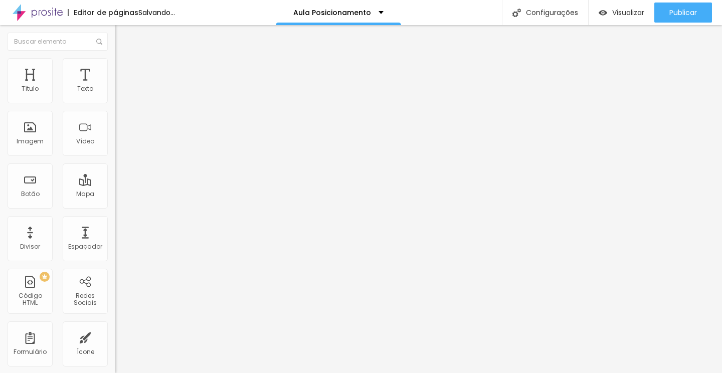
click at [115, 184] on input "range" at bounding box center [147, 188] width 65 height 8
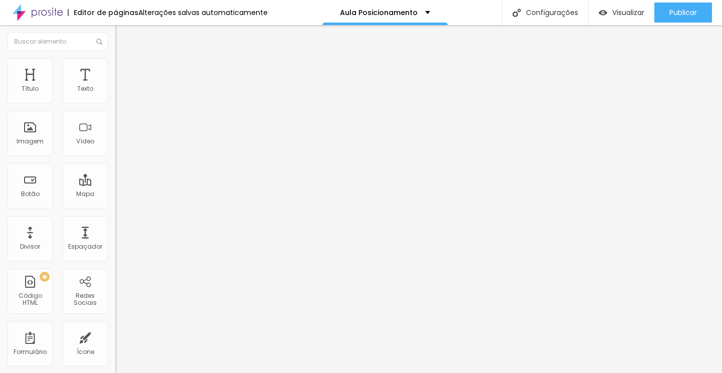
click at [124, 69] on span "Estilo" at bounding box center [132, 65] width 16 height 9
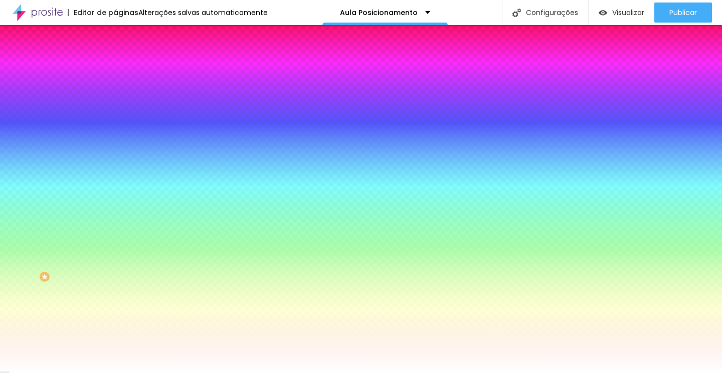
click at [115, 68] on li "Avançado" at bounding box center [172, 73] width 115 height 10
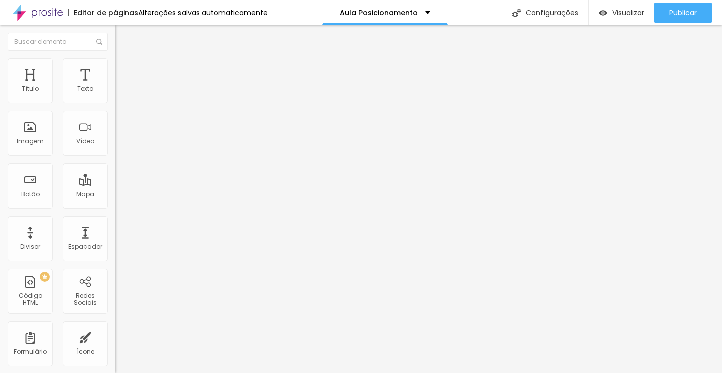
drag, startPoint x: 35, startPoint y: 116, endPoint x: 30, endPoint y: 108, distance: 9.9
click at [115, 336] on input "range" at bounding box center [147, 340] width 65 height 8
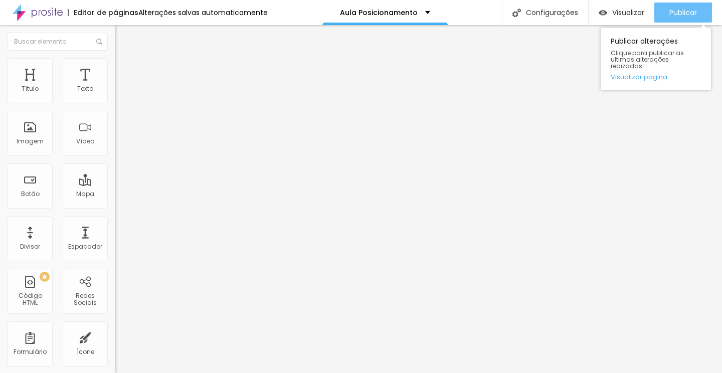
click at [671, 3] on div "Publicar" at bounding box center [683, 13] width 28 height 20
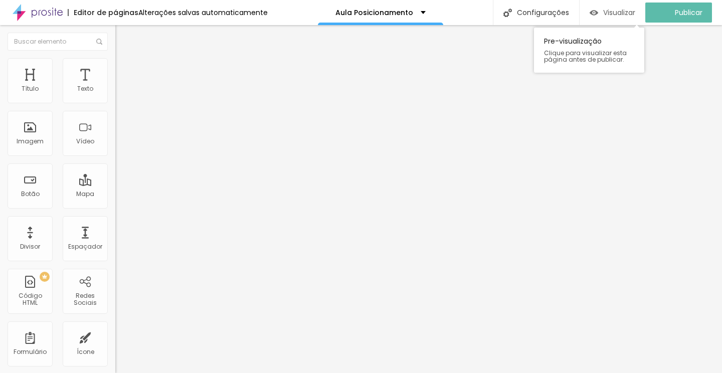
click at [628, 12] on span "Visualizar" at bounding box center [619, 13] width 32 height 8
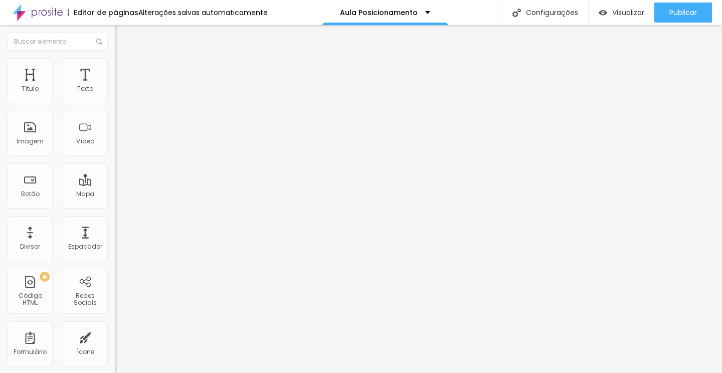
drag, startPoint x: 31, startPoint y: 95, endPoint x: 42, endPoint y: 93, distance: 11.3
click at [115, 93] on div "118 px Tamanho" at bounding box center [172, 139] width 115 height 142
drag, startPoint x: 31, startPoint y: 98, endPoint x: 38, endPoint y: 98, distance: 7.0
click at [115, 184] on input "range" at bounding box center [147, 188] width 65 height 8
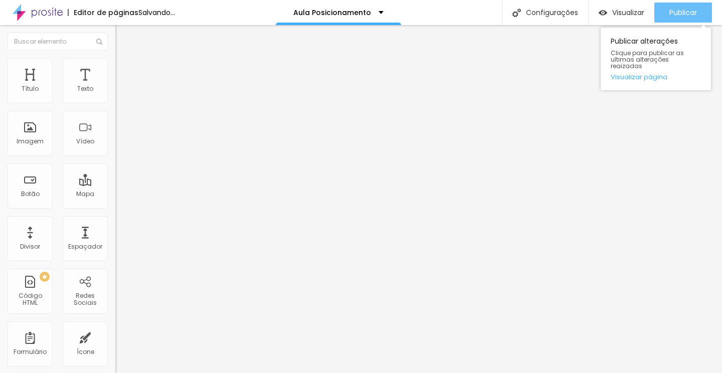
click at [677, 9] on span "Publicar" at bounding box center [683, 13] width 28 height 8
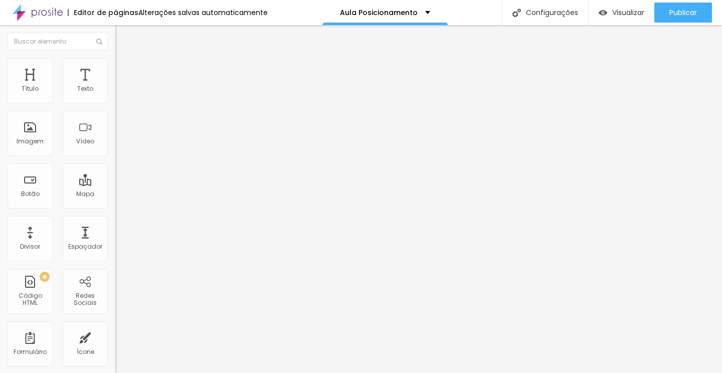
click at [115, 91] on span "Completo" at bounding box center [130, 87] width 31 height 9
click at [115, 97] on span "Encaixotado" at bounding box center [134, 93] width 39 height 9
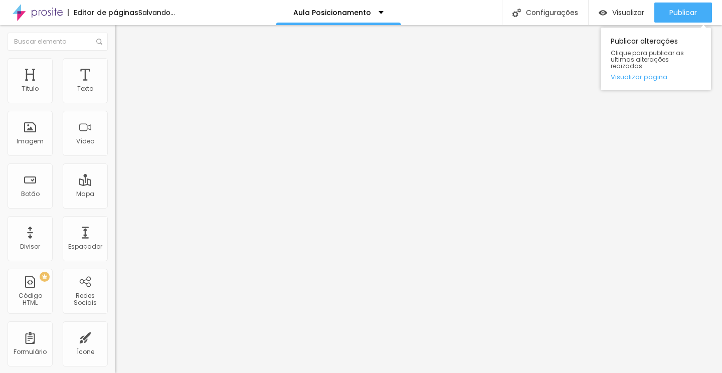
click at [688, 25] on div "Publicar alterações Clique para publicar as ultimas alterações reaizadas Visual…" at bounding box center [656, 57] width 110 height 68
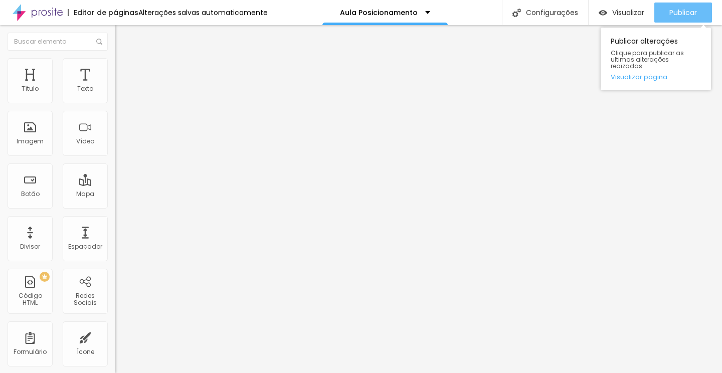
click at [688, 20] on div "Publicar" at bounding box center [683, 13] width 28 height 20
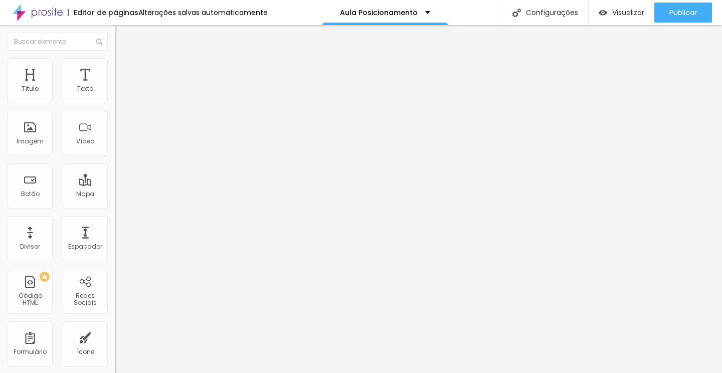
click at [115, 62] on ul "Conteúdo Estilo Avançado" at bounding box center [172, 63] width 115 height 30
click at [124, 68] on span "Estilo" at bounding box center [132, 65] width 16 height 9
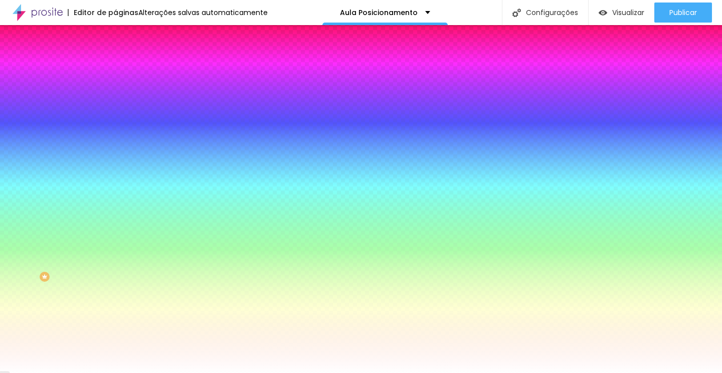
click at [115, 104] on span "Nenhum" at bounding box center [128, 100] width 26 height 9
click at [115, 68] on img at bounding box center [119, 72] width 9 height 9
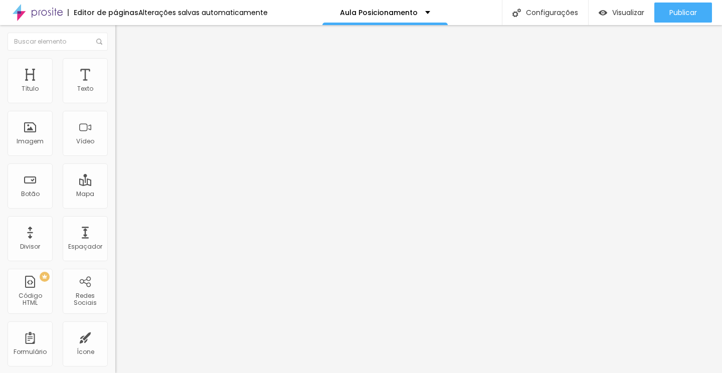
click at [115, 336] on input "range" at bounding box center [147, 340] width 65 height 8
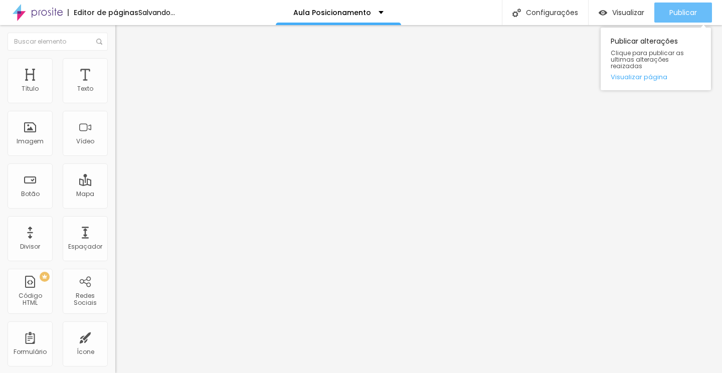
click at [687, 16] on span "Publicar" at bounding box center [683, 13] width 28 height 8
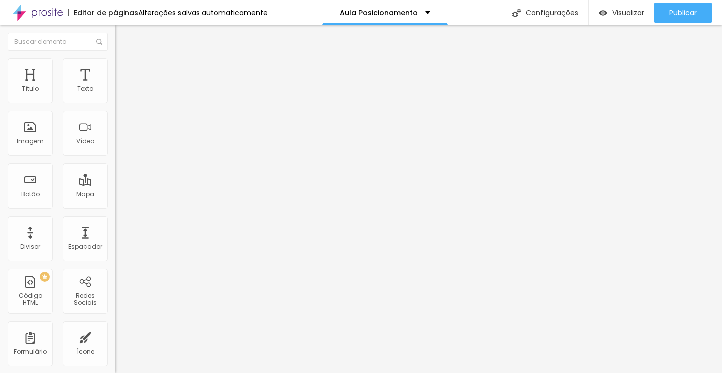
drag, startPoint x: 25, startPoint y: 115, endPoint x: 0, endPoint y: 119, distance: 25.3
click at [115, 118] on div "0 Espaçamento entre colunas 0 px Espaçamento vertical ID Html Classes Html Visí…" at bounding box center [172, 289] width 115 height 422
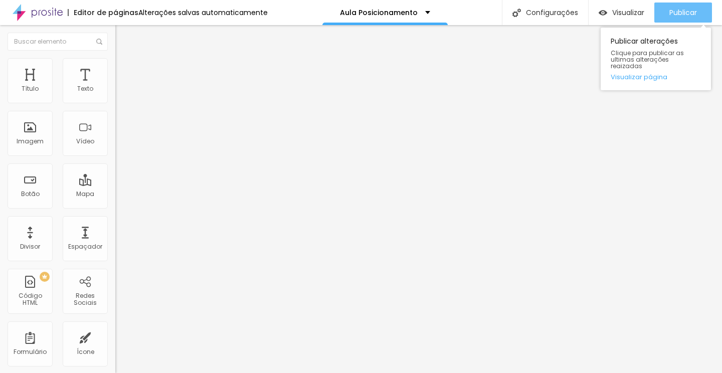
click at [674, 14] on span "Publicar" at bounding box center [683, 13] width 28 height 8
click at [689, 13] on span "Publicar" at bounding box center [683, 13] width 28 height 8
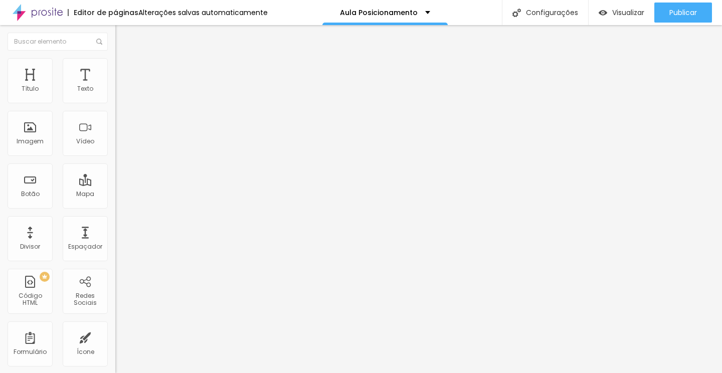
click at [124, 59] on span "Conteúdo" at bounding box center [139, 55] width 31 height 9
click at [124, 68] on span "Estilo" at bounding box center [132, 65] width 16 height 9
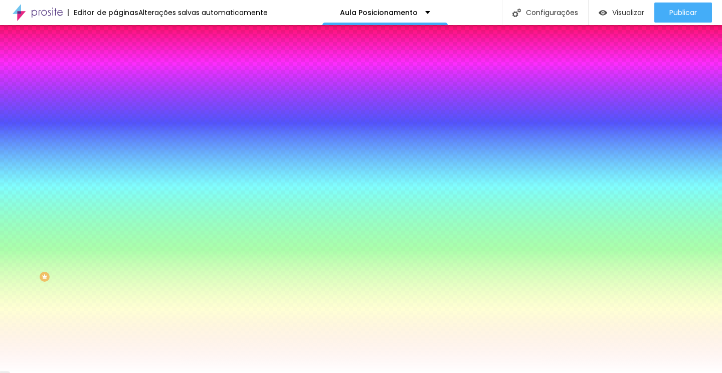
click at [124, 59] on span "Conteúdo" at bounding box center [139, 55] width 31 height 9
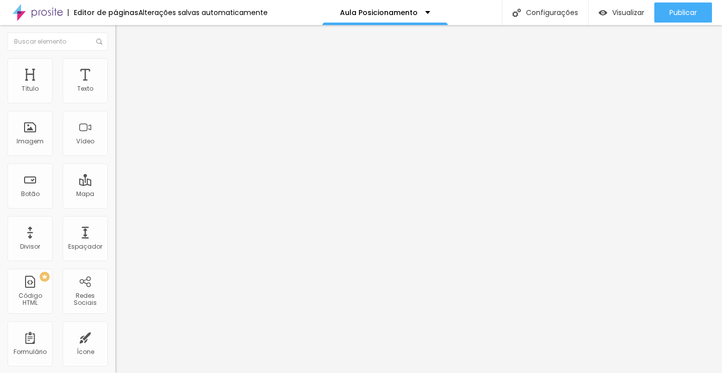
click at [115, 91] on span "Encaixotado" at bounding box center [134, 87] width 39 height 9
click at [124, 101] on span "Encaixotado" at bounding box center [143, 96] width 39 height 9
click at [115, 107] on span "Completo" at bounding box center [130, 102] width 31 height 9
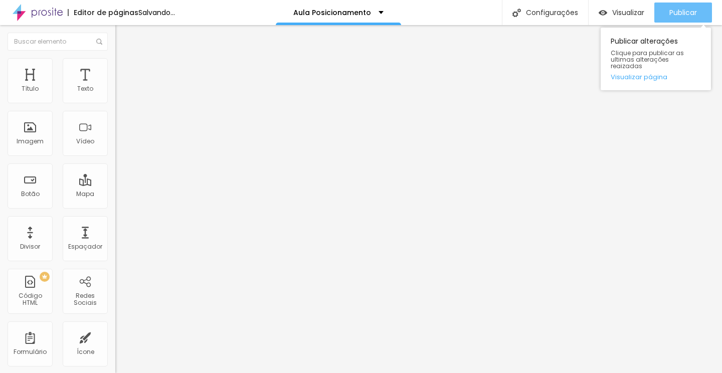
click at [695, 12] on span "Publicar" at bounding box center [683, 13] width 28 height 8
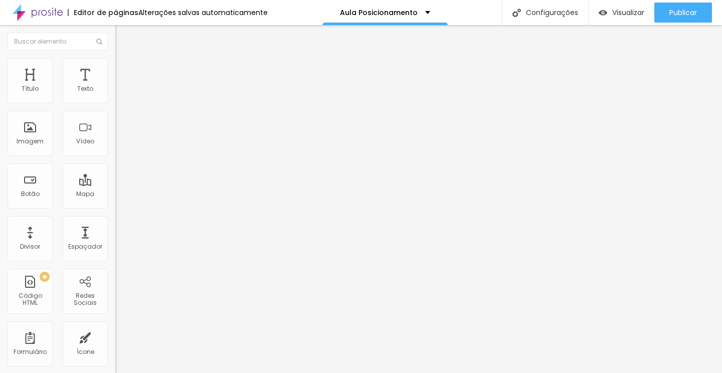
click at [124, 69] on span "Estilo" at bounding box center [132, 65] width 16 height 9
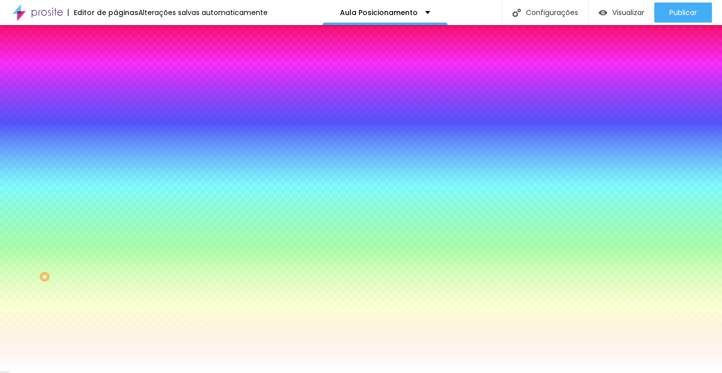
click at [124, 59] on span "Conteúdo" at bounding box center [139, 55] width 31 height 9
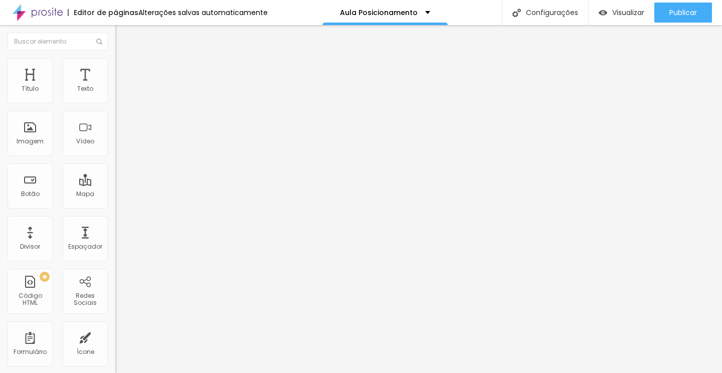
click at [124, 69] on span "Estilo" at bounding box center [132, 65] width 16 height 9
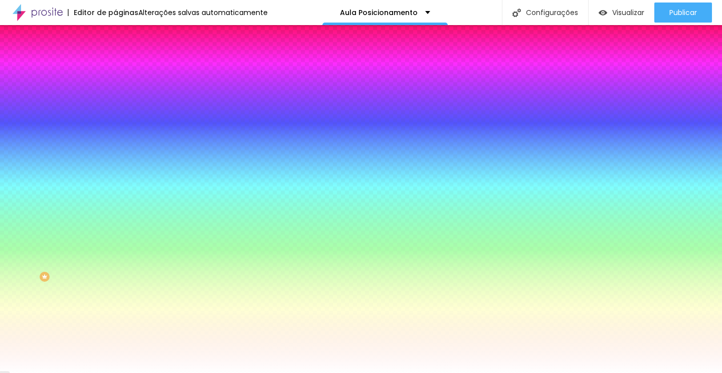
click at [115, 58] on li "Conteúdo" at bounding box center [172, 53] width 115 height 10
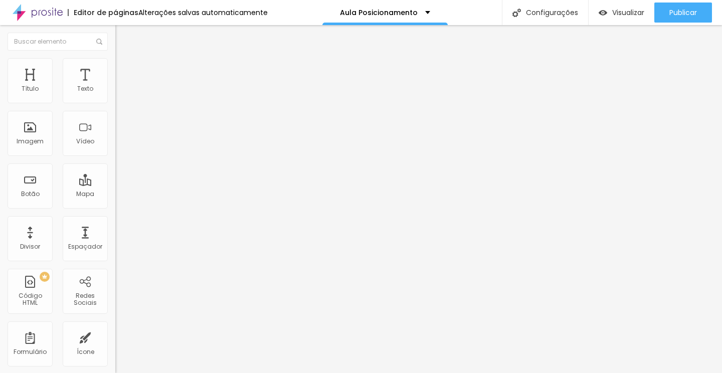
click at [123, 37] on div "Editar Coluna" at bounding box center [154, 37] width 62 height 8
click at [115, 58] on li "Estilo" at bounding box center [172, 63] width 115 height 10
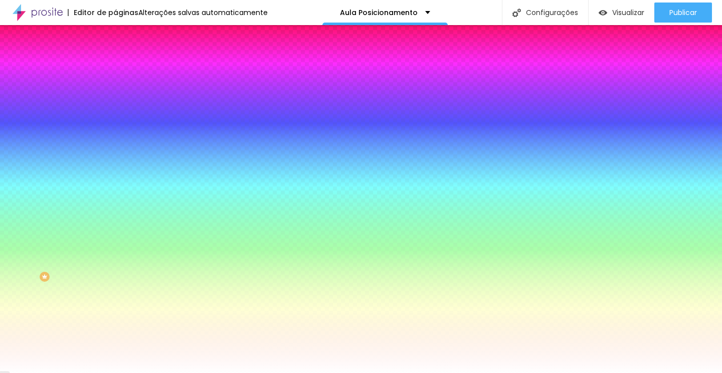
click at [115, 75] on ul "Conteúdo Estilo Avançado" at bounding box center [172, 63] width 115 height 30
click at [115, 68] on img at bounding box center [119, 72] width 9 height 9
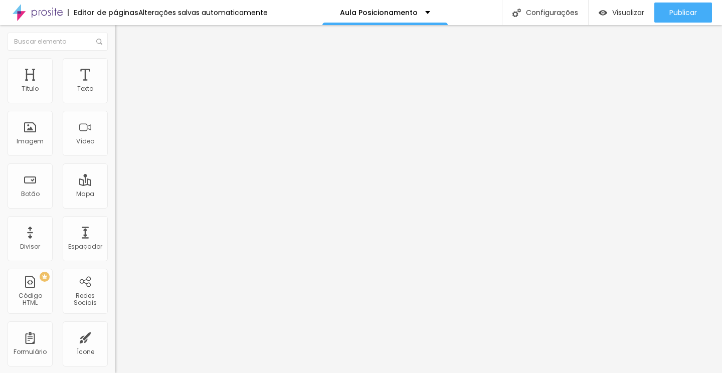
click at [115, 58] on li "Conteúdo" at bounding box center [172, 53] width 115 height 10
click at [115, 58] on ul "Conteúdo Estilo Avançado" at bounding box center [172, 63] width 115 height 30
click at [115, 64] on img at bounding box center [119, 62] width 9 height 9
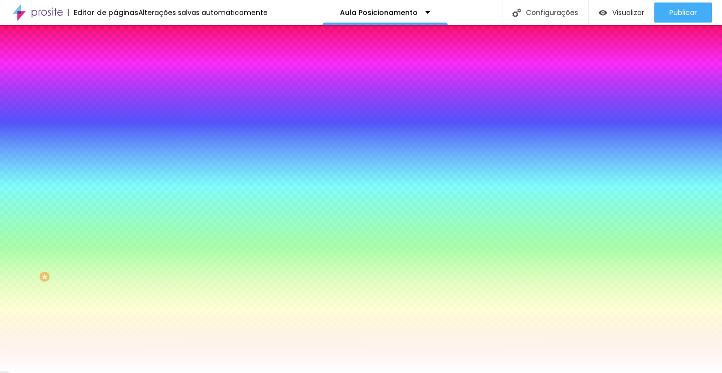
click at [115, 68] on li "Avançado" at bounding box center [172, 73] width 115 height 10
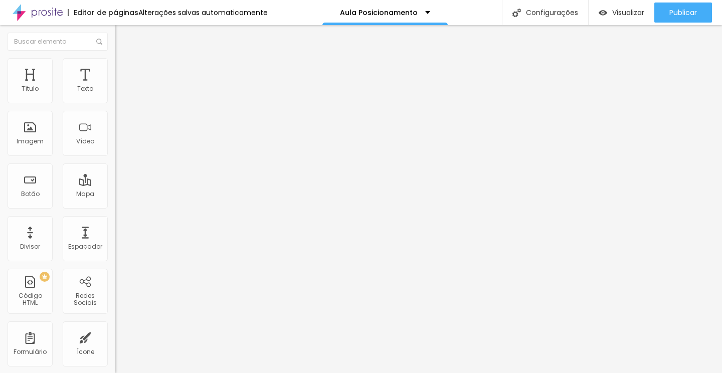
drag, startPoint x: 42, startPoint y: 98, endPoint x: 64, endPoint y: 97, distance: 22.1
click at [115, 195] on input "range" at bounding box center [147, 199] width 65 height 8
drag, startPoint x: 65, startPoint y: 98, endPoint x: 46, endPoint y: 100, distance: 19.2
click at [115, 195] on input "range" at bounding box center [147, 199] width 65 height 8
click at [115, 64] on img at bounding box center [119, 62] width 9 height 9
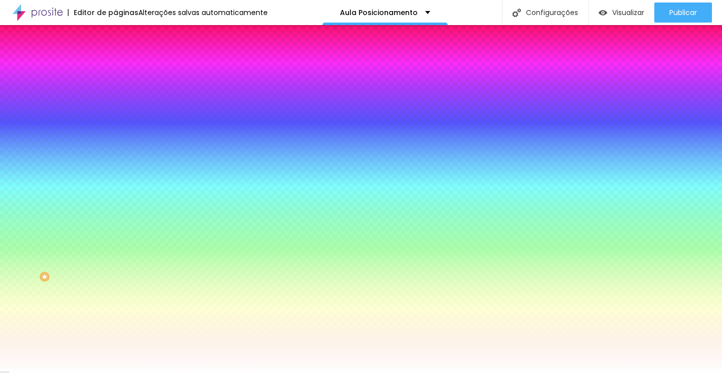
click at [115, 68] on li "Avançado" at bounding box center [172, 73] width 115 height 10
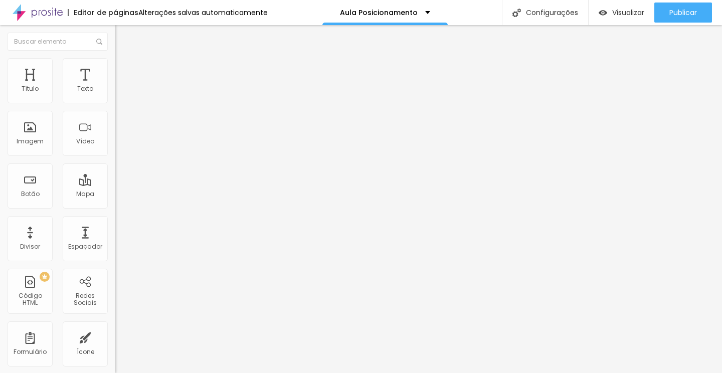
click at [115, 58] on li "Conteúdo" at bounding box center [172, 53] width 115 height 10
click at [115, 223] on div "Editar Texto Estilo Avançado Tipografia Voltar ao padrão Sombra DESATIVADO Volt…" at bounding box center [172, 199] width 115 height 348
click at [115, 63] on img at bounding box center [119, 62] width 9 height 9
click at [115, 204] on div "Editar Coluna Conteúdo Estilo Avançado Alinhamento" at bounding box center [172, 199] width 115 height 348
click at [115, 41] on button "Editar Coluna" at bounding box center [172, 36] width 115 height 23
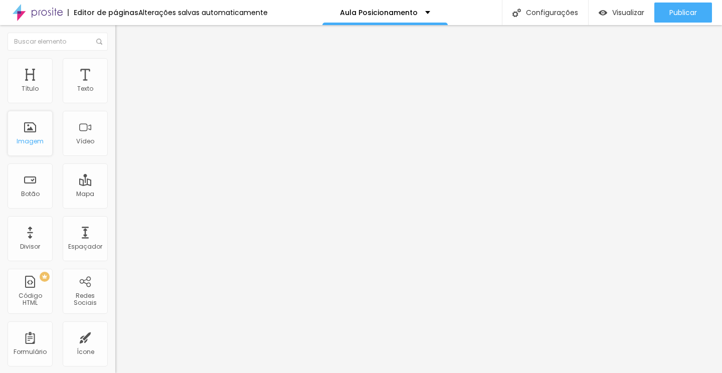
click at [38, 124] on div "Imagem" at bounding box center [30, 133] width 45 height 45
click at [124, 69] on span "Estilo" at bounding box center [132, 65] width 16 height 9
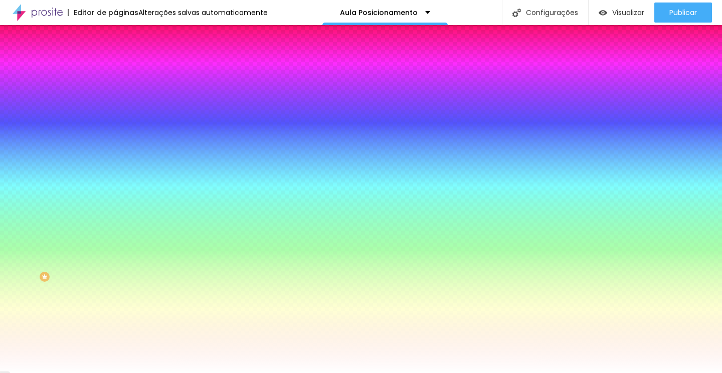
click at [124, 71] on span "Avançado" at bounding box center [140, 75] width 33 height 9
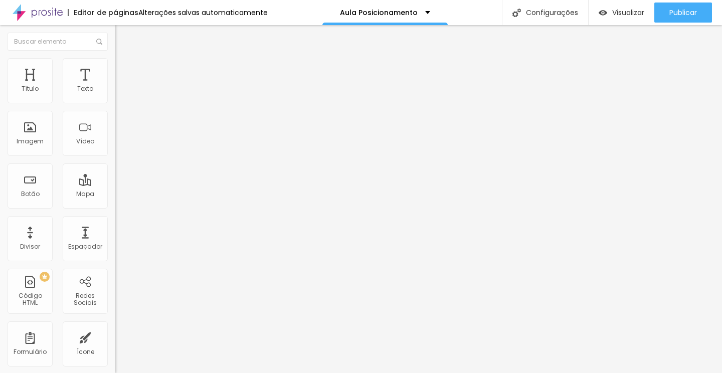
click at [115, 67] on li "Estilo" at bounding box center [172, 63] width 115 height 10
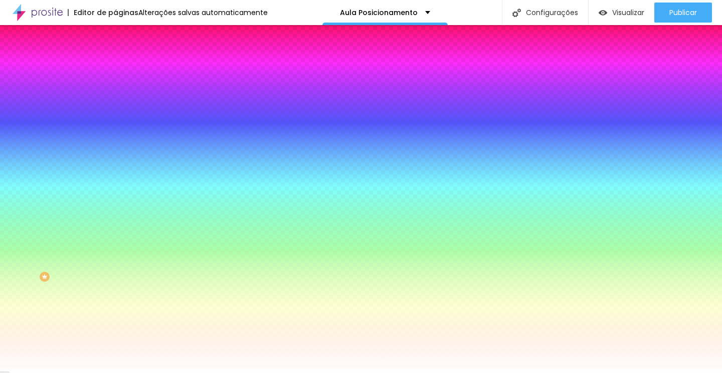
click at [115, 57] on img at bounding box center [119, 52] width 9 height 9
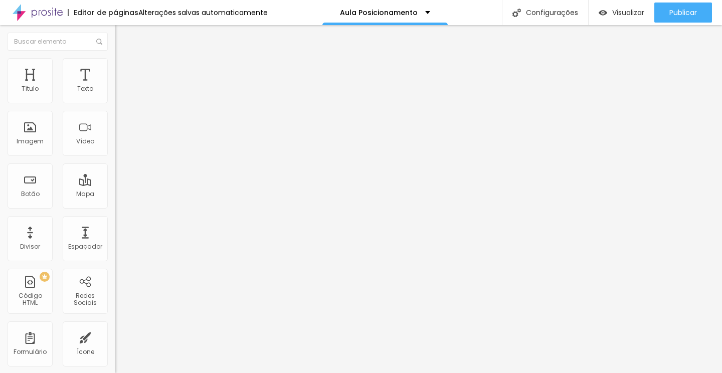
click at [124, 69] on span "Estilo" at bounding box center [132, 65] width 16 height 9
click at [115, 148] on div "Editar Coluna Conteúdo Estilo Avançado Alinhamento" at bounding box center [172, 199] width 115 height 348
click at [124, 69] on span "Estilo" at bounding box center [132, 65] width 16 height 9
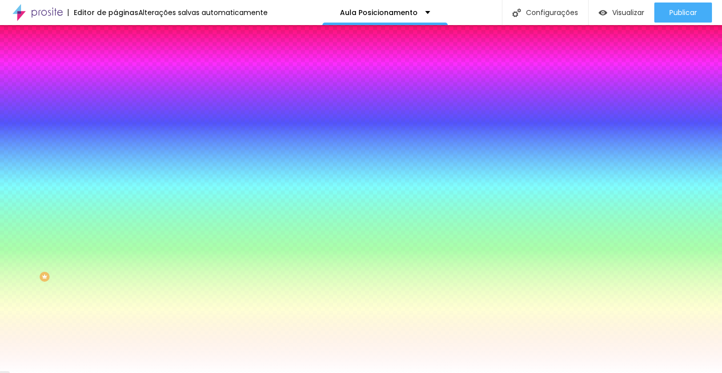
click at [115, 75] on li "Avançado" at bounding box center [172, 73] width 115 height 10
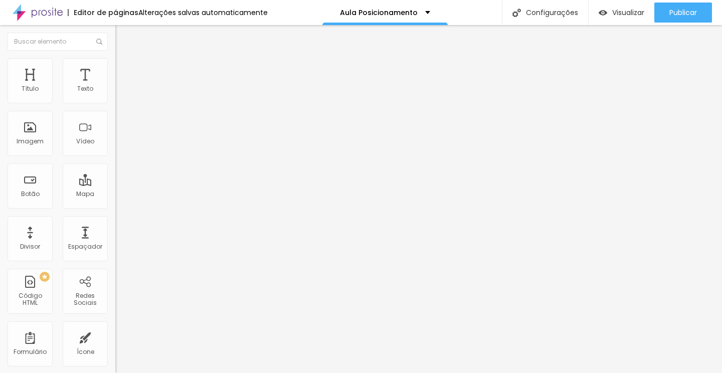
drag, startPoint x: 45, startPoint y: 96, endPoint x: 69, endPoint y: 91, distance: 25.2
click at [115, 195] on input "range" at bounding box center [147, 199] width 65 height 8
click at [115, 149] on div "50 px Espaçamento Interno ID Html Classes Html Visível nos dispositivos Celular…" at bounding box center [172, 218] width 115 height 280
drag, startPoint x: 72, startPoint y: 99, endPoint x: 46, endPoint y: 100, distance: 26.6
click at [115, 195] on input "range" at bounding box center [147, 199] width 65 height 8
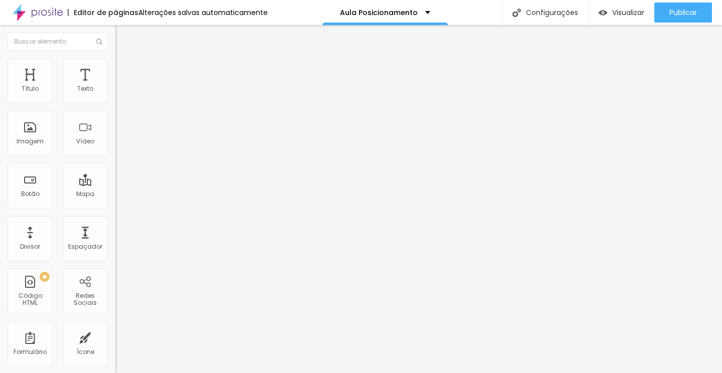
click at [112, 192] on div "Título Texto Imagem Vídeo Botão Mapa Divisor Espaçador PREMIUM Código HTML Rede…" at bounding box center [57, 295] width 115 height 474
click at [115, 92] on div at bounding box center [172, 88] width 115 height 8
click at [115, 102] on img at bounding box center [118, 103] width 7 height 7
click at [115, 100] on div at bounding box center [172, 96] width 115 height 8
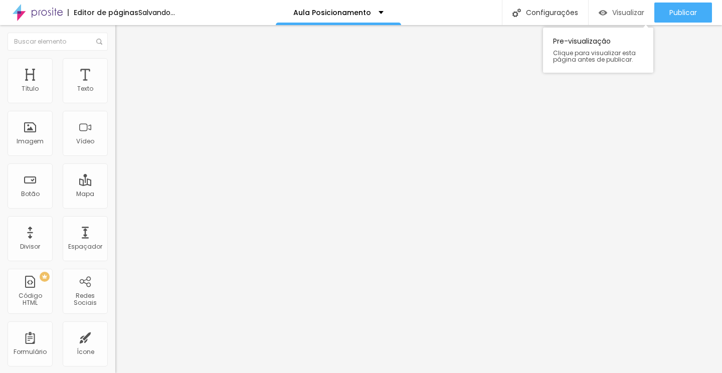
click at [634, 19] on div "Visualizar" at bounding box center [622, 13] width 46 height 20
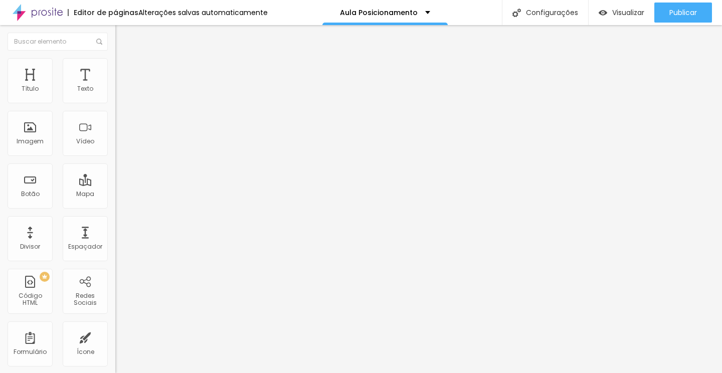
click at [115, 184] on input "range" at bounding box center [147, 188] width 65 height 8
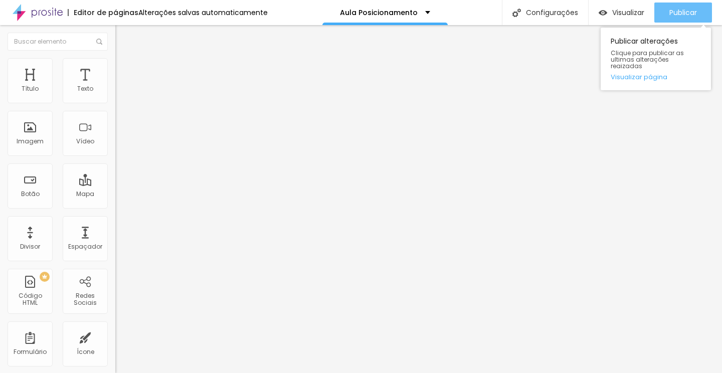
click at [671, 13] on span "Publicar" at bounding box center [683, 13] width 28 height 8
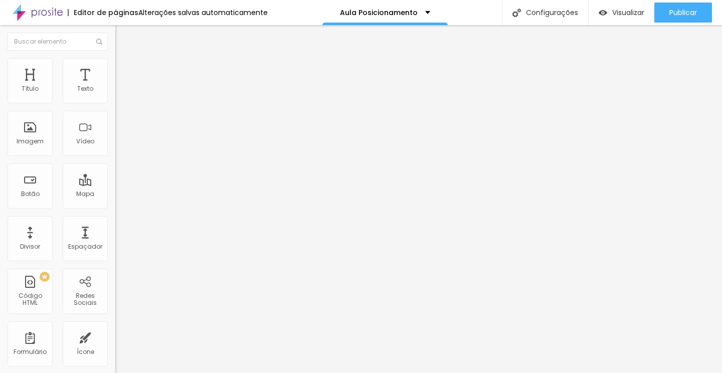
click at [124, 69] on span "Estilo" at bounding box center [132, 65] width 16 height 9
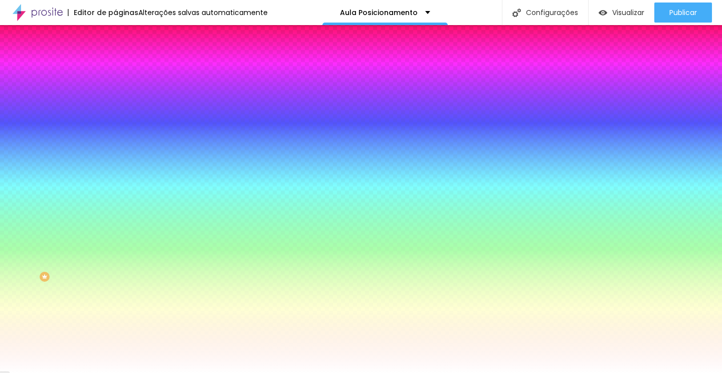
click at [115, 92] on span "Adicionar imagem" at bounding box center [147, 88] width 65 height 9
click at [205, 372] on div at bounding box center [361, 379] width 722 height 0
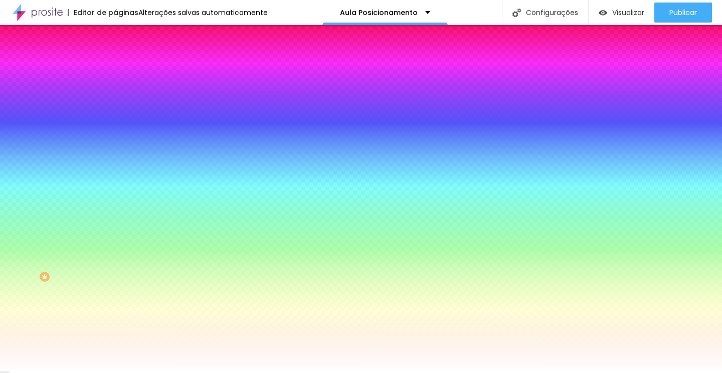
click at [115, 58] on li "Conteúdo" at bounding box center [172, 53] width 115 height 10
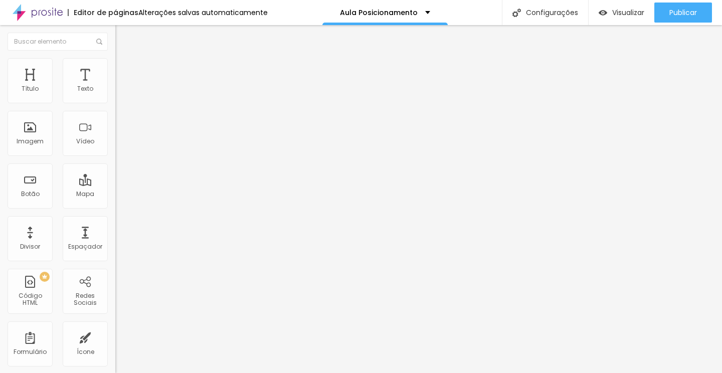
click at [124, 67] on span "Estilo" at bounding box center [132, 65] width 16 height 9
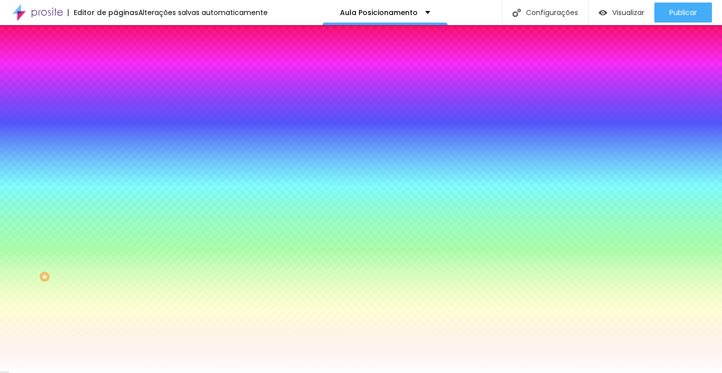
click at [124, 71] on span "Avançado" at bounding box center [140, 75] width 33 height 9
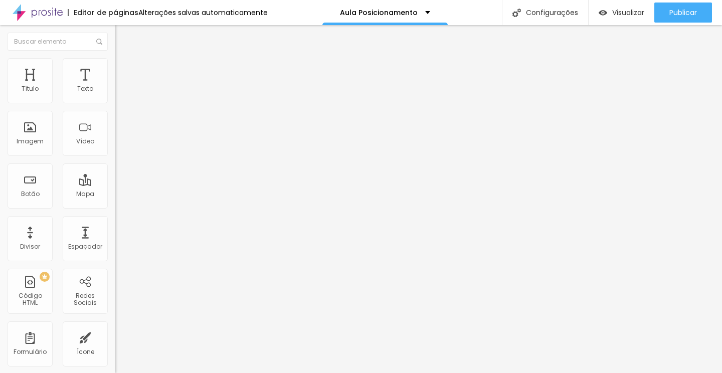
drag, startPoint x: 63, startPoint y: 97, endPoint x: 72, endPoint y: 95, distance: 8.9
click at [115, 195] on input "range" at bounding box center [147, 199] width 65 height 8
click at [115, 61] on li "Estilo" at bounding box center [172, 63] width 115 height 10
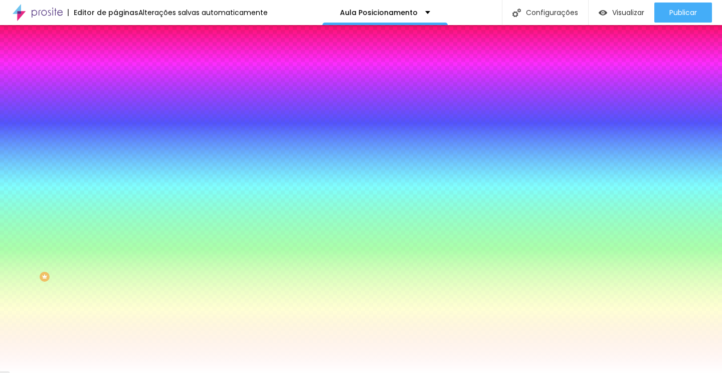
click at [115, 92] on span "Trocar imagem" at bounding box center [142, 88] width 55 height 9
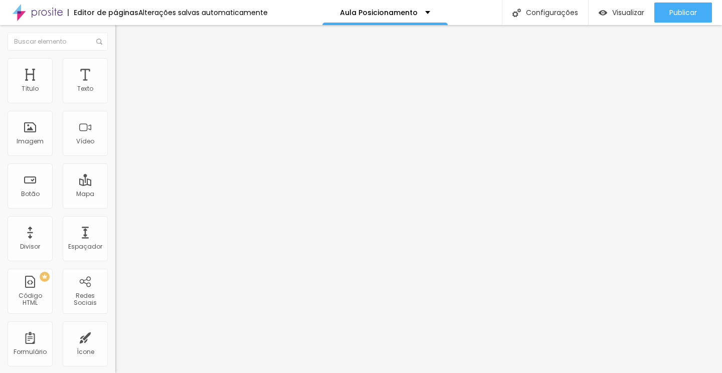
click at [115, 66] on li "Estilo" at bounding box center [172, 63] width 115 height 10
click at [115, 65] on li "Estilo" at bounding box center [172, 63] width 115 height 10
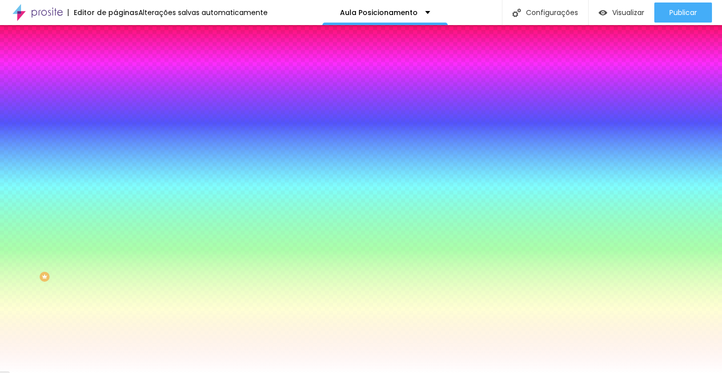
click at [124, 59] on span "Conteúdo" at bounding box center [139, 55] width 31 height 9
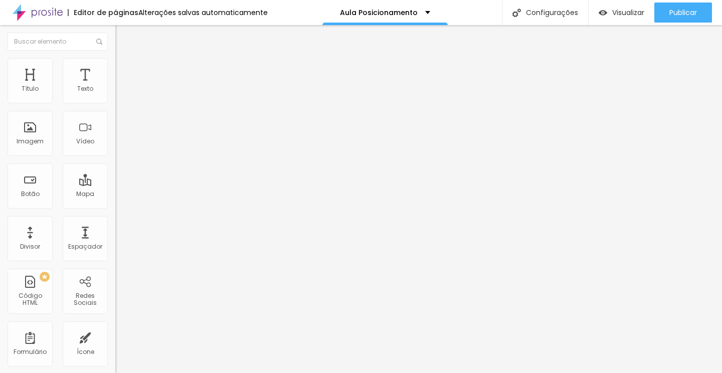
click at [115, 68] on li "Avançado" at bounding box center [172, 73] width 115 height 10
drag, startPoint x: 67, startPoint y: 100, endPoint x: 47, endPoint y: 98, distance: 20.1
click at [115, 195] on input "range" at bounding box center [147, 199] width 65 height 8
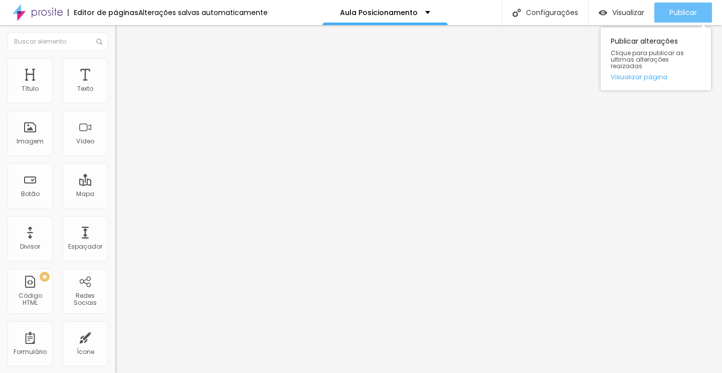
click at [674, 9] on span "Publicar" at bounding box center [683, 13] width 28 height 8
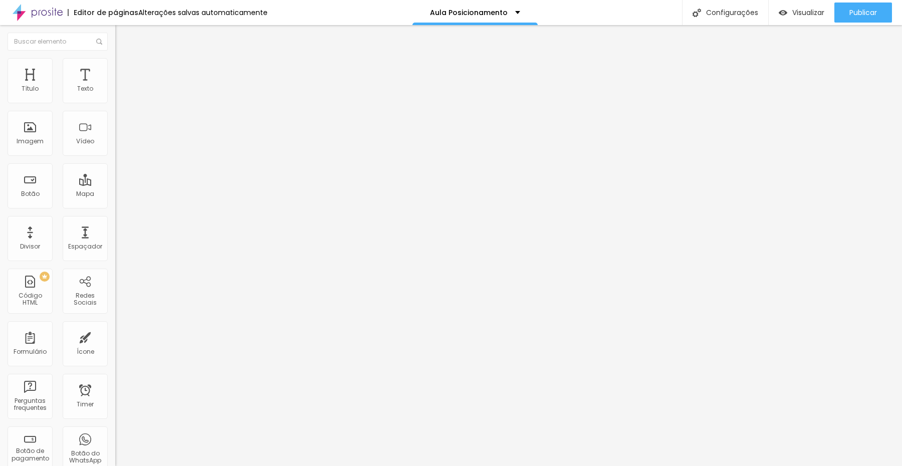
click at [115, 58] on ul "Conteúdo Estilo Avançado" at bounding box center [172, 63] width 115 height 30
click at [124, 69] on span "Estilo" at bounding box center [132, 65] width 16 height 9
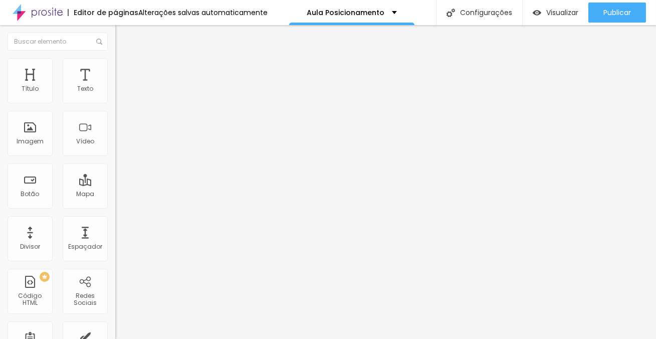
click at [115, 65] on li "Estilo" at bounding box center [172, 63] width 115 height 10
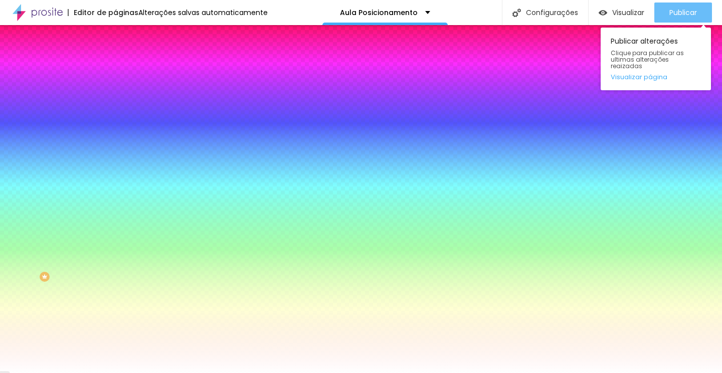
click at [683, 12] on span "Publicar" at bounding box center [683, 13] width 28 height 8
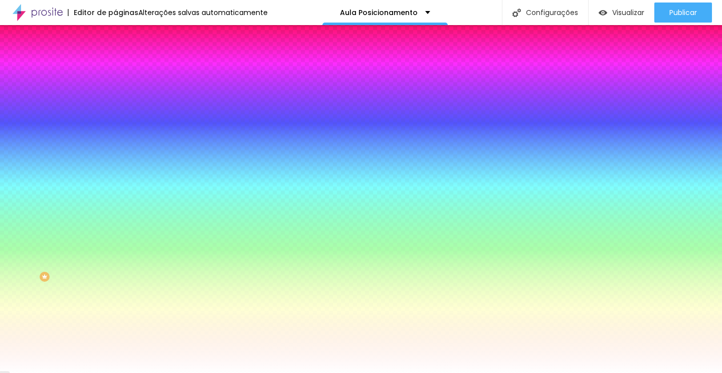
click at [115, 68] on img at bounding box center [119, 72] width 9 height 9
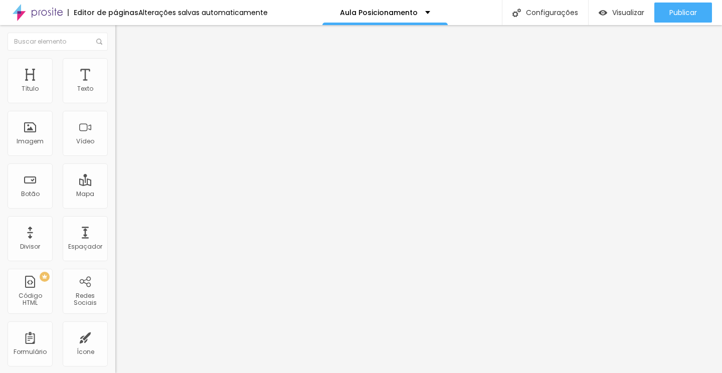
click at [115, 67] on li "Estilo" at bounding box center [172, 63] width 115 height 10
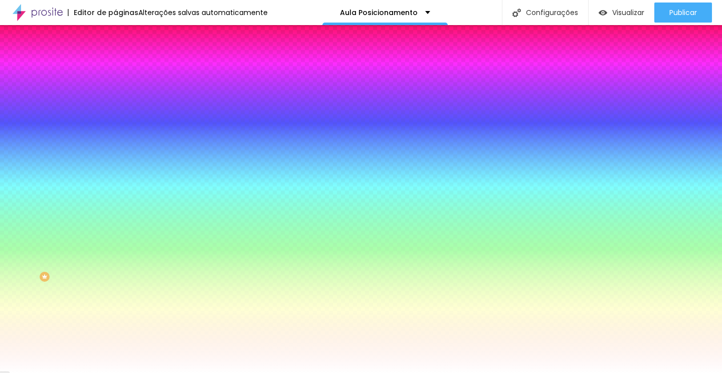
click at [115, 92] on span "Trocar imagem" at bounding box center [142, 88] width 55 height 9
click at [124, 74] on span "Avançado" at bounding box center [140, 75] width 33 height 9
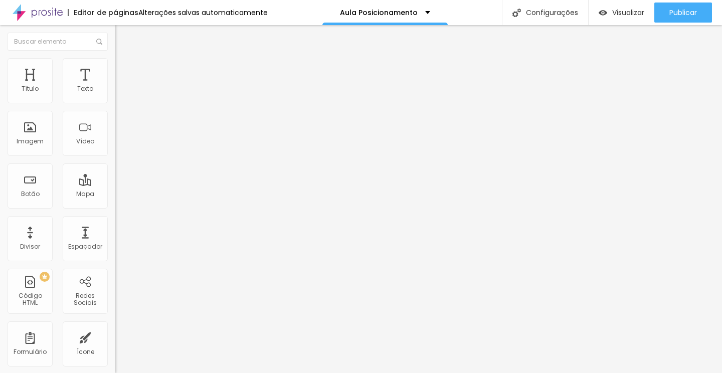
drag, startPoint x: 23, startPoint y: 99, endPoint x: 0, endPoint y: 123, distance: 33.3
click at [115, 123] on div "0 Espaçamento entre colunas 0 px Espaçamento vertical ID Html Classes Html Visí…" at bounding box center [172, 289] width 115 height 422
drag, startPoint x: 23, startPoint y: 116, endPoint x: 121, endPoint y: 114, distance: 98.8
click at [121, 336] on input "range" at bounding box center [147, 340] width 65 height 8
drag, startPoint x: 71, startPoint y: 117, endPoint x: 97, endPoint y: 115, distance: 26.1
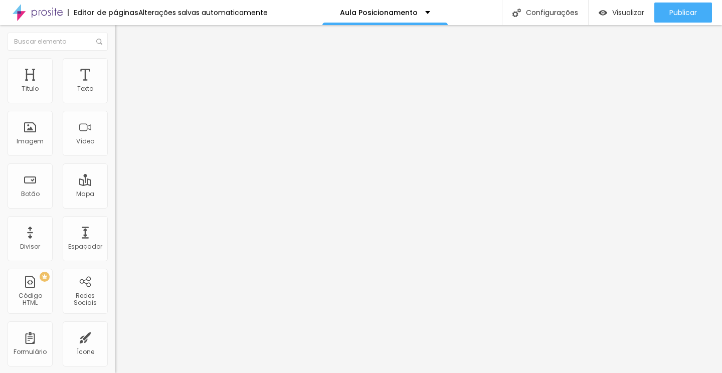
click at [115, 336] on input "range" at bounding box center [147, 340] width 65 height 8
click at [641, 11] on span "Visualizar" at bounding box center [628, 13] width 32 height 8
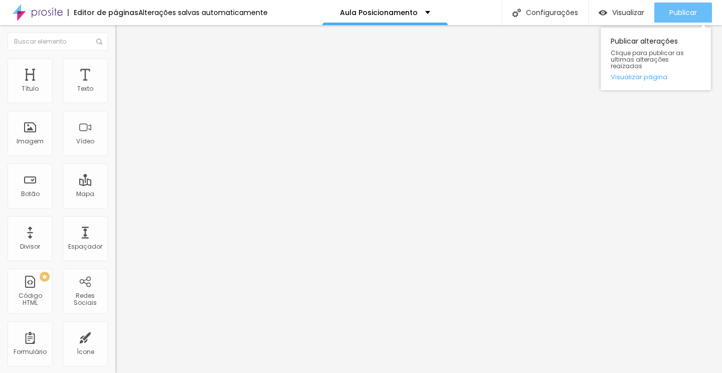
click at [667, 10] on button "Publicar" at bounding box center [683, 13] width 58 height 20
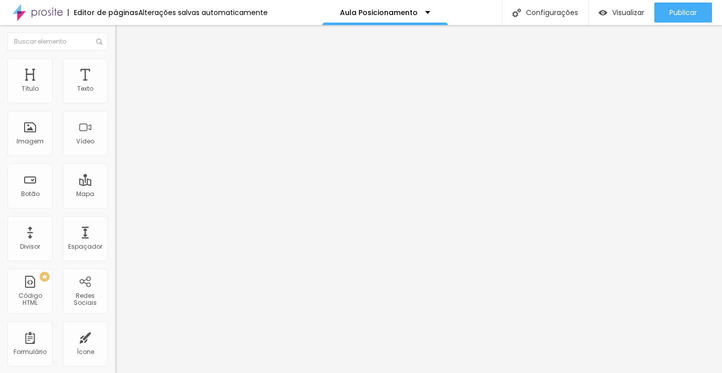
click at [115, 336] on div at bounding box center [172, 340] width 115 height 9
drag, startPoint x: 72, startPoint y: 117, endPoint x: 6, endPoint y: 128, distance: 67.5
click at [115, 220] on div "0 px Espaçamento vertical" at bounding box center [172, 291] width 115 height 142
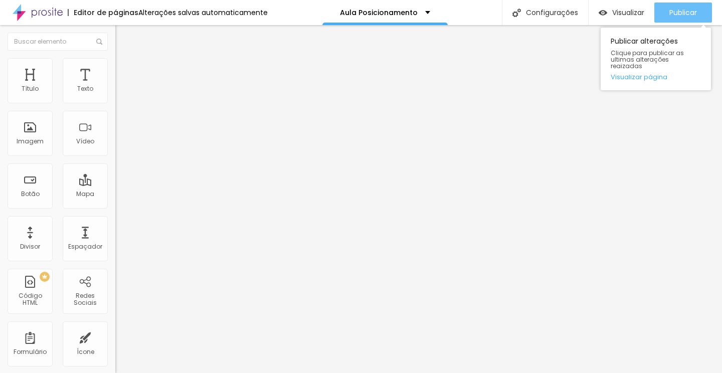
click at [664, 7] on button "Publicar" at bounding box center [683, 13] width 58 height 20
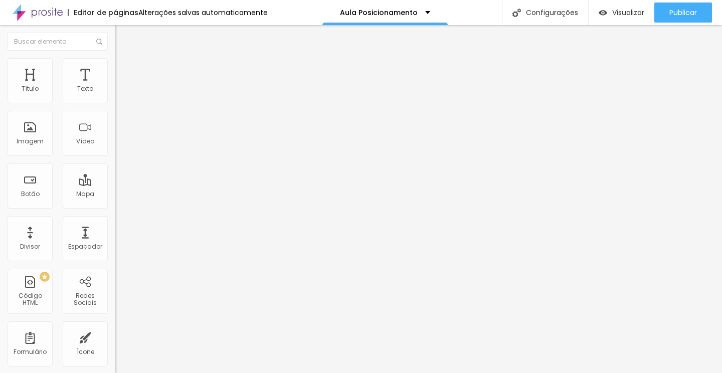
drag, startPoint x: 40, startPoint y: 97, endPoint x: 14, endPoint y: 99, distance: 26.6
click at [115, 184] on input "range" at bounding box center [147, 188] width 65 height 8
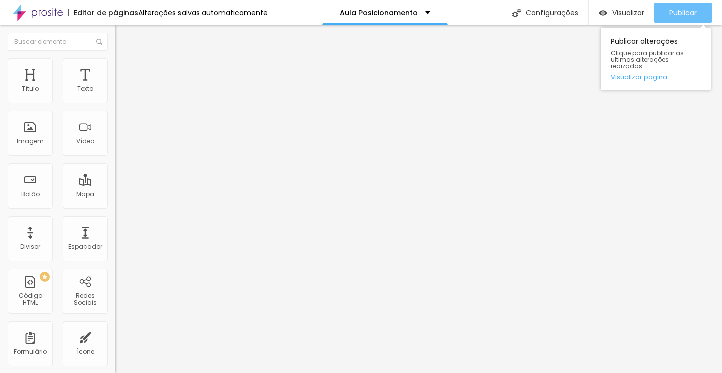
click at [689, 13] on span "Publicar" at bounding box center [683, 13] width 28 height 8
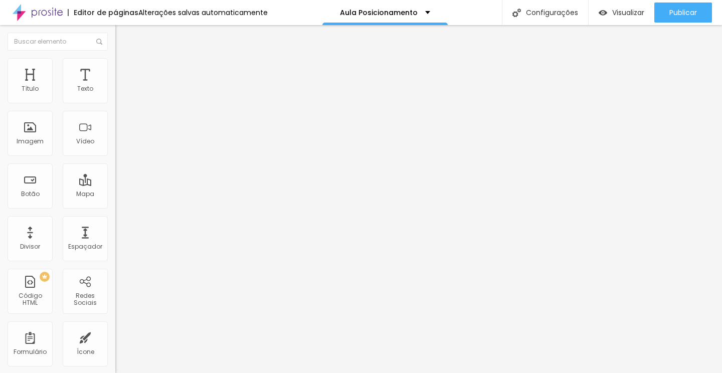
drag, startPoint x: 23, startPoint y: 98, endPoint x: 31, endPoint y: 98, distance: 8.0
click at [115, 184] on input "range" at bounding box center [147, 188] width 65 height 8
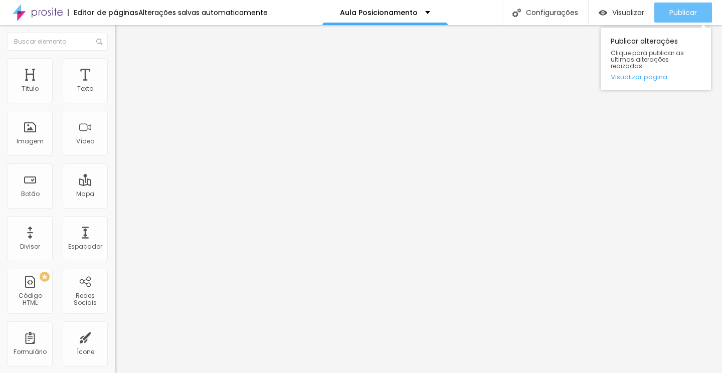
click at [685, 9] on span "Publicar" at bounding box center [683, 13] width 28 height 8
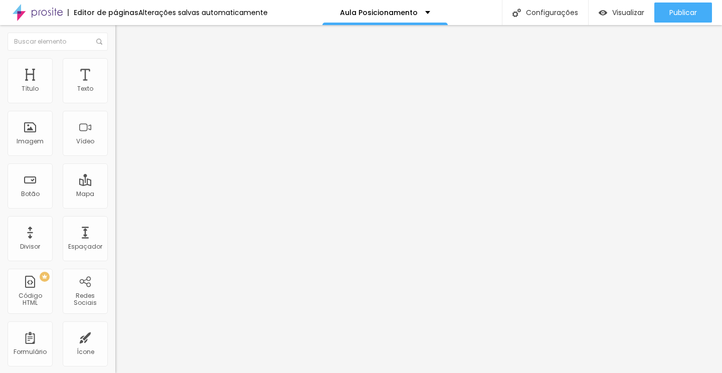
click at [115, 68] on li "Avançado" at bounding box center [172, 63] width 115 height 10
click at [124, 59] on span "Conteúdo" at bounding box center [139, 55] width 31 height 9
drag, startPoint x: 30, startPoint y: 97, endPoint x: 41, endPoint y: 97, distance: 11.0
click at [115, 184] on input "range" at bounding box center [147, 188] width 65 height 8
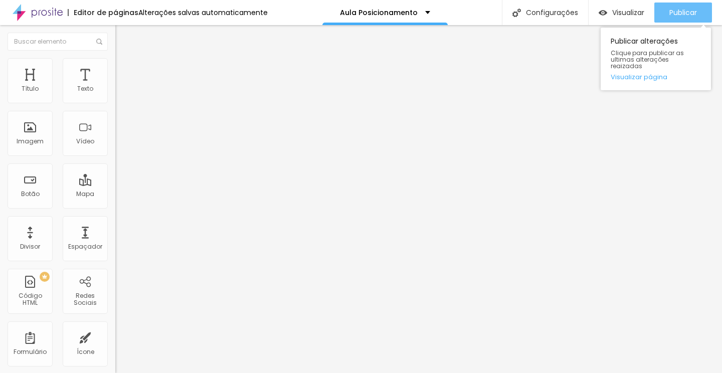
click at [664, 11] on button "Publicar" at bounding box center [683, 13] width 58 height 20
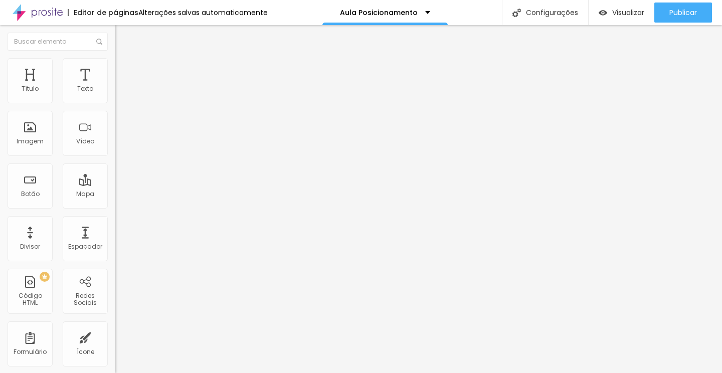
drag, startPoint x: 40, startPoint y: 98, endPoint x: 46, endPoint y: 97, distance: 6.1
click at [115, 184] on input "range" at bounding box center [147, 188] width 65 height 8
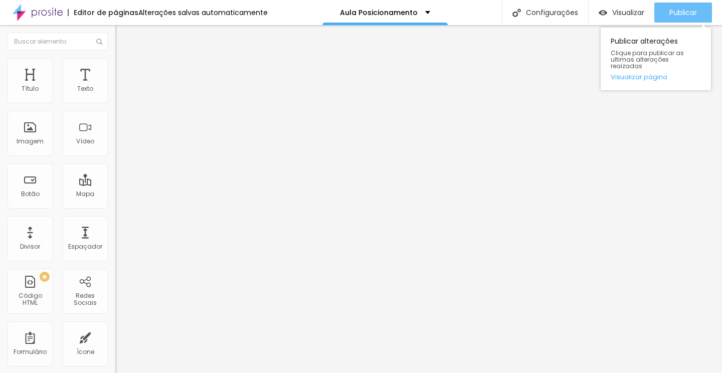
click at [669, 20] on div "Publicar" at bounding box center [683, 13] width 28 height 20
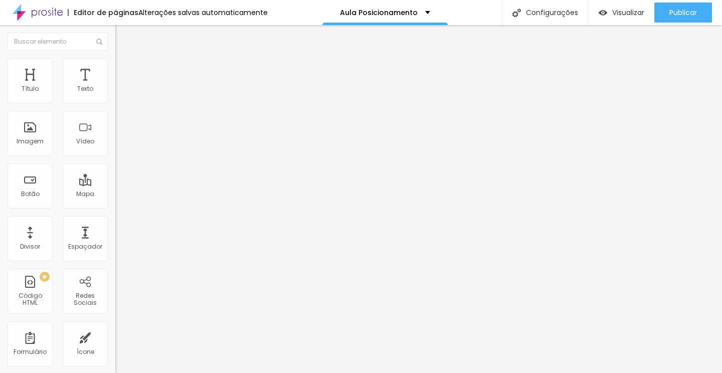
click at [123, 36] on img "button" at bounding box center [127, 37] width 8 height 8
drag, startPoint x: 24, startPoint y: 99, endPoint x: 31, endPoint y: 98, distance: 7.2
click at [115, 184] on input "range" at bounding box center [147, 188] width 65 height 8
drag, startPoint x: 45, startPoint y: 99, endPoint x: 28, endPoint y: 98, distance: 17.6
click at [115, 184] on input "range" at bounding box center [147, 188] width 65 height 8
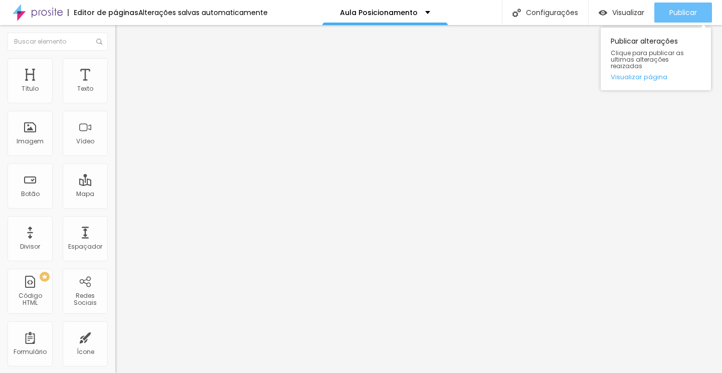
click at [699, 9] on button "Publicar" at bounding box center [683, 13] width 58 height 20
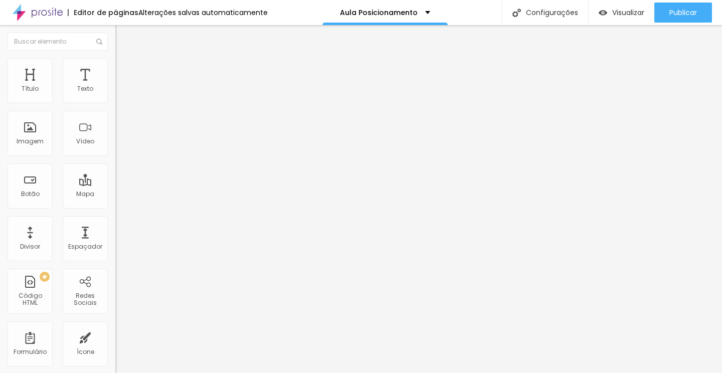
click at [115, 62] on li "Estilo" at bounding box center [172, 63] width 115 height 10
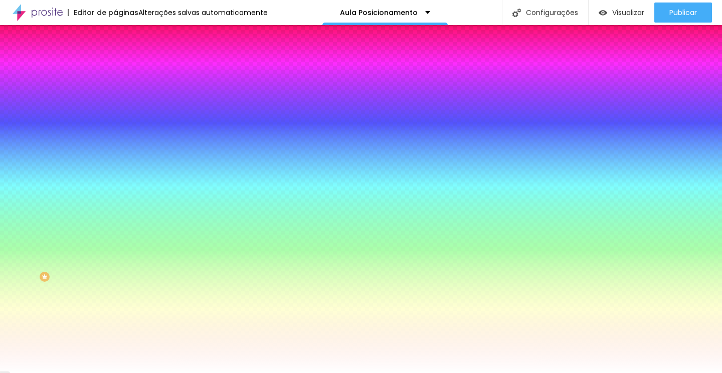
click at [115, 68] on li "Avançado" at bounding box center [172, 73] width 115 height 10
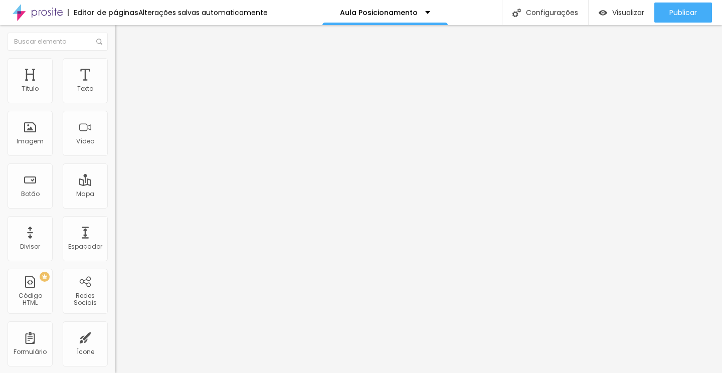
drag, startPoint x: 47, startPoint y: 97, endPoint x: 98, endPoint y: 103, distance: 52.0
click at [115, 195] on input "range" at bounding box center [147, 199] width 65 height 8
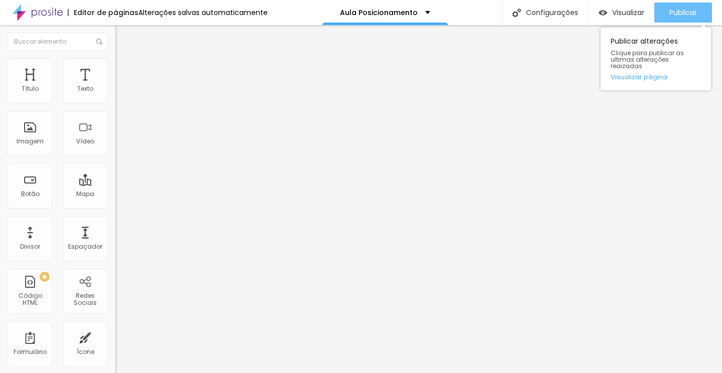
click at [666, 6] on button "Publicar" at bounding box center [683, 13] width 58 height 20
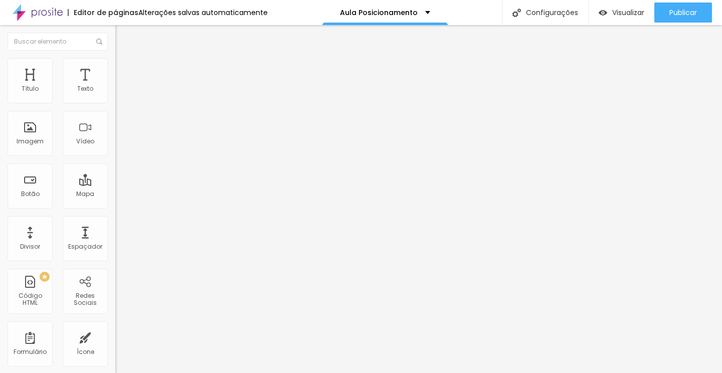
drag, startPoint x: 70, startPoint y: 99, endPoint x: 0, endPoint y: 98, distance: 69.7
click at [115, 195] on input "range" at bounding box center [147, 199] width 65 height 8
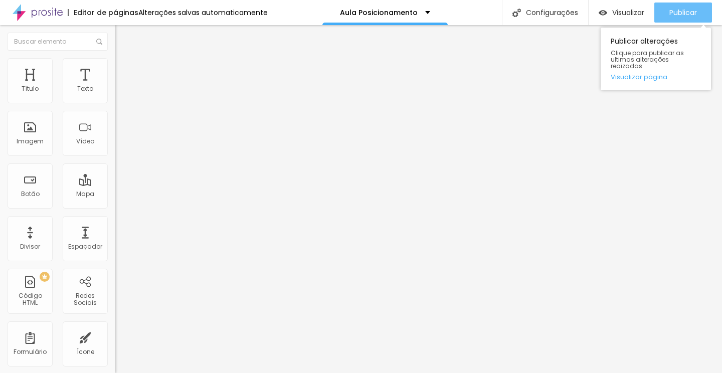
click at [685, 12] on span "Publicar" at bounding box center [683, 13] width 28 height 8
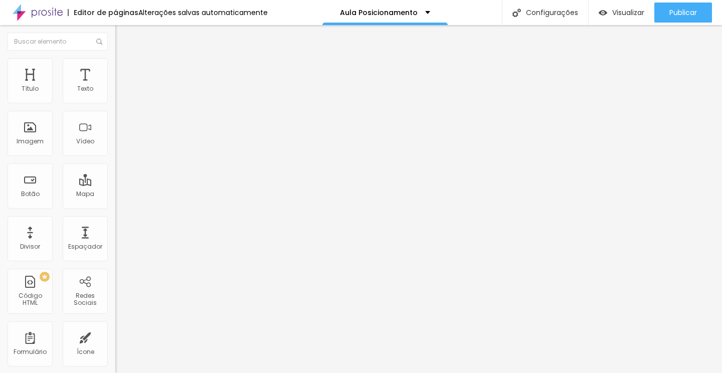
drag, startPoint x: 21, startPoint y: 96, endPoint x: 53, endPoint y: 96, distance: 31.6
click at [115, 195] on input "range" at bounding box center [147, 199] width 65 height 8
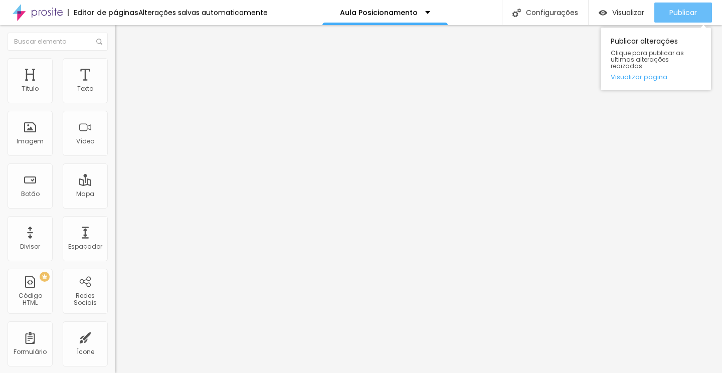
click at [676, 14] on span "Publicar" at bounding box center [683, 13] width 28 height 8
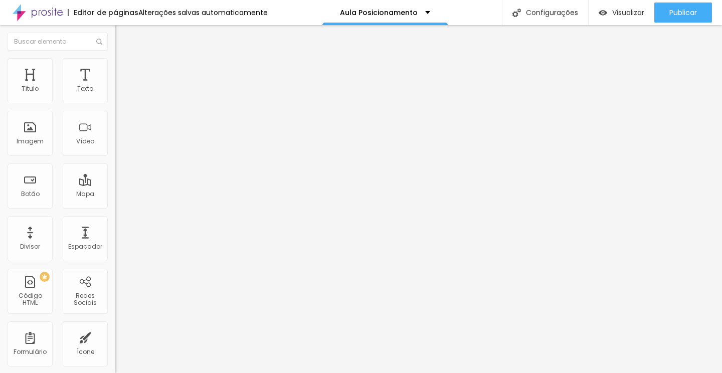
drag, startPoint x: 27, startPoint y: 98, endPoint x: 50, endPoint y: 96, distance: 23.1
click at [115, 184] on input "range" at bounding box center [147, 188] width 65 height 8
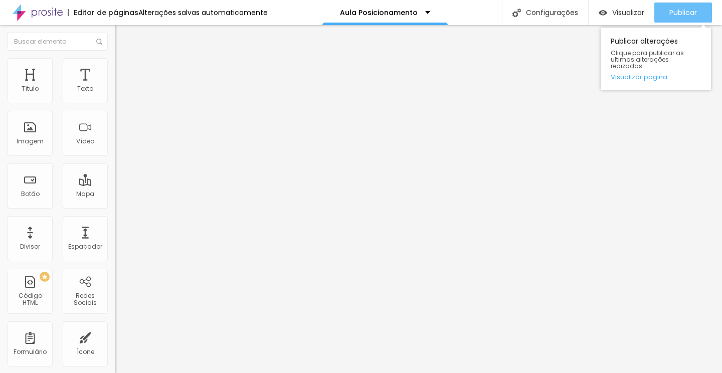
click at [658, 19] on button "Publicar" at bounding box center [683, 13] width 58 height 20
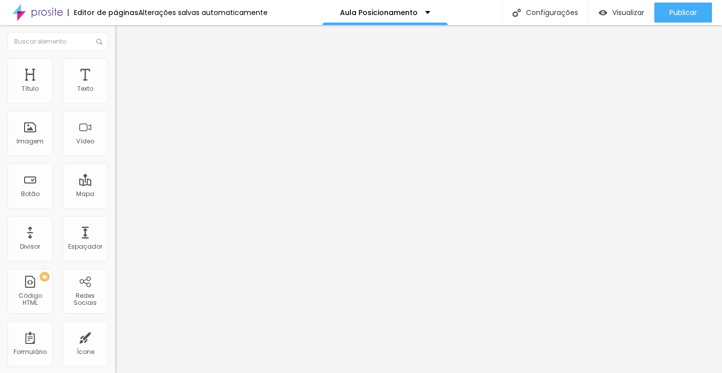
click at [123, 36] on img "button" at bounding box center [127, 37] width 8 height 8
click at [115, 71] on ul "Conteúdo Estilo Avançado" at bounding box center [172, 63] width 115 height 30
click at [124, 69] on span "Estilo" at bounding box center [132, 65] width 16 height 9
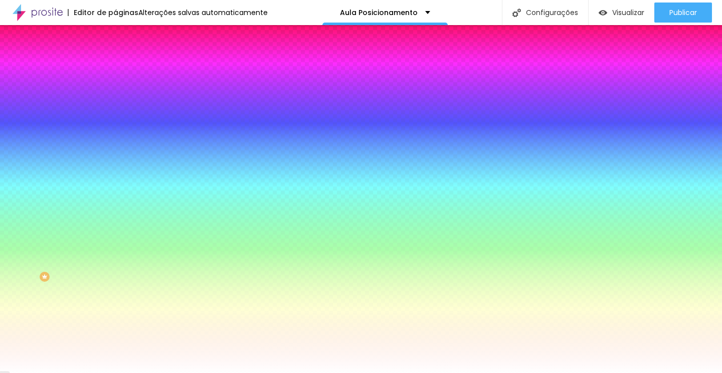
click at [124, 59] on span "Conteúdo" at bounding box center [139, 55] width 31 height 9
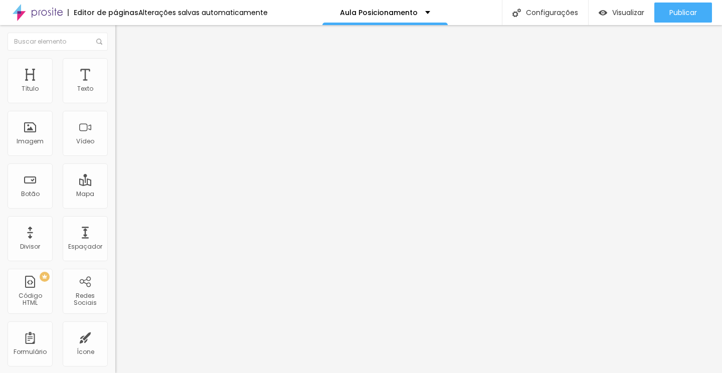
click at [115, 91] on img at bounding box center [118, 87] width 7 height 7
click at [115, 100] on img at bounding box center [118, 103] width 7 height 7
click at [115, 92] on div at bounding box center [172, 88] width 115 height 8
click at [115, 96] on div at bounding box center [172, 96] width 115 height 8
click at [115, 62] on li "Estilo" at bounding box center [172, 63] width 115 height 10
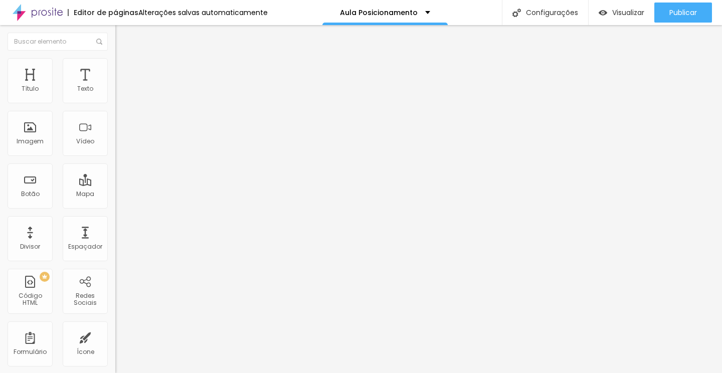
click at [124, 69] on span "Estilo" at bounding box center [132, 65] width 16 height 9
click at [115, 66] on li "Estilo" at bounding box center [172, 63] width 115 height 10
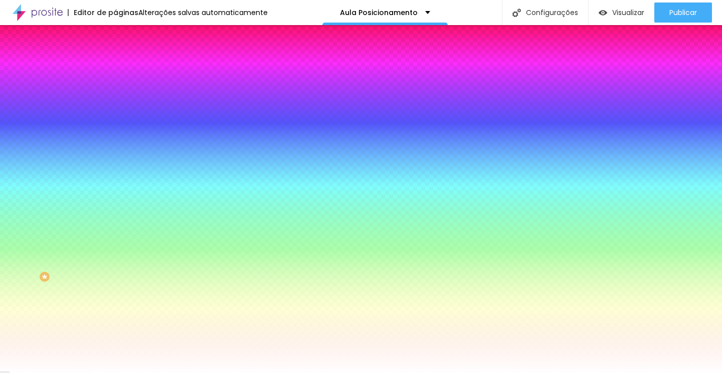
click at [115, 68] on li "Avançado" at bounding box center [172, 73] width 115 height 10
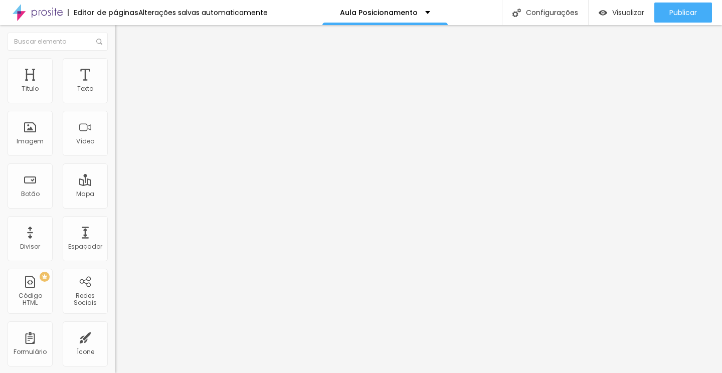
drag, startPoint x: 24, startPoint y: 99, endPoint x: 10, endPoint y: 107, distance: 16.2
click at [115, 195] on input "range" at bounding box center [147, 199] width 65 height 8
drag, startPoint x: 21, startPoint y: 118, endPoint x: 94, endPoint y: 115, distance: 72.7
click at [115, 336] on input "range" at bounding box center [147, 340] width 65 height 8
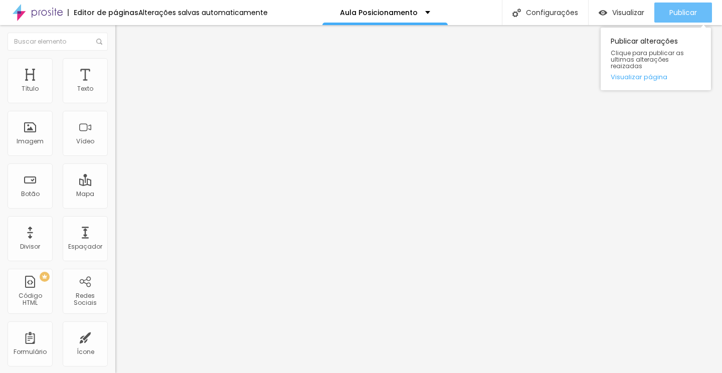
click at [693, 16] on span "Publicar" at bounding box center [683, 13] width 28 height 8
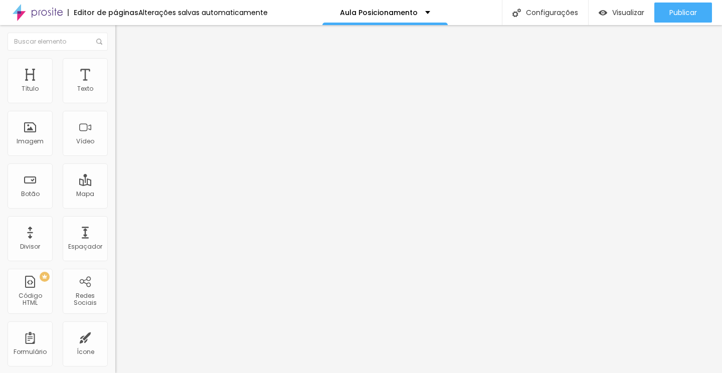
drag, startPoint x: 70, startPoint y: 118, endPoint x: 0, endPoint y: 118, distance: 70.2
click at [115, 117] on div "0 Espaçamento entre colunas 0 px Espaçamento vertical ID Html Classes Html Visí…" at bounding box center [172, 289] width 115 height 422
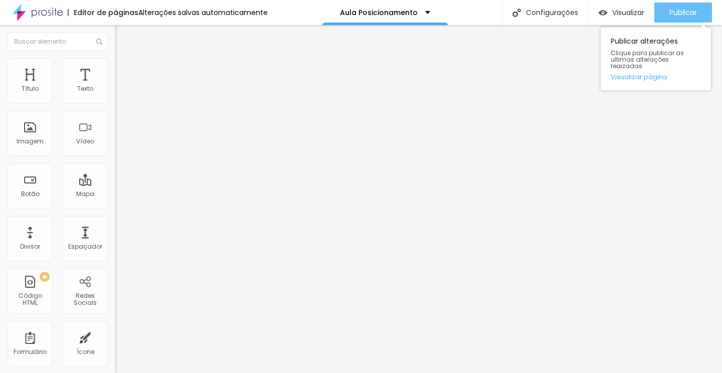
click at [680, 5] on div "Publicar" at bounding box center [683, 13] width 28 height 20
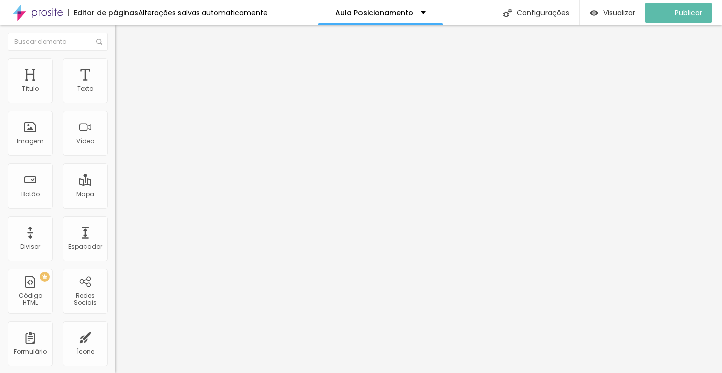
drag, startPoint x: 22, startPoint y: 98, endPoint x: 56, endPoint y: 104, distance: 34.5
click at [115, 195] on input "range" at bounding box center [147, 199] width 65 height 8
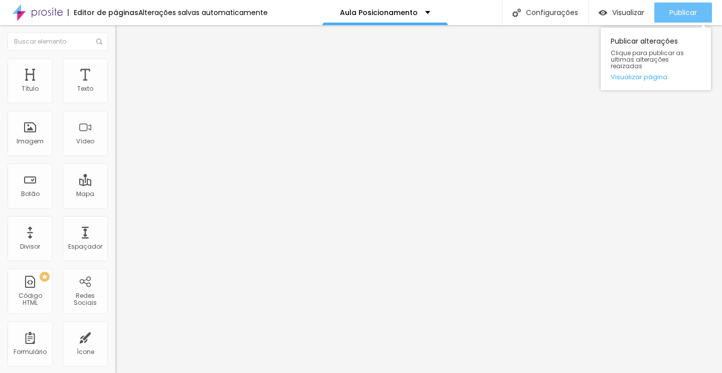
click at [681, 18] on div "Publicar" at bounding box center [683, 13] width 28 height 20
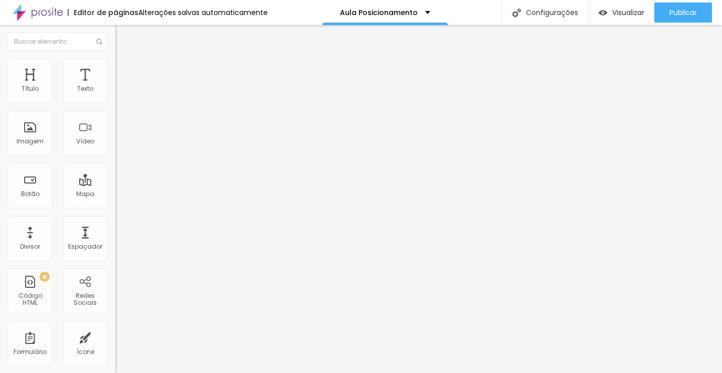
drag, startPoint x: 54, startPoint y: 94, endPoint x: 0, endPoint y: 98, distance: 54.3
click at [115, 98] on div "15 Espaçamento entre colunas 0 px Espaçamento vertical ID Html Classes Html Vis…" at bounding box center [172, 289] width 115 height 422
drag, startPoint x: 53, startPoint y: 97, endPoint x: 0, endPoint y: 108, distance: 54.3
click at [115, 108] on div "0 Espaçamento entre colunas 0 px Espaçamento vertical ID Html Classes Html Visí…" at bounding box center [172, 289] width 115 height 422
click at [124, 69] on span "Estilo" at bounding box center [132, 65] width 16 height 9
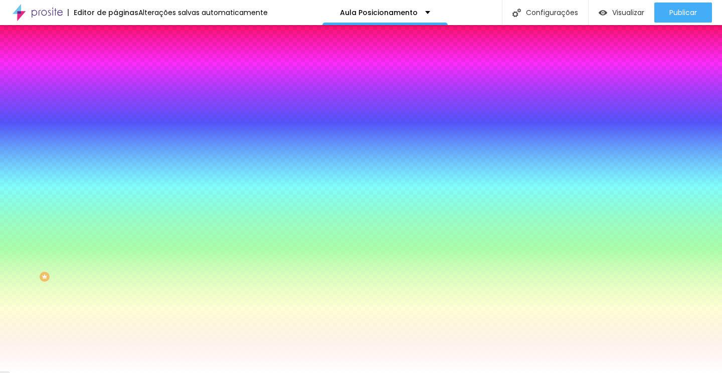
click at [124, 59] on span "Conteúdo" at bounding box center [139, 55] width 31 height 9
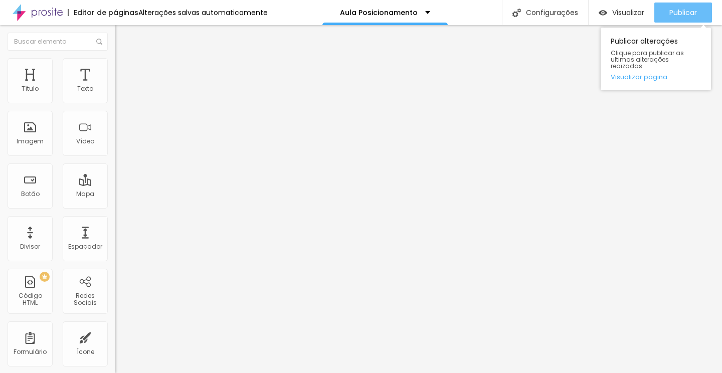
click at [686, 11] on span "Publicar" at bounding box center [683, 13] width 28 height 8
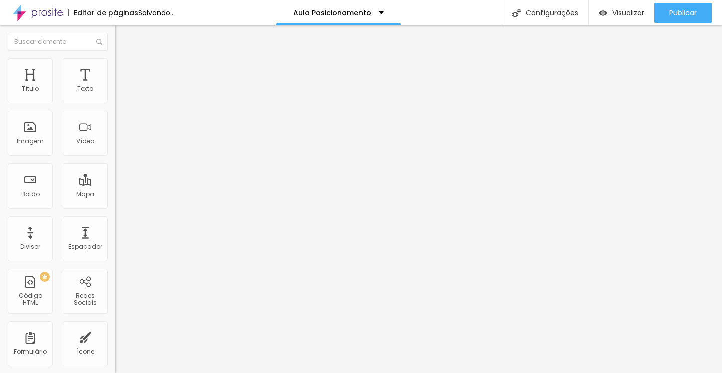
drag, startPoint x: 51, startPoint y: 99, endPoint x: 46, endPoint y: 100, distance: 5.6
click at [115, 184] on input "range" at bounding box center [147, 188] width 65 height 8
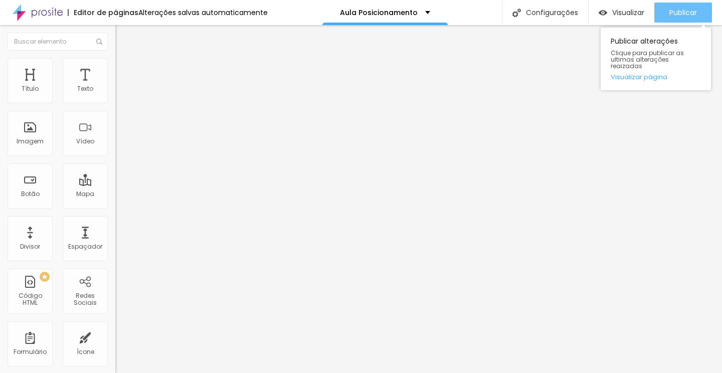
click at [678, 14] on span "Publicar" at bounding box center [683, 13] width 28 height 8
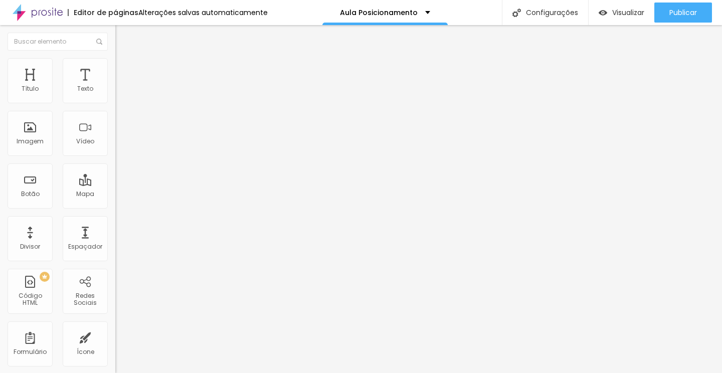
drag, startPoint x: 44, startPoint y: 98, endPoint x: 31, endPoint y: 98, distance: 12.5
click at [115, 184] on input "range" at bounding box center [147, 188] width 65 height 8
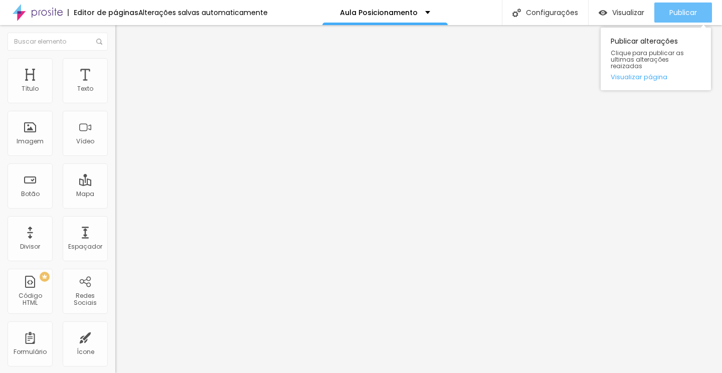
click at [682, 20] on div "Publicar" at bounding box center [683, 13] width 28 height 20
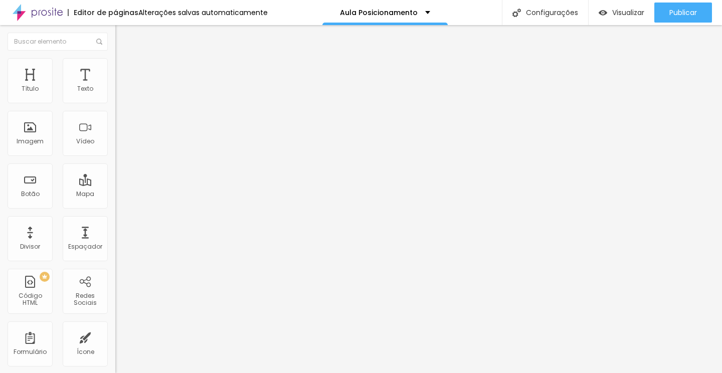
click at [115, 184] on input "range" at bounding box center [147, 188] width 65 height 8
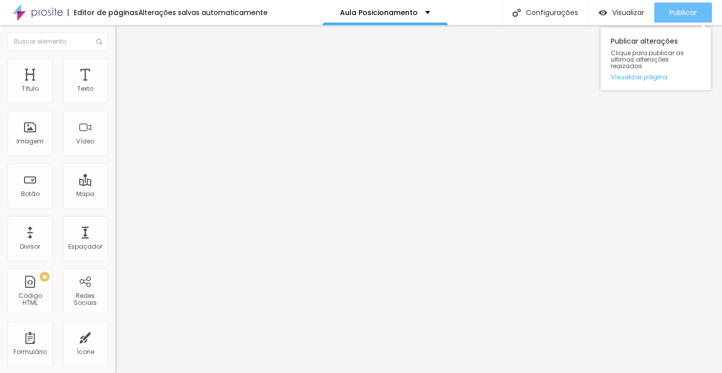
click at [671, 22] on div "Publicar" at bounding box center [683, 13] width 28 height 20
click at [699, 12] on button "Publicar" at bounding box center [683, 13] width 58 height 20
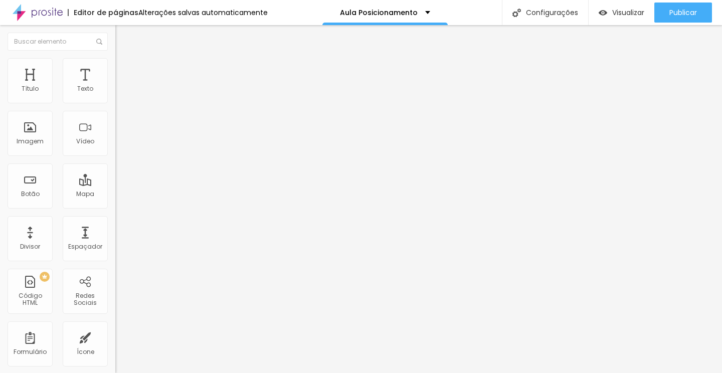
click at [115, 68] on li "Estilo" at bounding box center [172, 63] width 115 height 10
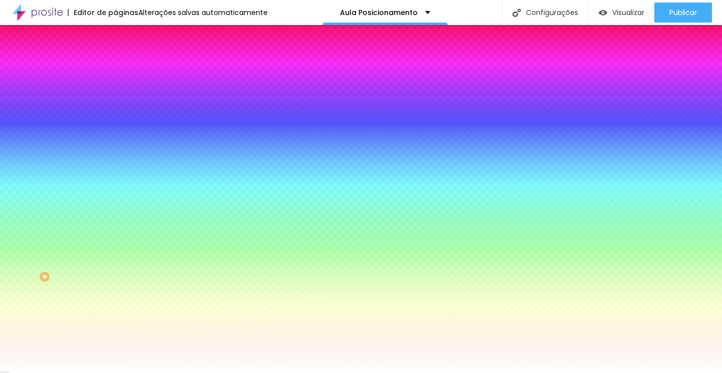
click at [119, 125] on icon "button" at bounding box center [122, 127] width 6 height 6
drag, startPoint x: 180, startPoint y: 195, endPoint x: 260, endPoint y: 200, distance: 80.4
click at [260, 199] on body "Editor de páginas Alterações salvas automaticamente Aula Posicionamento Configu…" at bounding box center [361, 186] width 722 height 373
click at [700, 372] on div at bounding box center [361, 373] width 722 height 0
click at [700, 13] on button "Publicar" at bounding box center [683, 13] width 58 height 20
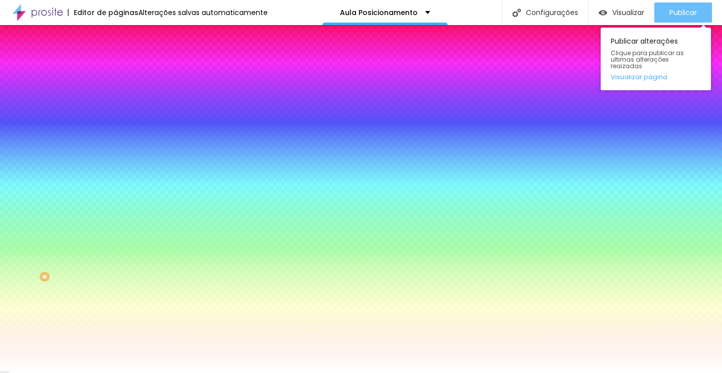
click at [698, 8] on button "Publicar" at bounding box center [683, 13] width 58 height 20
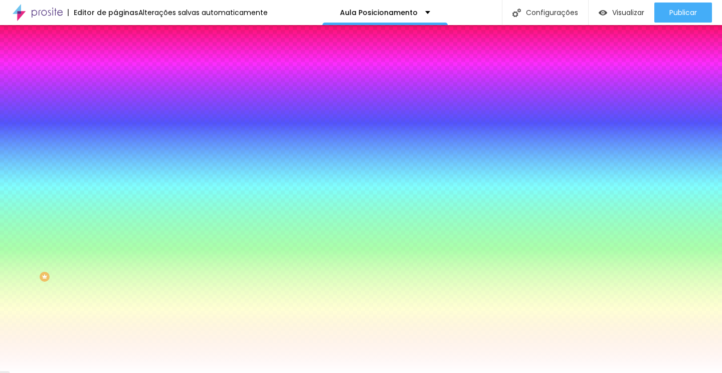
click at [115, 68] on li "Avançado" at bounding box center [172, 73] width 115 height 10
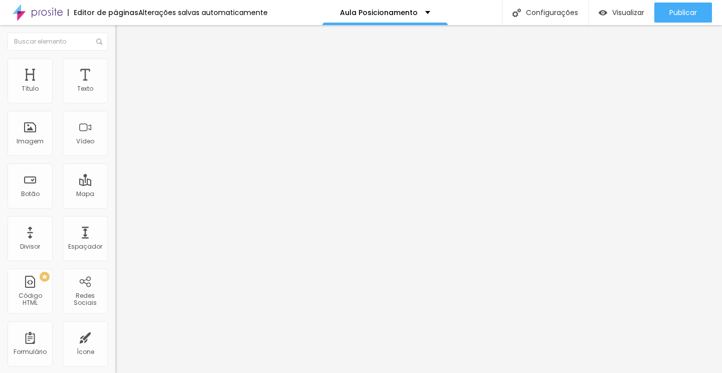
click at [115, 61] on img at bounding box center [119, 62] width 9 height 9
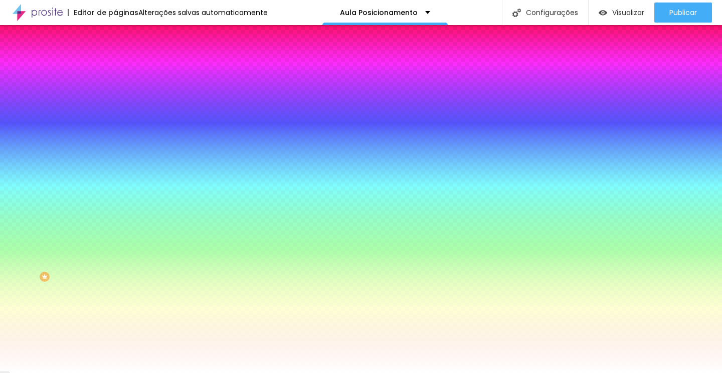
click at [115, 57] on img at bounding box center [119, 52] width 9 height 9
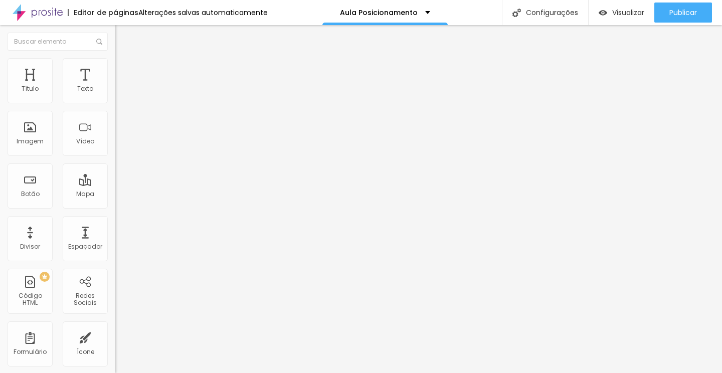
click at [115, 154] on span "Grande" at bounding box center [127, 153] width 24 height 9
click at [120, 92] on icon "button" at bounding box center [122, 90] width 4 height 4
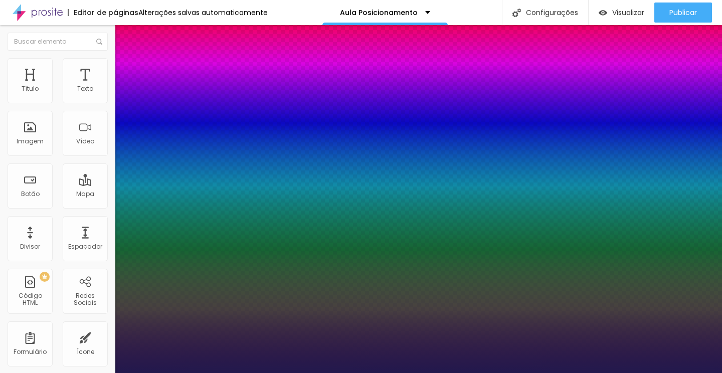
drag, startPoint x: 143, startPoint y: 171, endPoint x: 150, endPoint y: 171, distance: 6.5
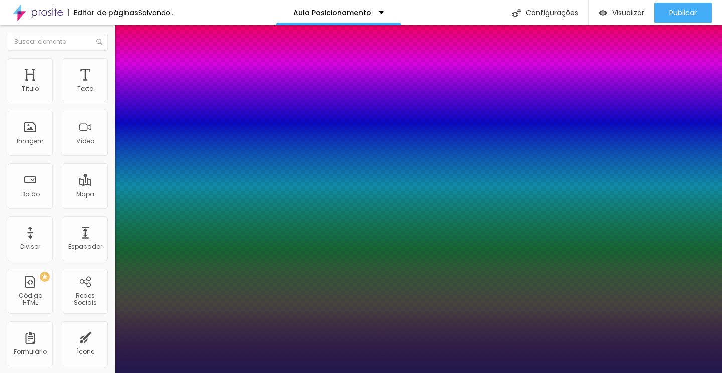
click at [669, 372] on div at bounding box center [361, 373] width 722 height 0
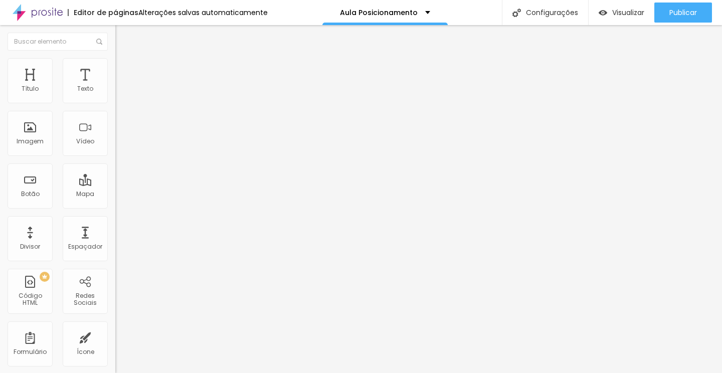
click at [669, 9] on span "Publicar" at bounding box center [683, 13] width 28 height 8
click at [119, 93] on icon "button" at bounding box center [122, 90] width 6 height 6
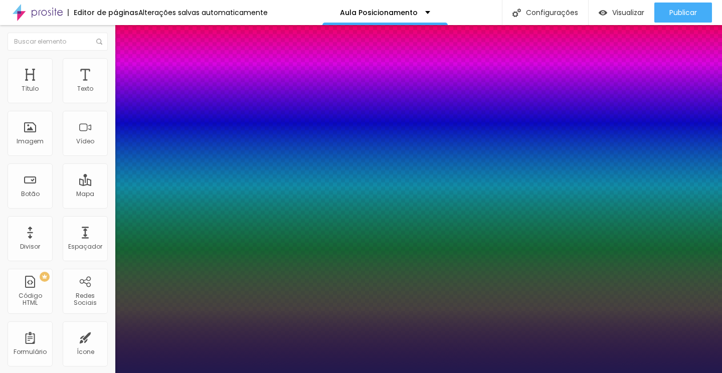
click at [683, 372] on div at bounding box center [361, 373] width 722 height 0
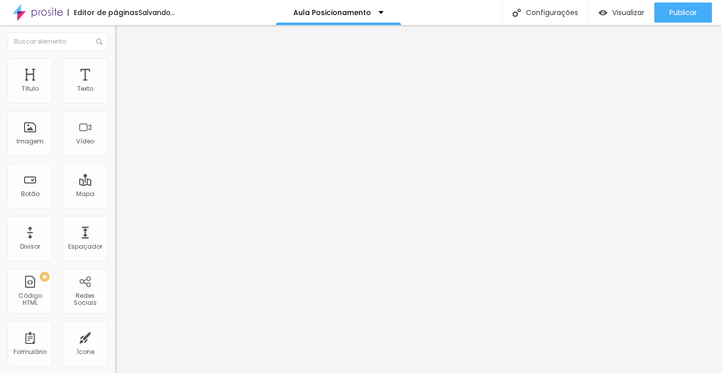
click at [683, 11] on span "Publicar" at bounding box center [683, 13] width 28 height 8
click at [115, 184] on input "range" at bounding box center [147, 188] width 65 height 8
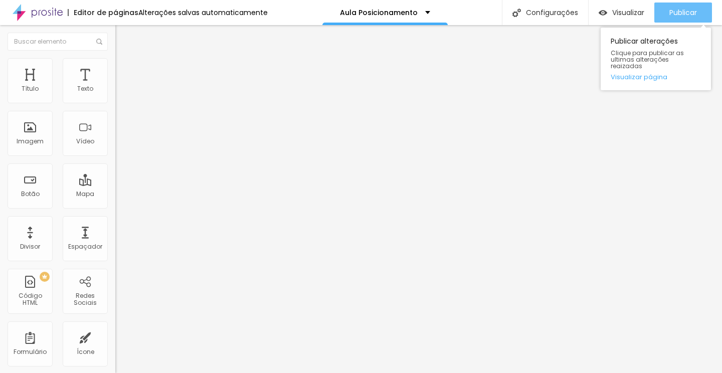
click at [681, 14] on span "Publicar" at bounding box center [683, 13] width 28 height 8
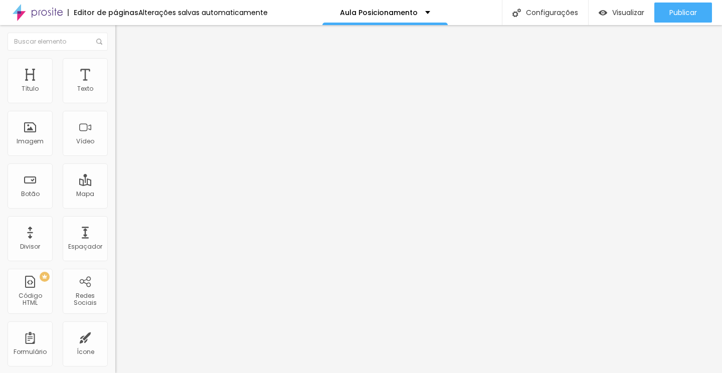
click at [124, 69] on span "Estilo" at bounding box center [132, 65] width 16 height 9
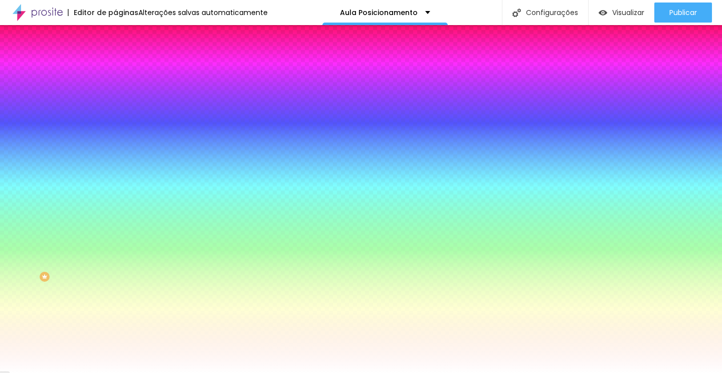
click at [115, 123] on div "Cor de fundo Voltar ao padrão #FFFFFF Tipografia Voltar ao padrão Borda Voltar …" at bounding box center [172, 242] width 115 height 328
click at [115, 123] on button "button" at bounding box center [122, 128] width 14 height 11
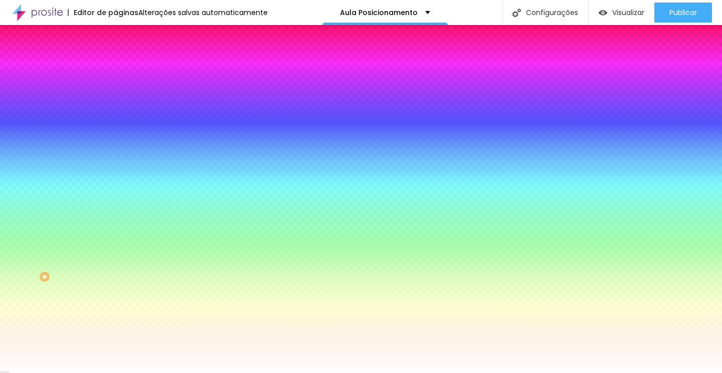
click at [271, 372] on div at bounding box center [361, 373] width 722 height 0
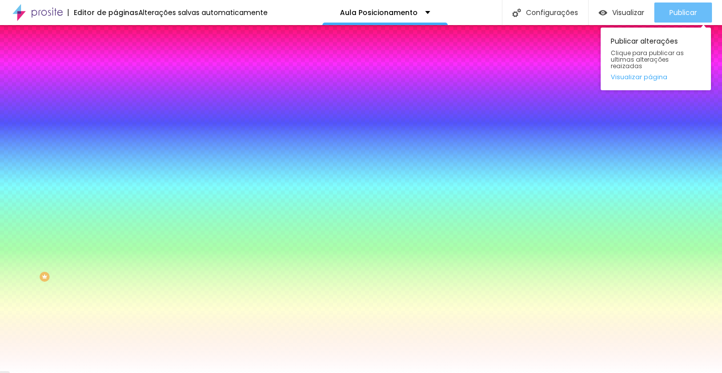
click at [667, 11] on button "Publicar" at bounding box center [683, 13] width 58 height 20
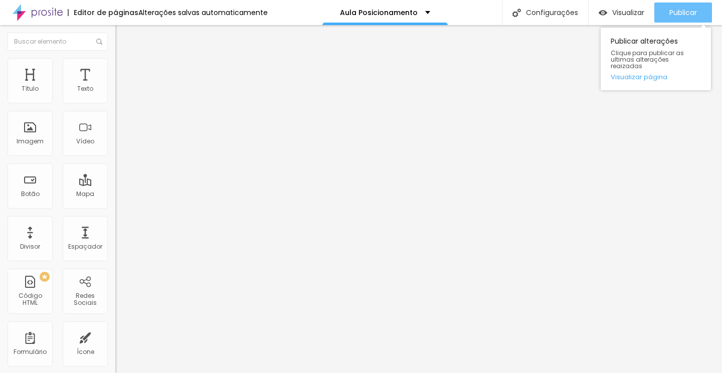
click at [698, 10] on button "Publicar" at bounding box center [683, 13] width 58 height 20
click at [662, 7] on button "Publicar" at bounding box center [683, 13] width 58 height 20
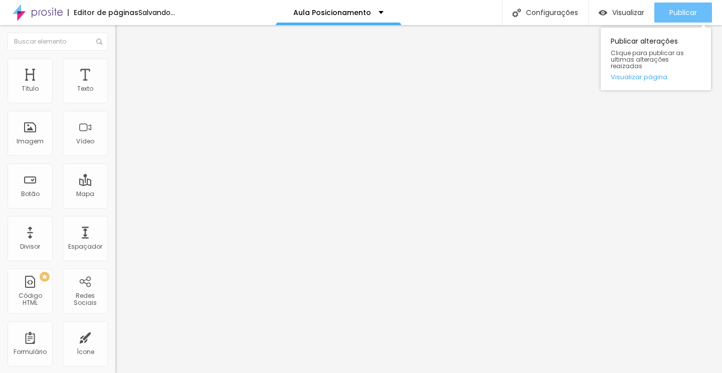
click at [680, 13] on span "Publicar" at bounding box center [683, 13] width 28 height 8
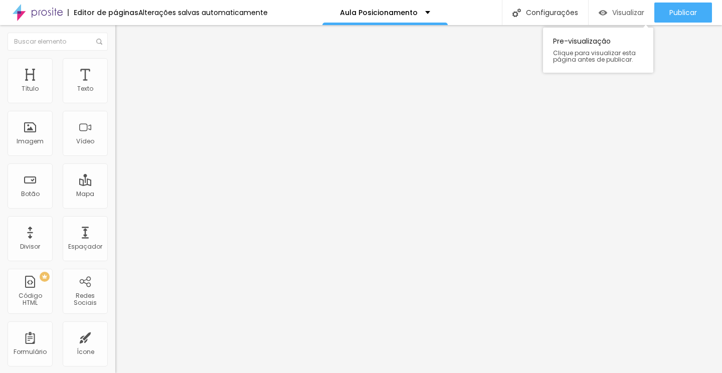
click at [617, 7] on div "Visualizar" at bounding box center [622, 13] width 46 height 20
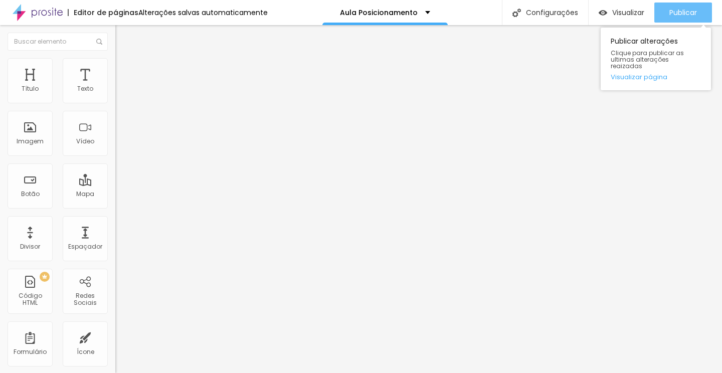
click at [679, 21] on div "Publicar" at bounding box center [683, 13] width 28 height 20
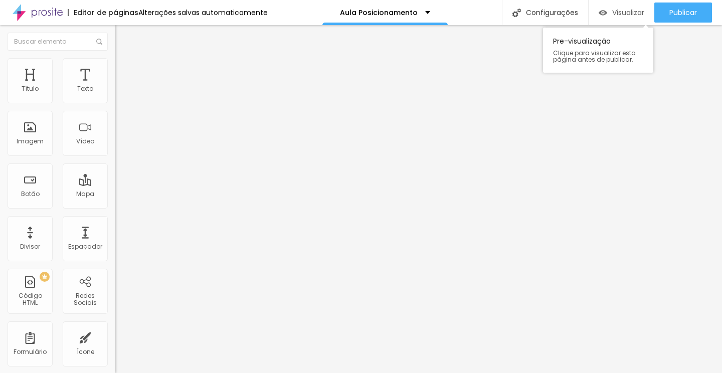
click at [634, 15] on span "Visualizar" at bounding box center [628, 13] width 32 height 8
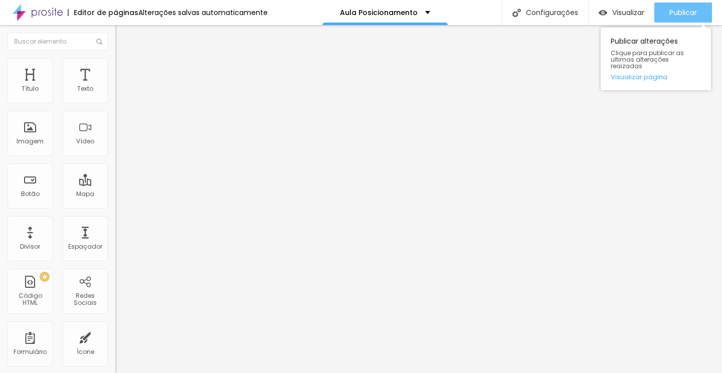
click at [669, 12] on span "Publicar" at bounding box center [683, 13] width 28 height 8
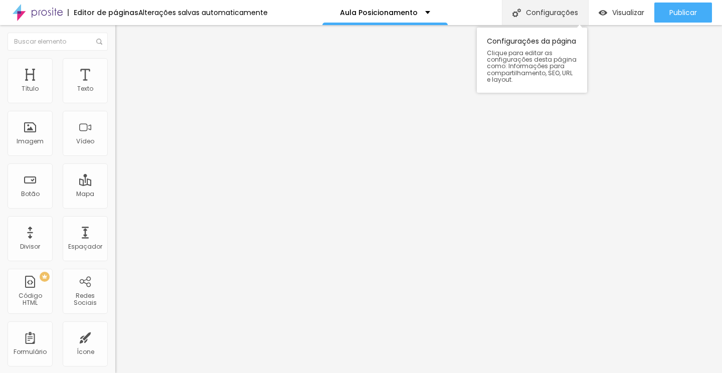
click at [539, 9] on div "Configurações" at bounding box center [545, 12] width 86 height 25
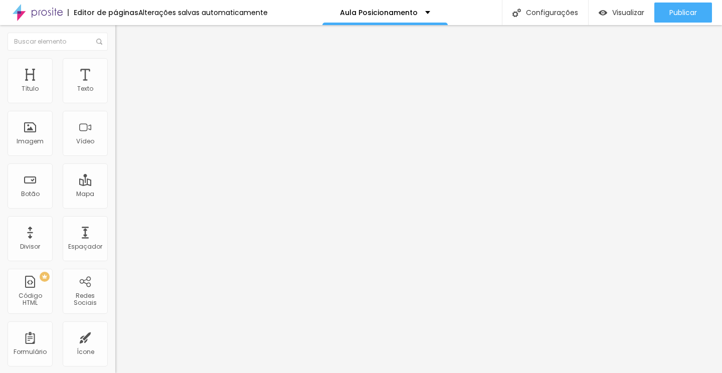
click at [48, 14] on img at bounding box center [38, 12] width 50 height 25
